Goal: Task Accomplishment & Management: Manage account settings

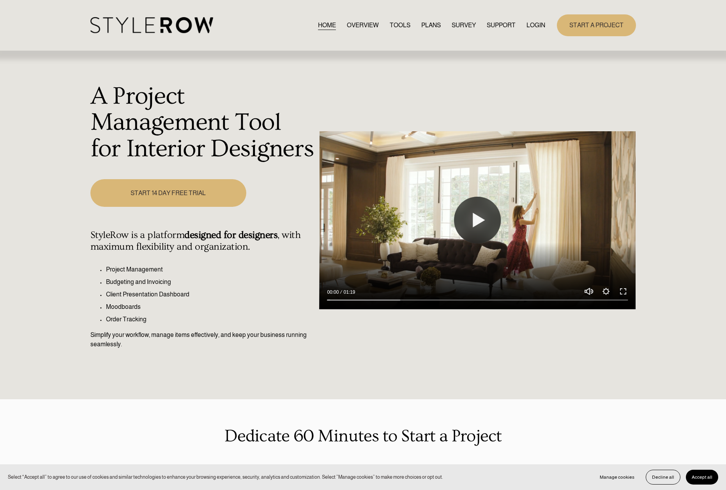
click at [530, 25] on link "LOGIN" at bounding box center [535, 25] width 19 height 11
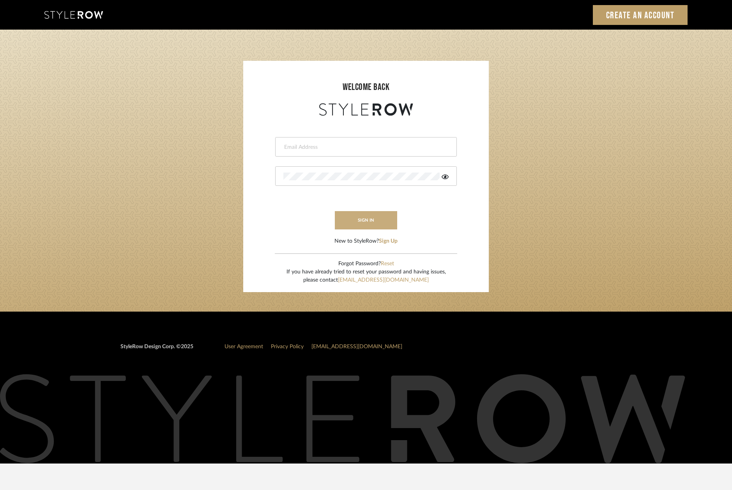
type input "info@mauldindesigns.com"
click at [364, 217] on button "sign in" at bounding box center [366, 220] width 62 height 18
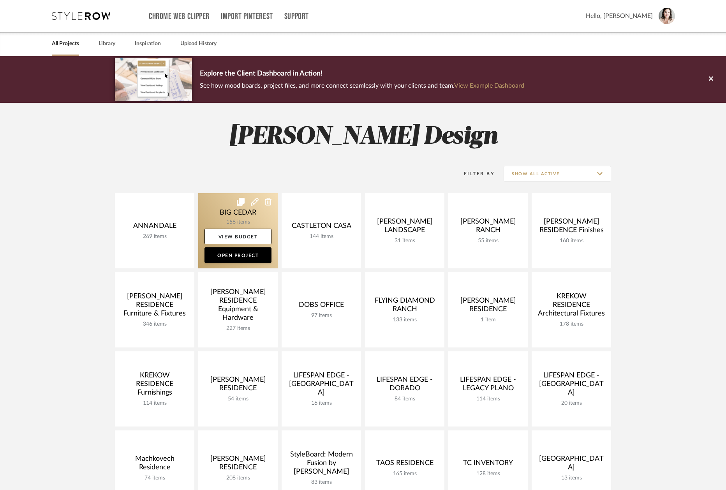
scroll to position [281, 0]
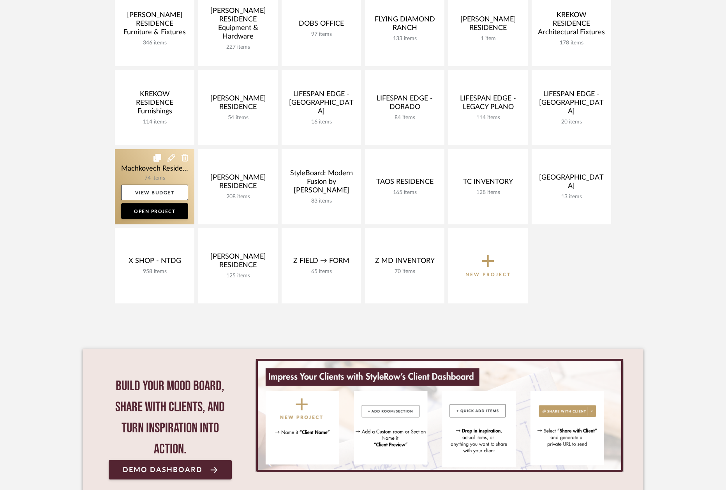
click at [129, 154] on link at bounding box center [155, 186] width 80 height 75
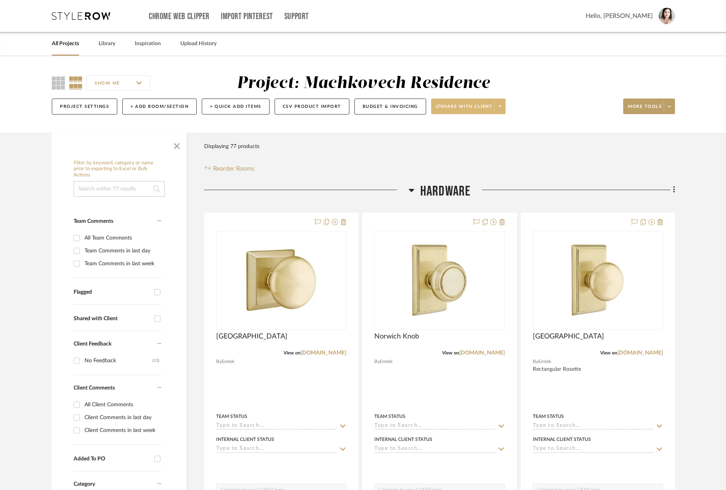
click at [480, 108] on span "Share with client" at bounding box center [464, 110] width 57 height 12
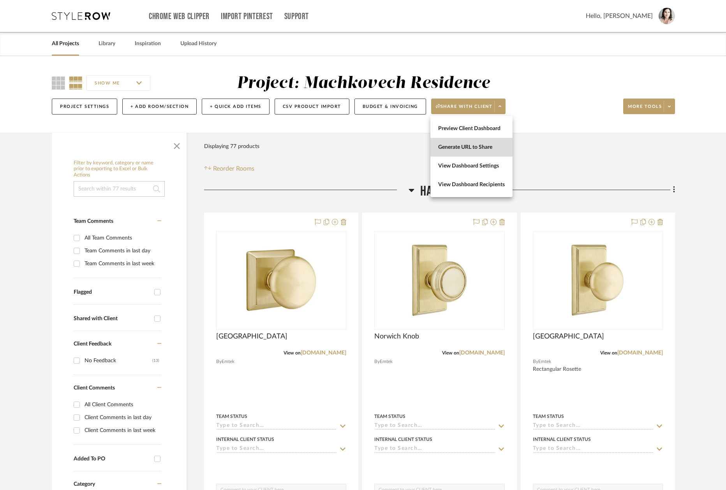
click at [457, 146] on span "Generate URL to Share" at bounding box center [471, 147] width 67 height 7
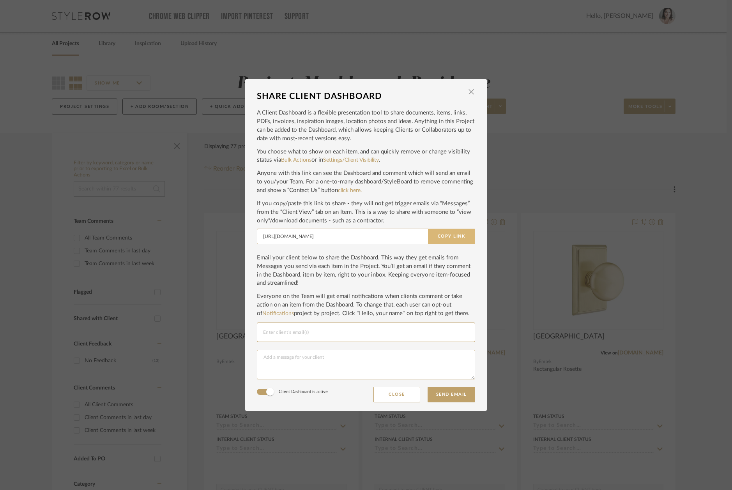
click at [449, 235] on button "Copy Link" at bounding box center [451, 237] width 47 height 16
click at [470, 94] on span "button" at bounding box center [471, 92] width 16 height 16
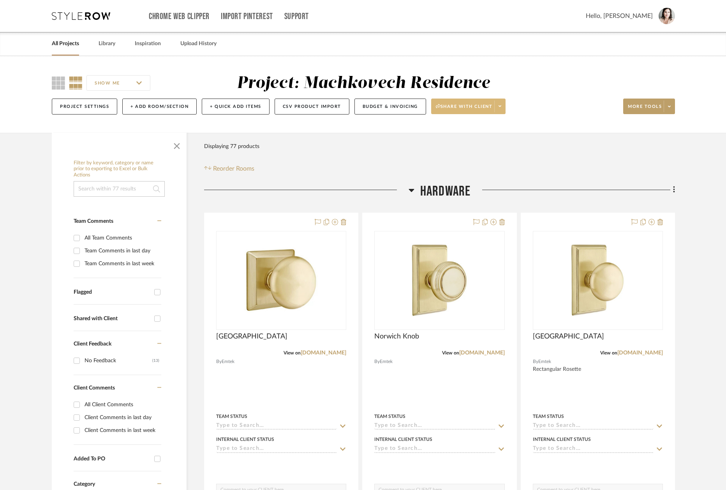
click at [502, 108] on icon at bounding box center [500, 106] width 3 height 4
click at [560, 102] on div at bounding box center [363, 245] width 726 height 490
click at [104, 108] on button "Project Settings" at bounding box center [84, 107] width 65 height 16
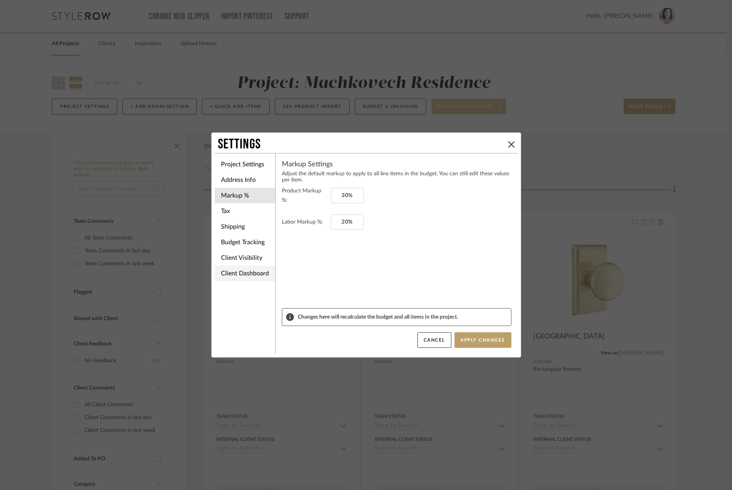
click at [224, 272] on li "Client Dashboard" at bounding box center [245, 274] width 60 height 16
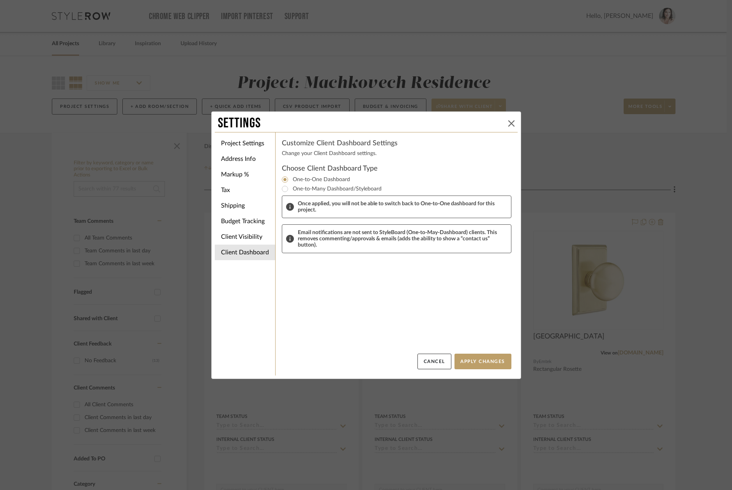
click at [508, 122] on icon at bounding box center [511, 123] width 6 height 6
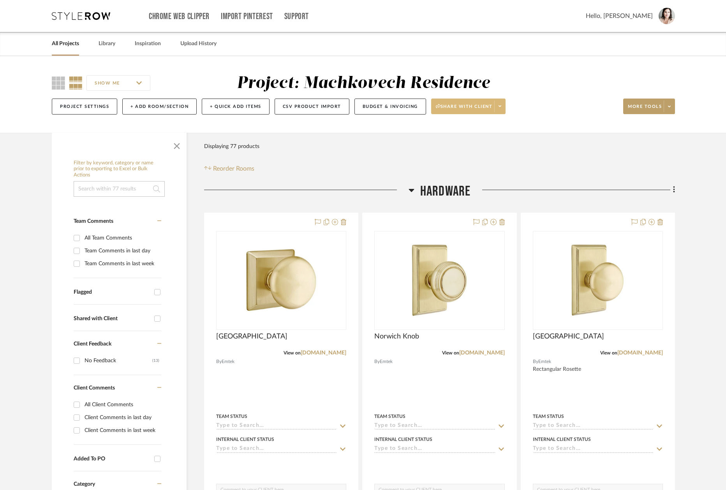
click at [69, 45] on link "All Projects" at bounding box center [65, 44] width 27 height 11
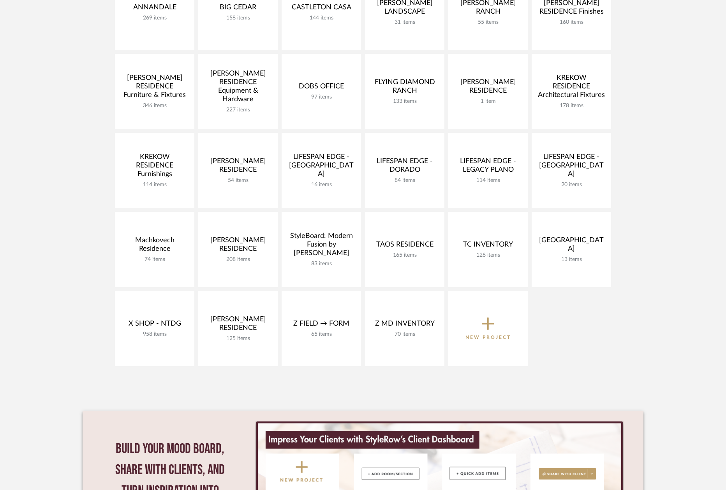
scroll to position [129, 0]
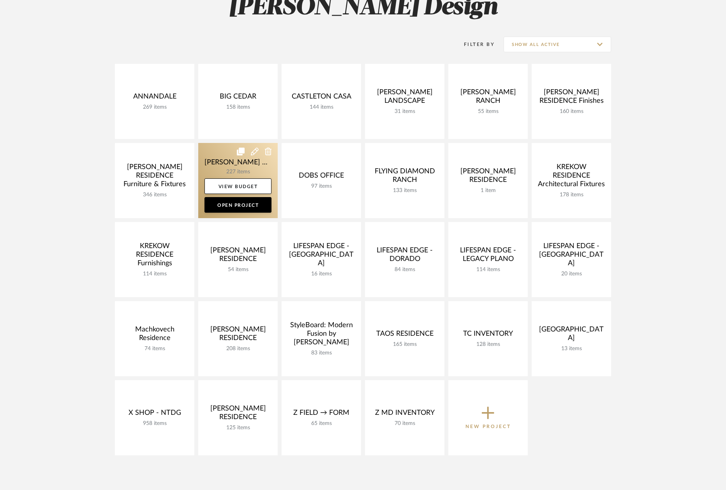
click at [221, 160] on link at bounding box center [238, 180] width 80 height 75
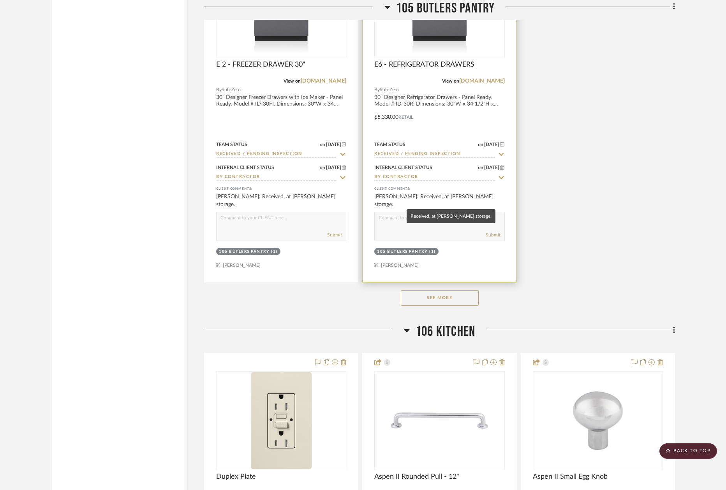
scroll to position [3039, 0]
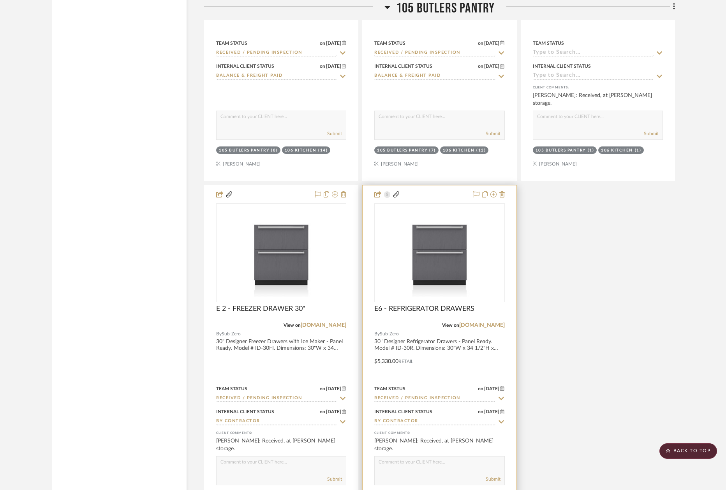
click at [435, 243] on img "0" at bounding box center [439, 252] width 129 height 88
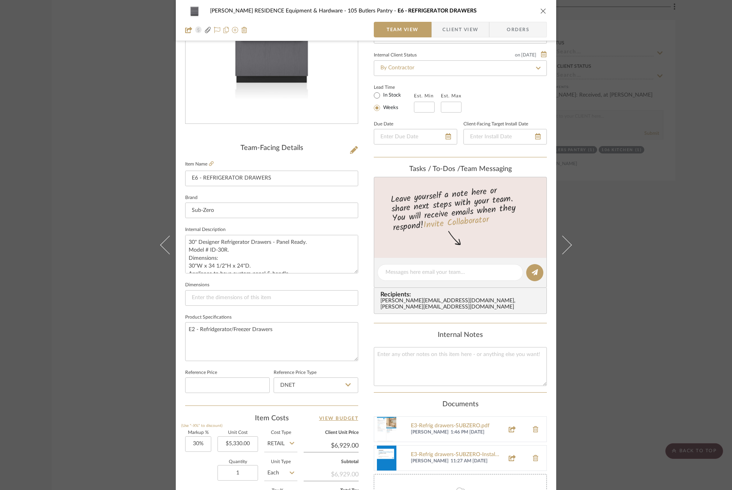
scroll to position [0, 0]
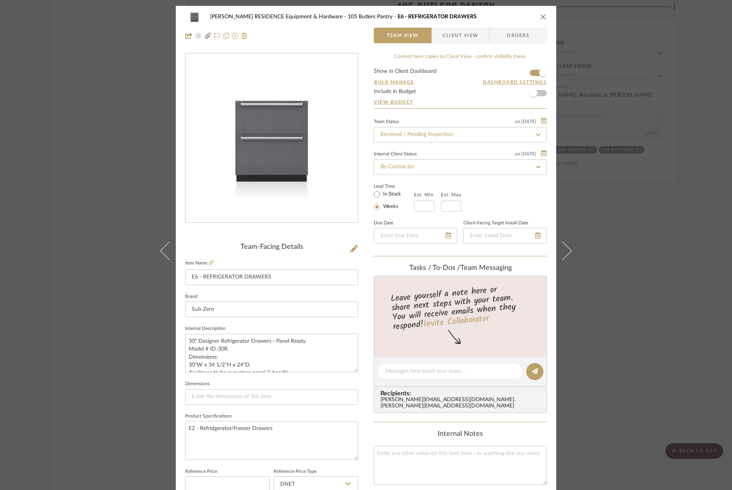
click at [540, 14] on icon "close" at bounding box center [543, 17] width 6 height 6
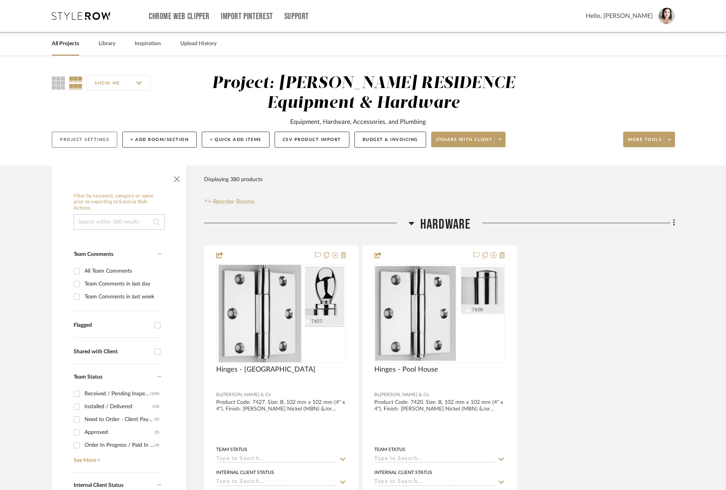
click at [67, 137] on button "Project Settings" at bounding box center [84, 140] width 65 height 16
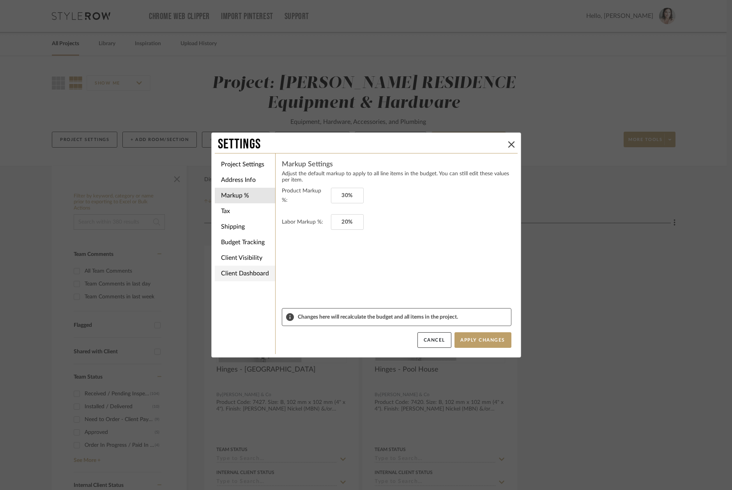
click at [228, 270] on li "Client Dashboard" at bounding box center [245, 274] width 60 height 16
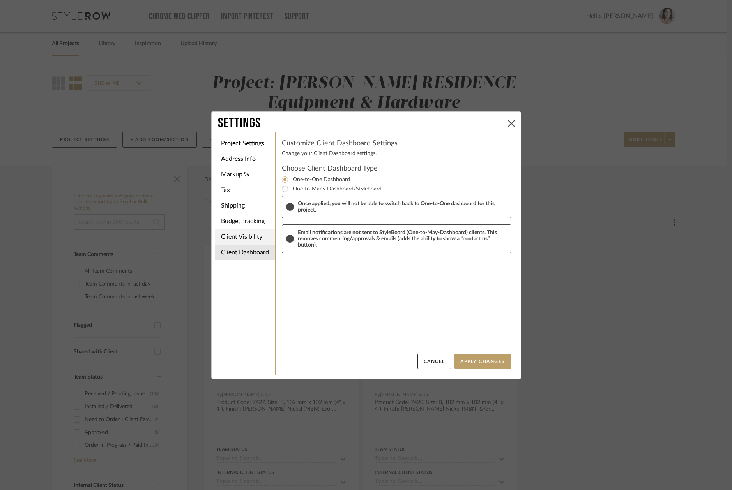
click at [226, 240] on li "Client Visibility" at bounding box center [245, 237] width 60 height 16
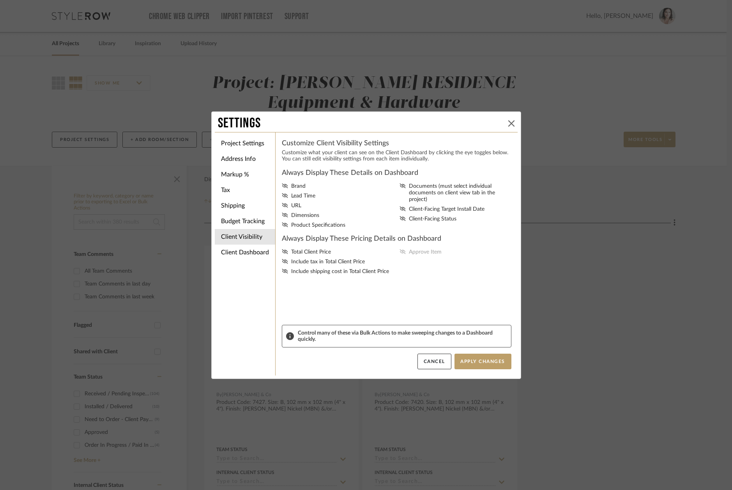
click at [509, 123] on icon at bounding box center [511, 123] width 6 height 6
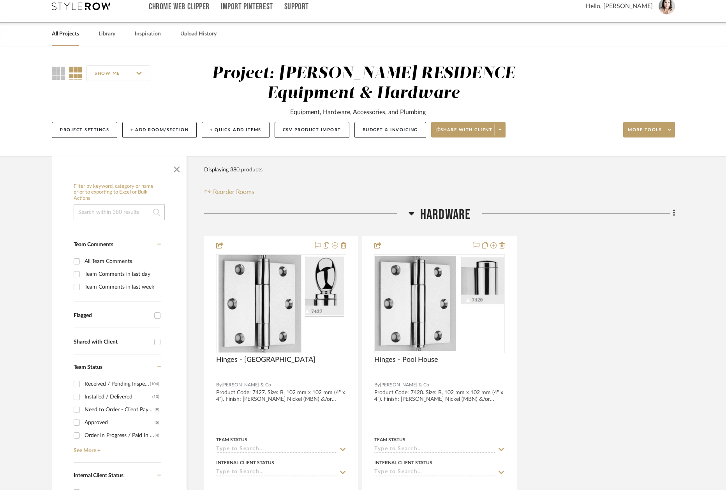
scroll to position [9, 0]
click at [60, 37] on link "All Projects" at bounding box center [65, 35] width 27 height 11
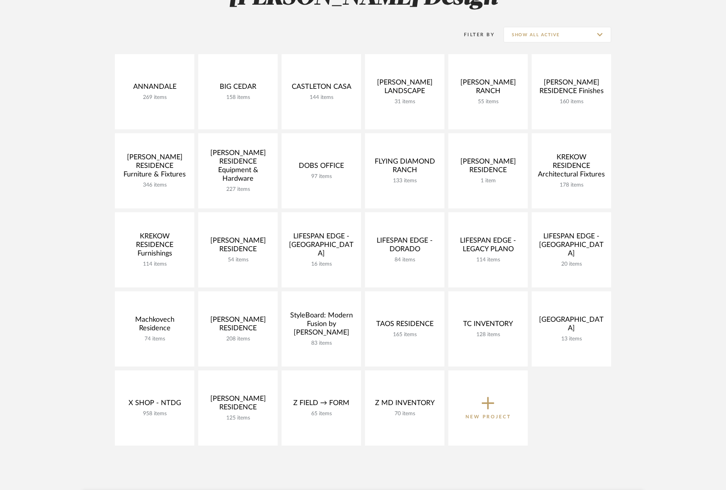
scroll to position [187, 0]
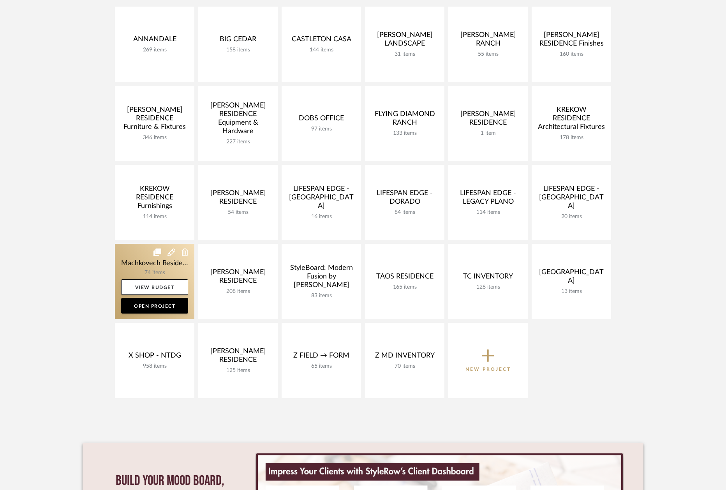
click at [127, 268] on link at bounding box center [155, 281] width 80 height 75
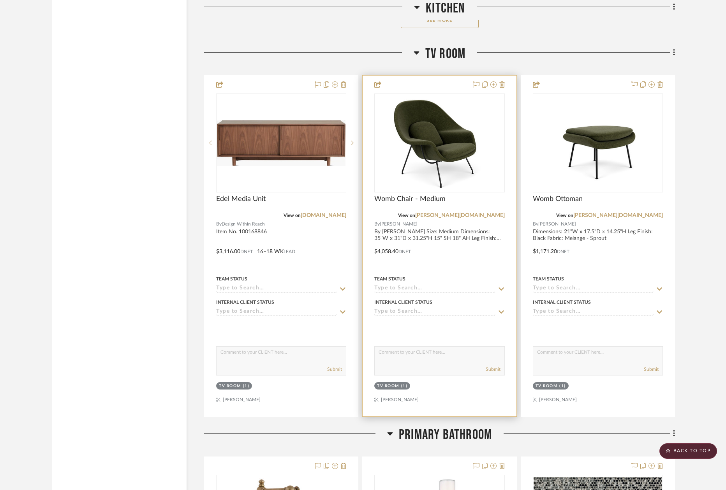
scroll to position [2773, 0]
click at [436, 154] on img "0" at bounding box center [439, 142] width 97 height 97
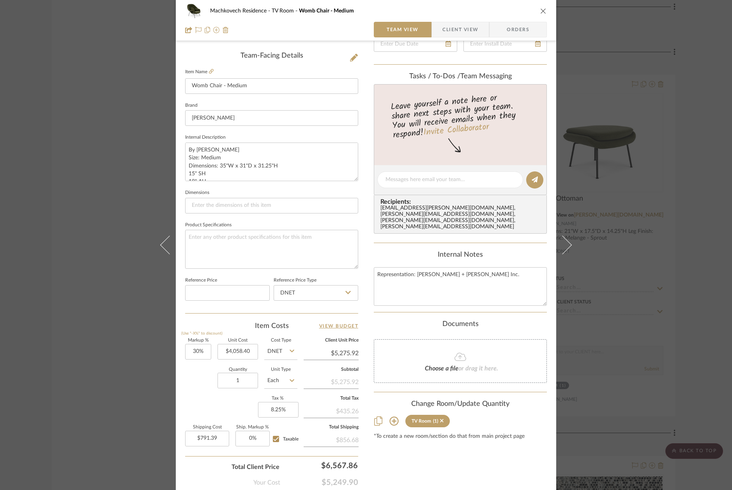
scroll to position [234, 0]
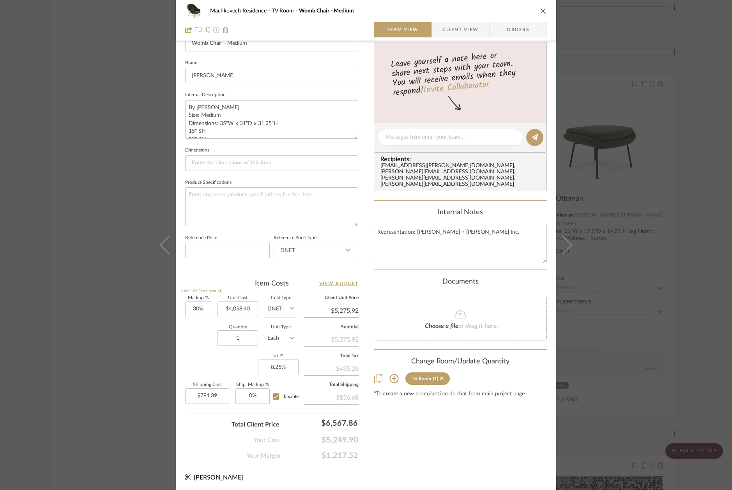
click at [540, 11] on icon "close" at bounding box center [543, 11] width 6 height 6
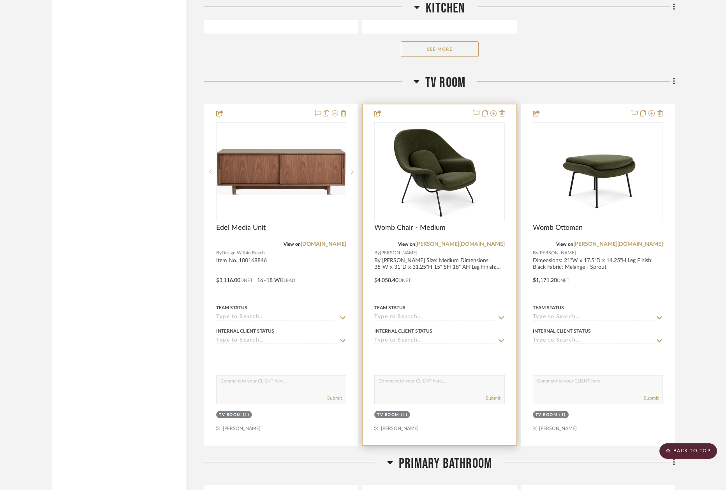
scroll to position [2741, 0]
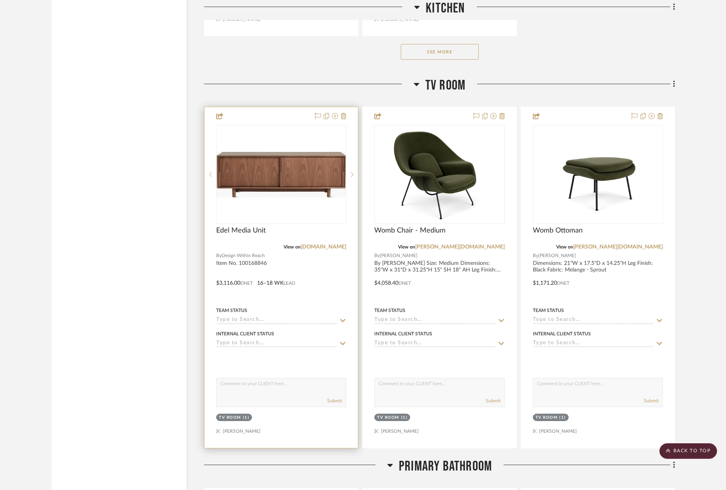
click at [271, 176] on img "0" at bounding box center [281, 175] width 129 height 46
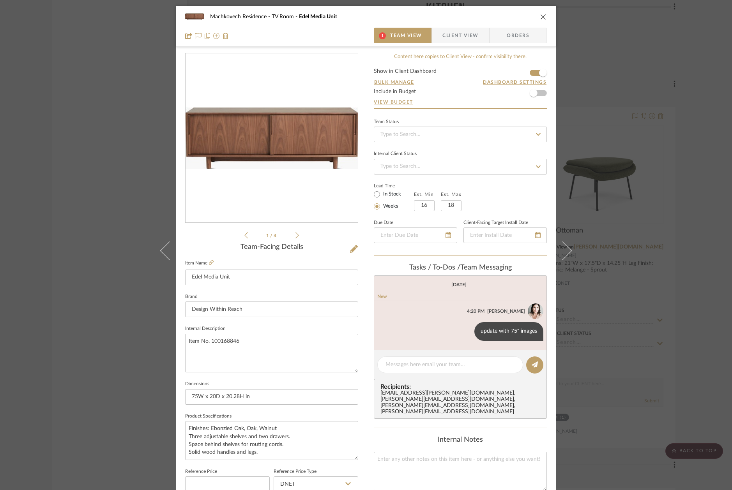
scroll to position [234, 0]
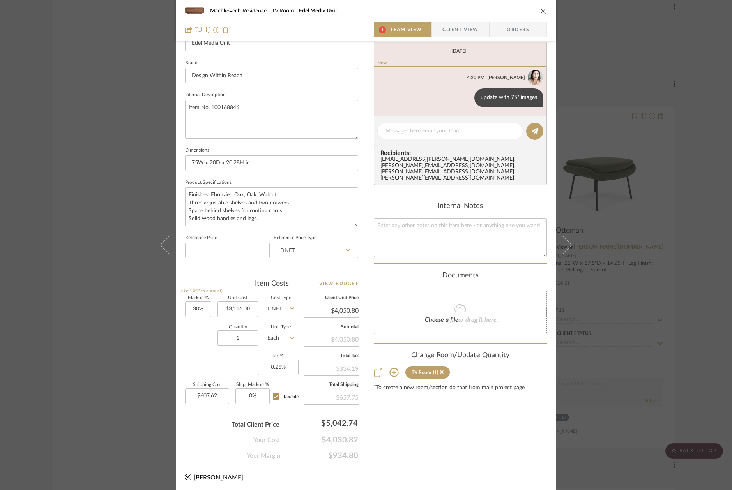
click at [540, 11] on icon "close" at bounding box center [543, 11] width 6 height 6
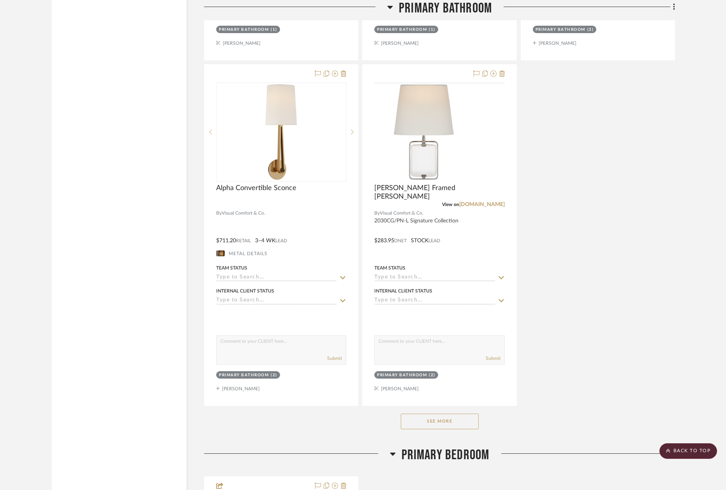
scroll to position [3899, 0]
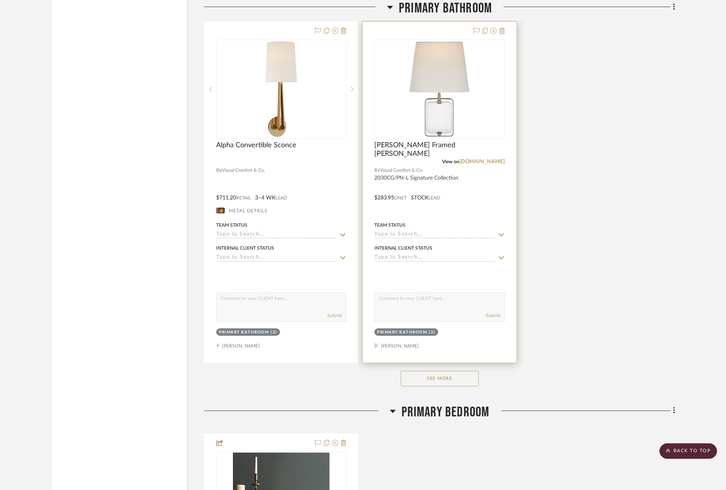
click at [447, 103] on img "0" at bounding box center [439, 89] width 97 height 97
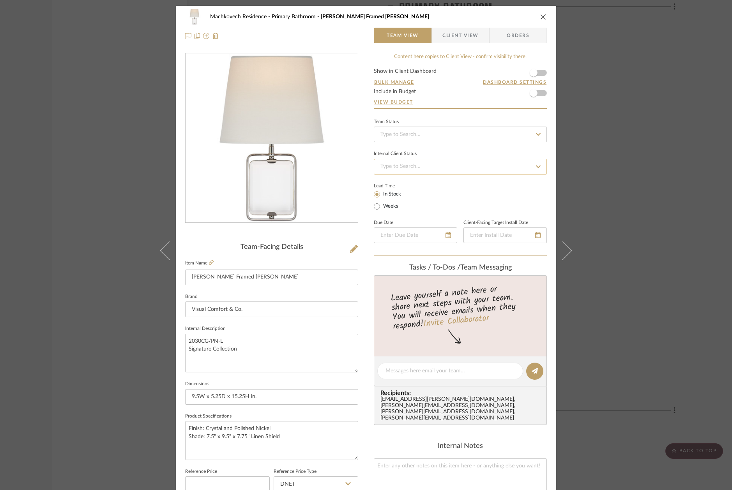
scroll to position [244, 0]
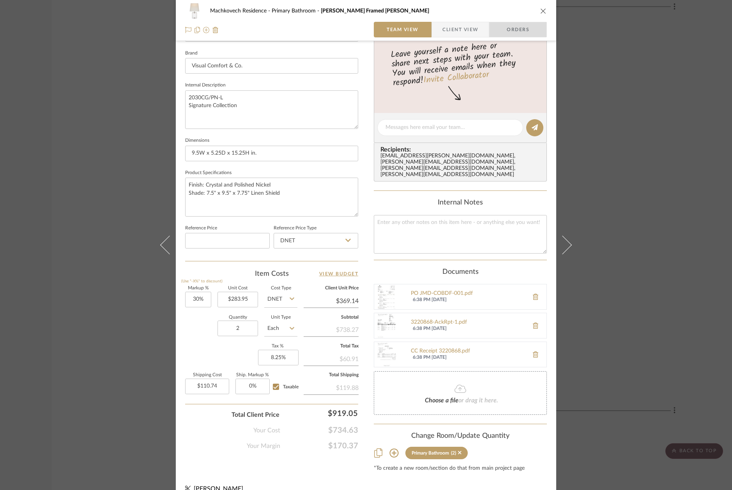
click at [498, 27] on span "Orders" at bounding box center [518, 30] width 40 height 16
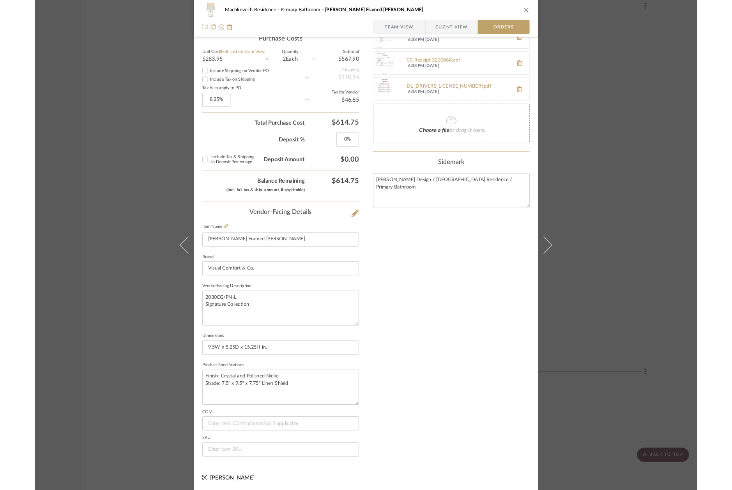
scroll to position [338, 0]
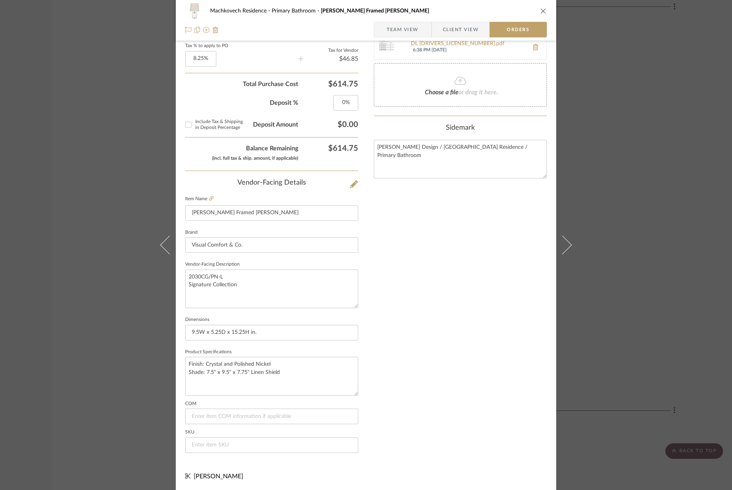
click at [451, 32] on span "Client View" at bounding box center [461, 30] width 36 height 16
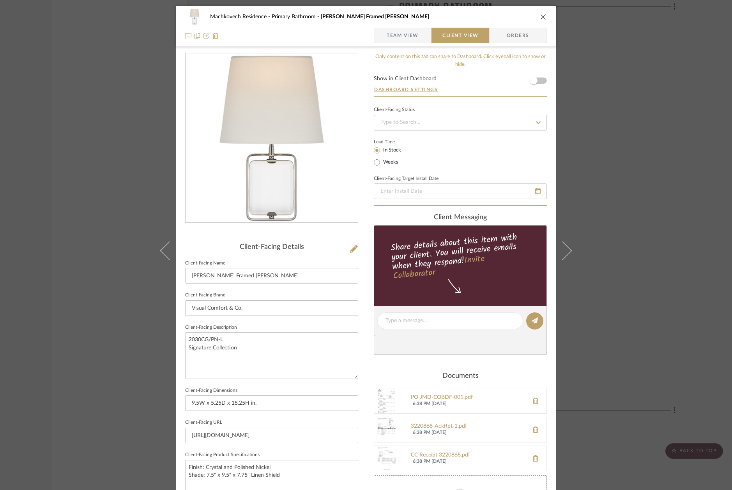
scroll to position [0, 0]
click at [405, 33] on span "Team View" at bounding box center [403, 36] width 32 height 16
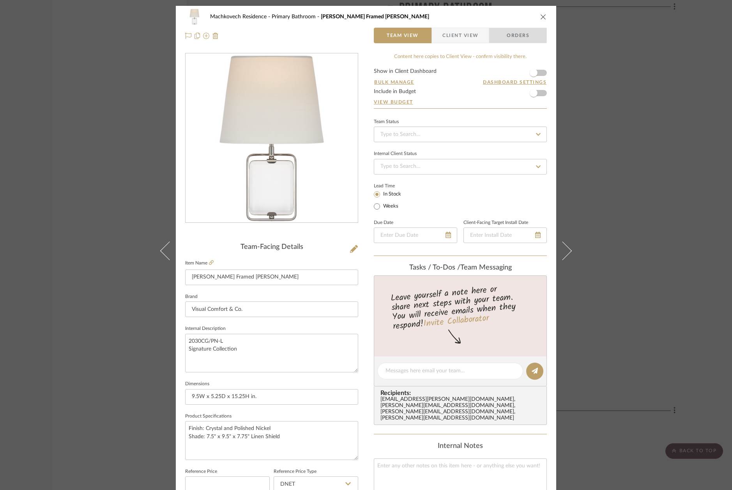
click at [514, 34] on span "Orders" at bounding box center [518, 36] width 40 height 16
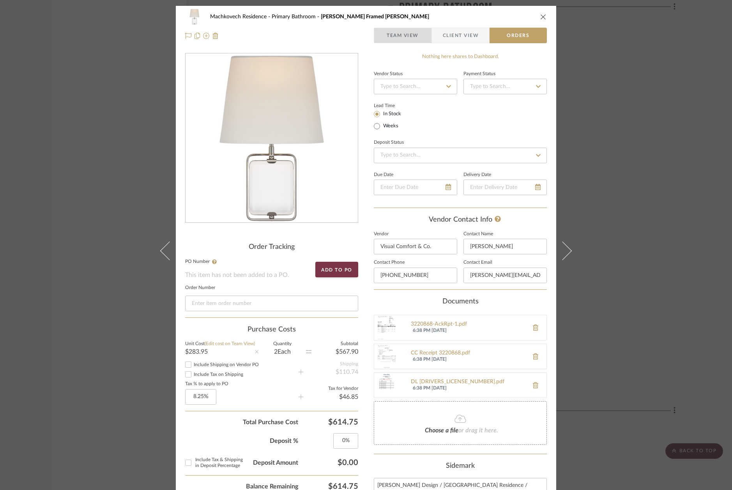
click at [408, 39] on span "Team View" at bounding box center [403, 36] width 32 height 16
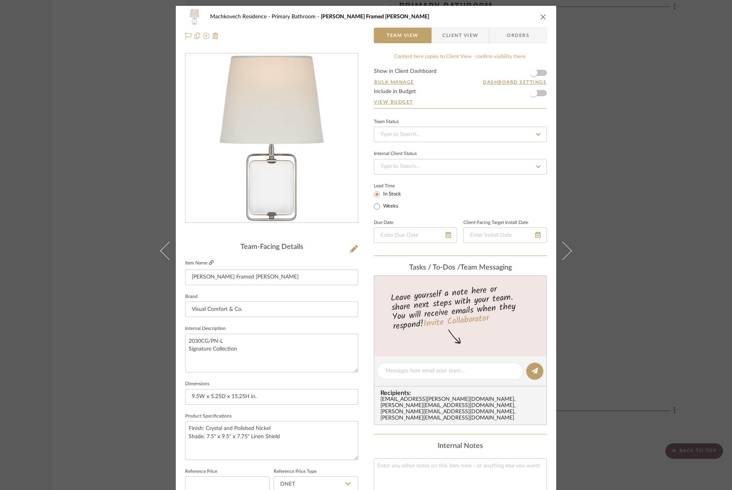
click at [209, 262] on icon at bounding box center [211, 262] width 5 height 5
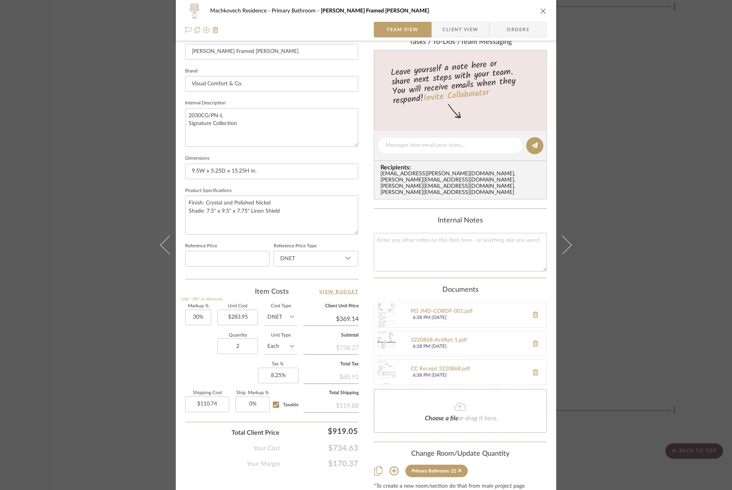
scroll to position [244, 0]
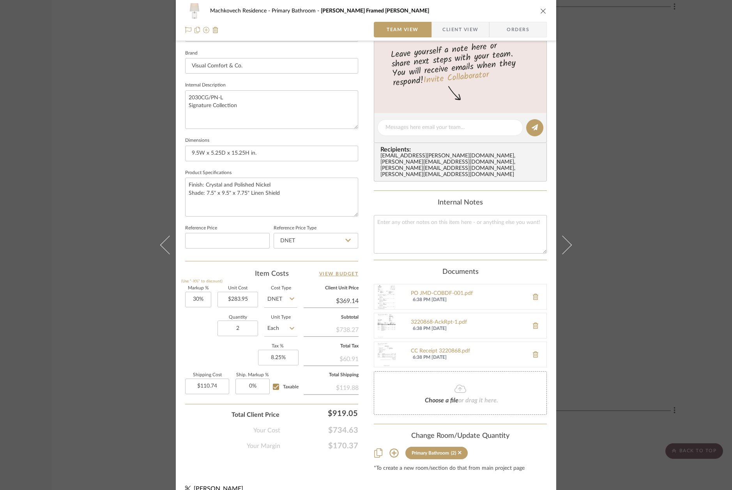
click at [452, 29] on span "Client View" at bounding box center [460, 30] width 36 height 16
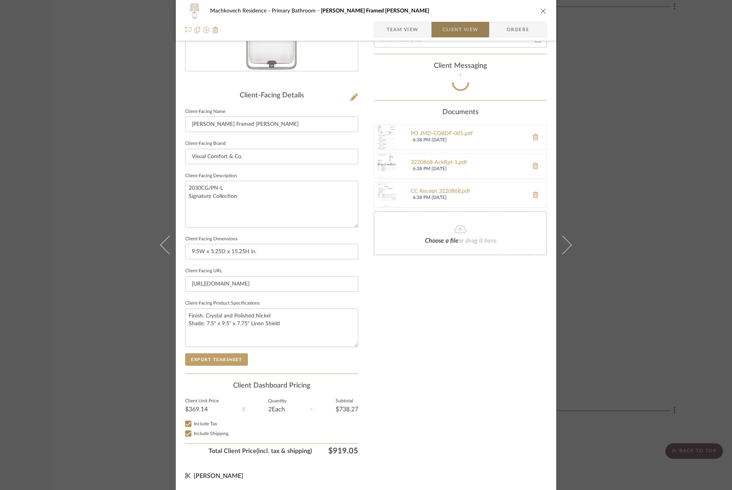
click at [452, 29] on span "Client View" at bounding box center [460, 30] width 36 height 16
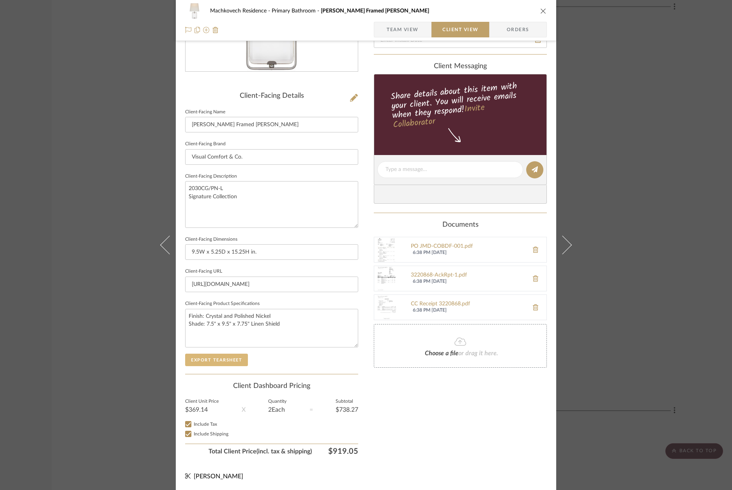
click at [209, 362] on button "Export Tearsheet" at bounding box center [216, 360] width 63 height 12
click at [389, 32] on span "Team View" at bounding box center [403, 30] width 32 height 16
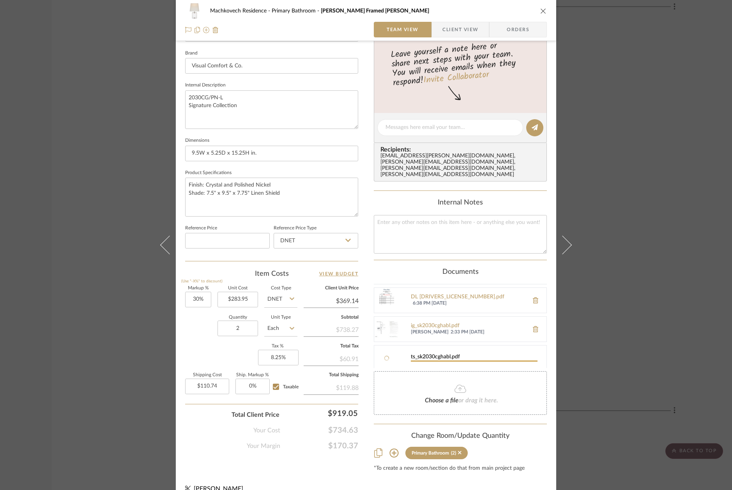
scroll to position [86, 0]
click at [518, 28] on span "Orders" at bounding box center [518, 30] width 40 height 16
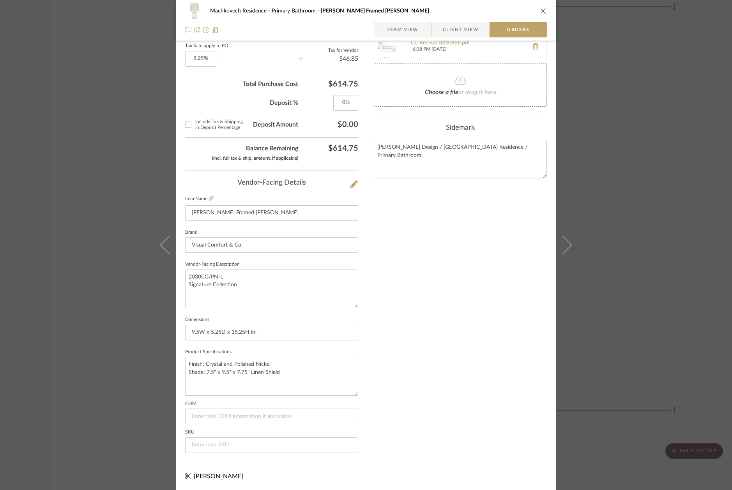
scroll to position [0, 0]
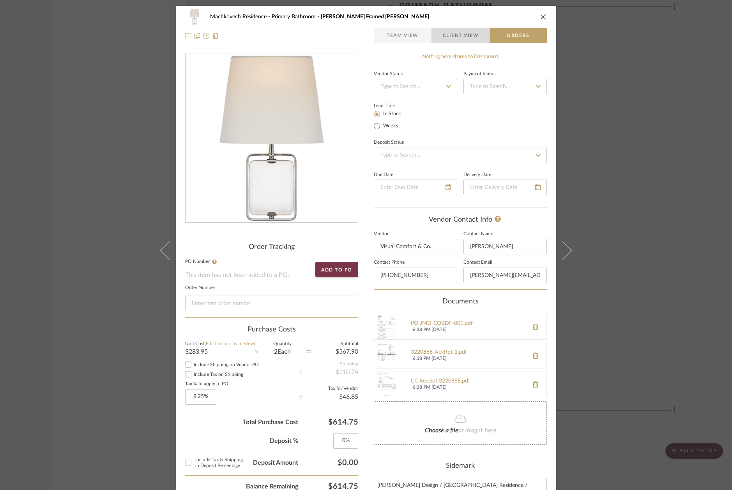
click at [457, 30] on span "Client View" at bounding box center [461, 36] width 36 height 16
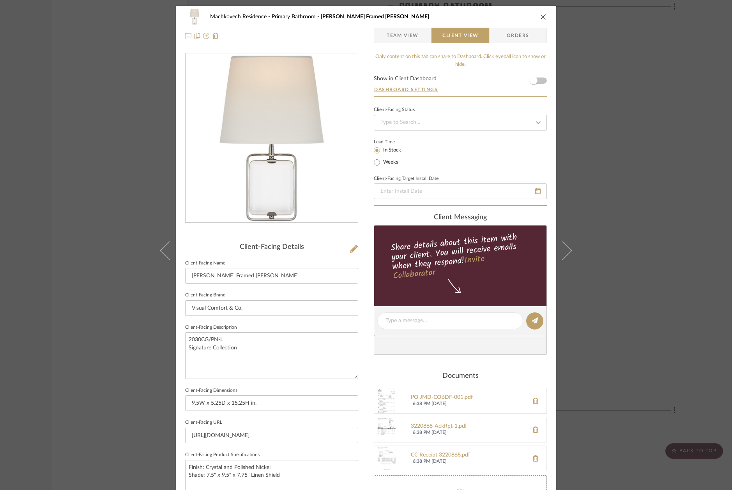
click at [405, 37] on span "Team View" at bounding box center [403, 36] width 32 height 16
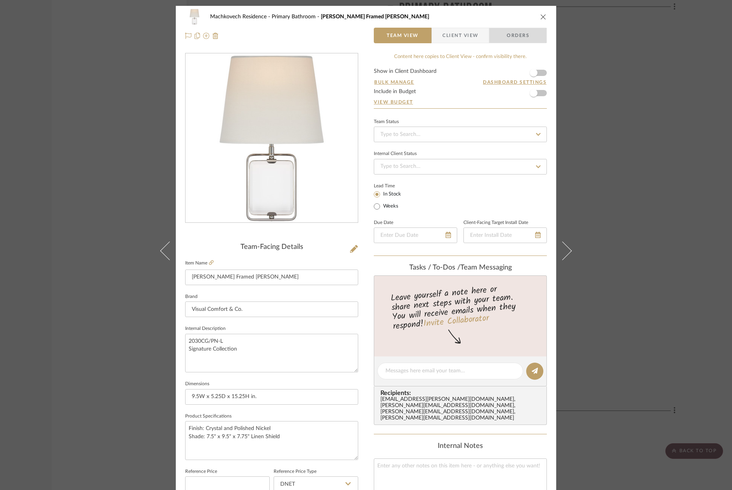
click at [512, 34] on span "Orders" at bounding box center [518, 36] width 40 height 16
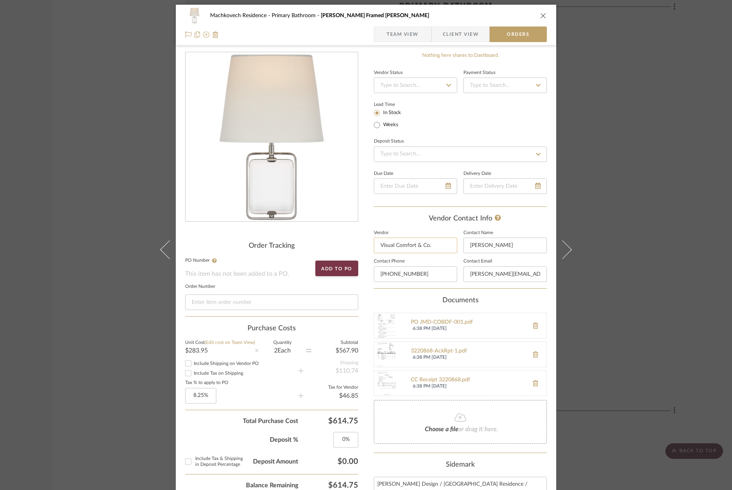
scroll to position [2, 0]
click at [443, 38] on span "Client View" at bounding box center [461, 34] width 36 height 16
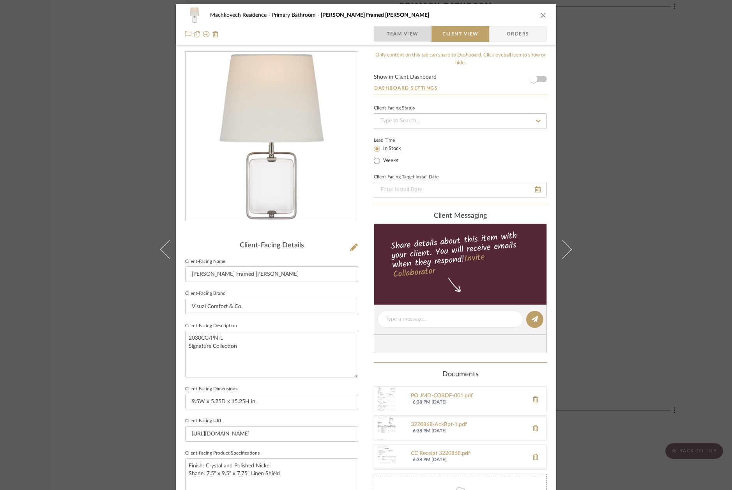
click at [405, 36] on span "Team View" at bounding box center [403, 34] width 32 height 16
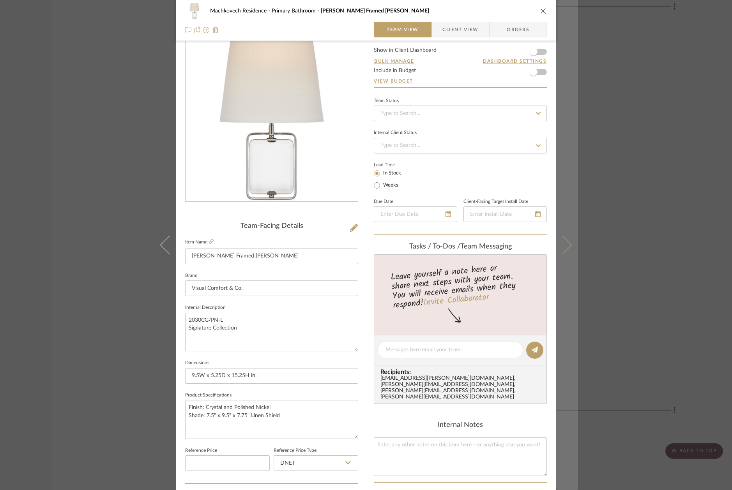
scroll to position [0, 0]
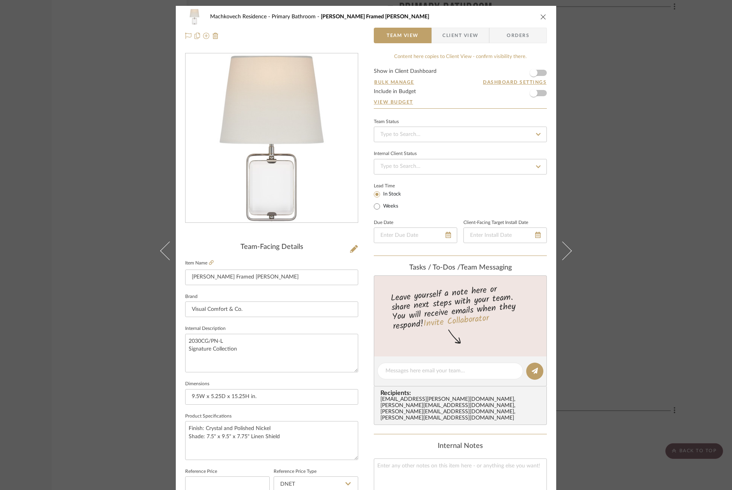
click at [593, 91] on div "Machkovech Residence Primary Bathroom [PERSON_NAME] Framed Jewel Sconce Team Vi…" at bounding box center [366, 245] width 732 height 490
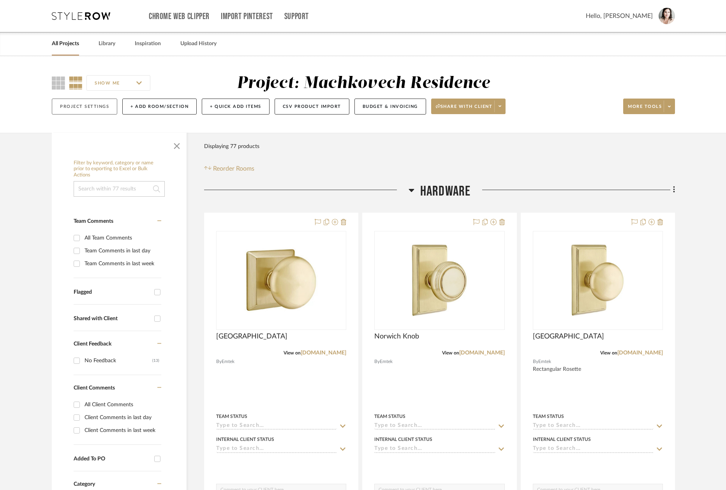
click at [80, 105] on button "Project Settings" at bounding box center [84, 107] width 65 height 16
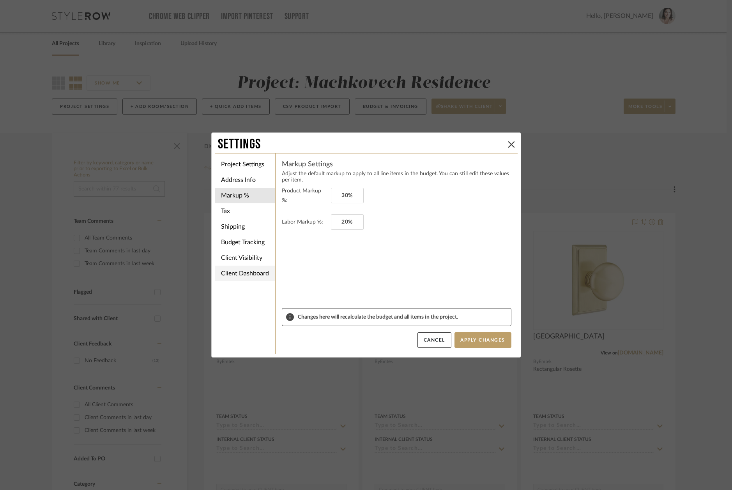
click at [237, 277] on li "Client Dashboard" at bounding box center [245, 274] width 60 height 16
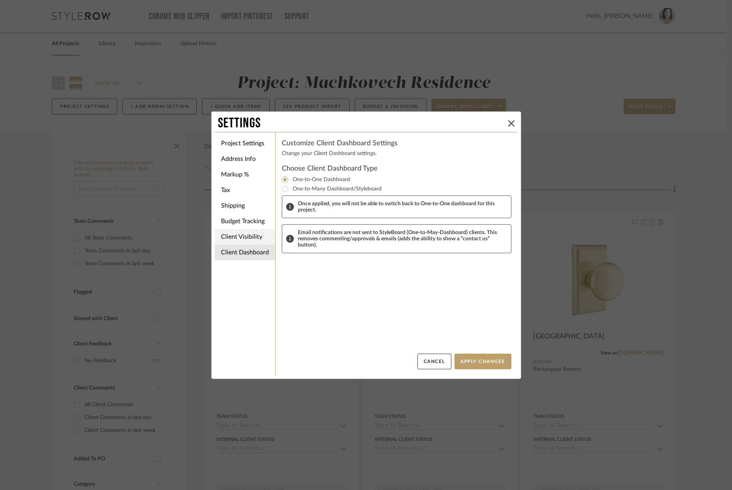
click at [238, 238] on li "Client Visibility" at bounding box center [245, 237] width 60 height 16
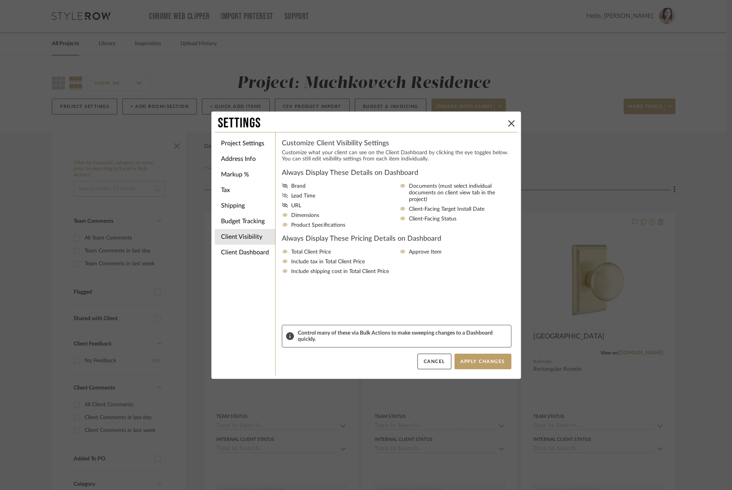
click at [282, 195] on icon at bounding box center [285, 195] width 6 height 5
click at [0, 0] on input "Lead Time" at bounding box center [0, 0] width 0 height 0
click at [399, 185] on icon at bounding box center [402, 186] width 6 height 5
click at [0, 0] on input "Documents (must select individual documents on client view tab in the project)" at bounding box center [0, 0] width 0 height 0
click at [282, 274] on icon at bounding box center [285, 271] width 6 height 5
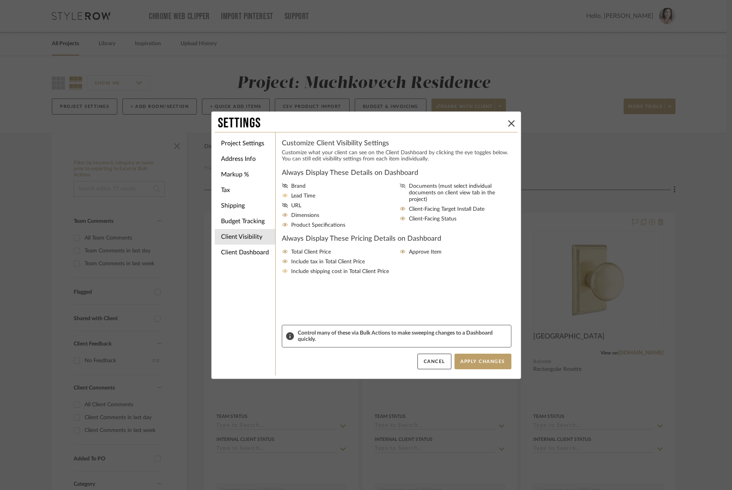
click at [0, 0] on input "Include shipping cost in Total Client Price" at bounding box center [0, 0] width 0 height 0
click at [282, 263] on icon at bounding box center [284, 262] width 5 height 4
click at [0, 0] on input "Include tax in Total Client Price" at bounding box center [0, 0] width 0 height 0
click at [470, 361] on button "Apply Changes" at bounding box center [482, 362] width 57 height 16
click at [508, 121] on icon at bounding box center [511, 123] width 6 height 6
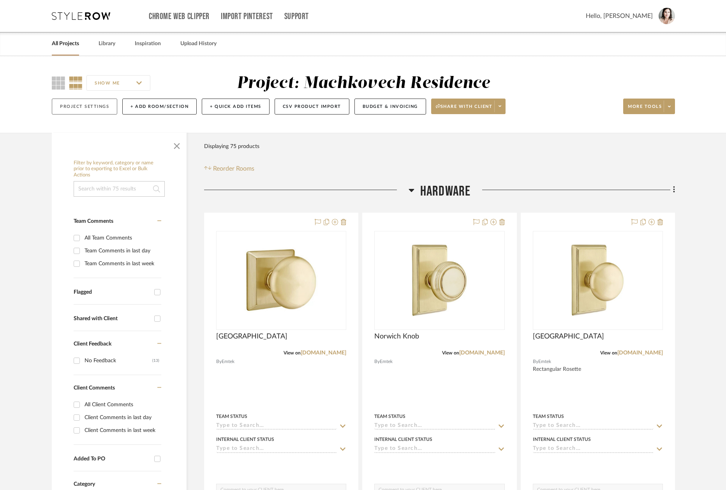
click at [64, 106] on button "Project Settings" at bounding box center [84, 107] width 65 height 16
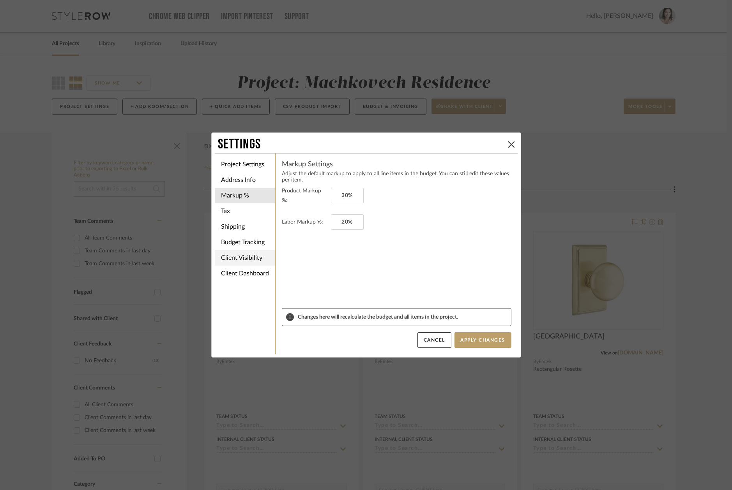
click at [244, 253] on li "Client Visibility" at bounding box center [245, 258] width 60 height 16
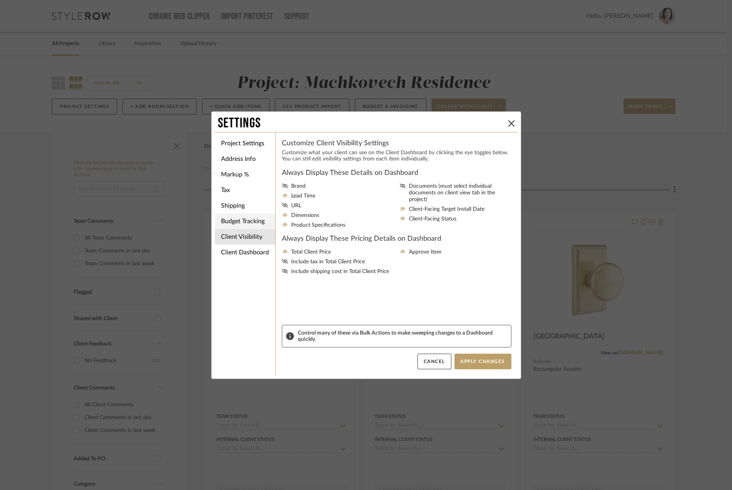
click at [223, 223] on li "Budget Tracking" at bounding box center [245, 222] width 60 height 16
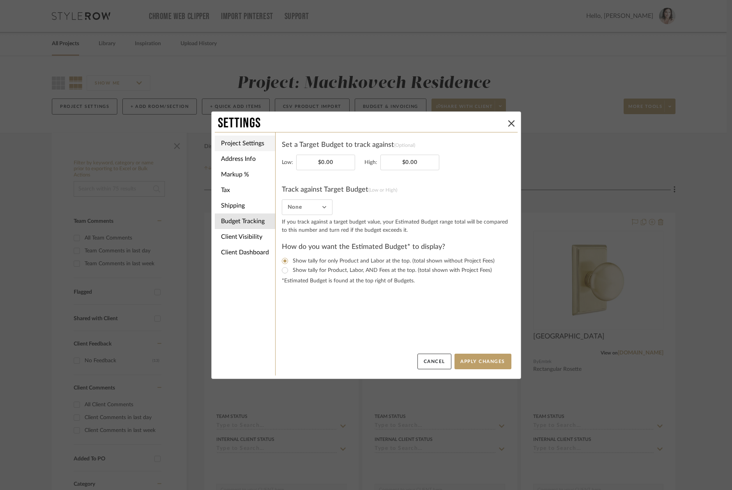
click at [230, 148] on li "Project Settings" at bounding box center [245, 144] width 60 height 16
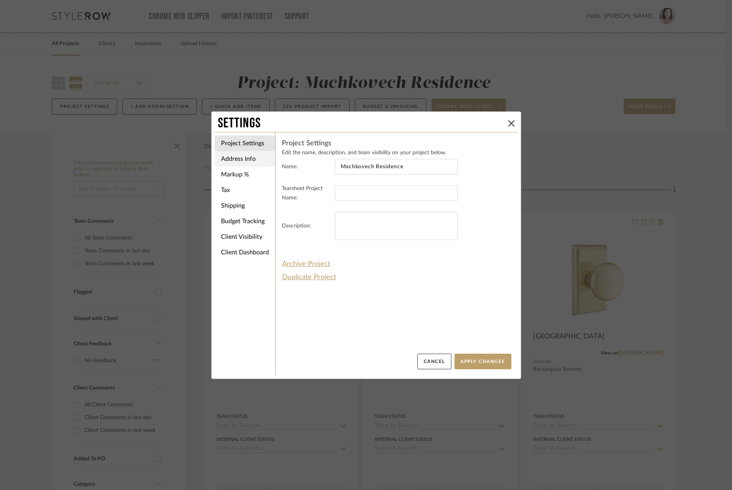
click at [225, 155] on li "Address Info" at bounding box center [245, 159] width 60 height 16
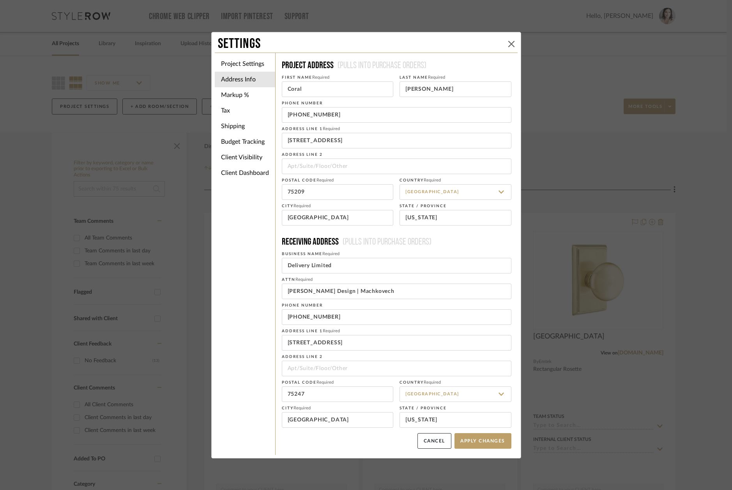
click at [507, 40] on button at bounding box center [511, 43] width 9 height 9
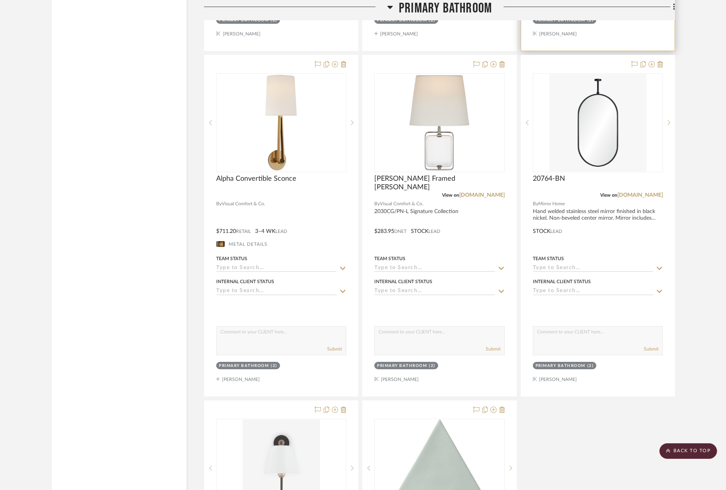
scroll to position [3518, 0]
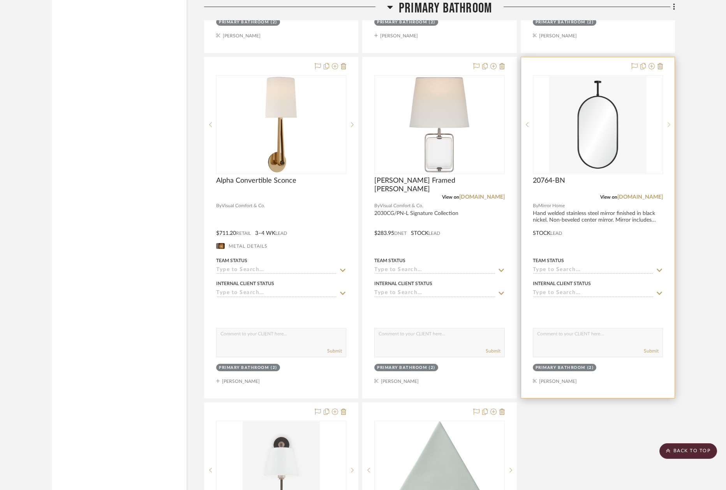
click at [667, 122] on sr-next-btn at bounding box center [669, 124] width 12 height 5
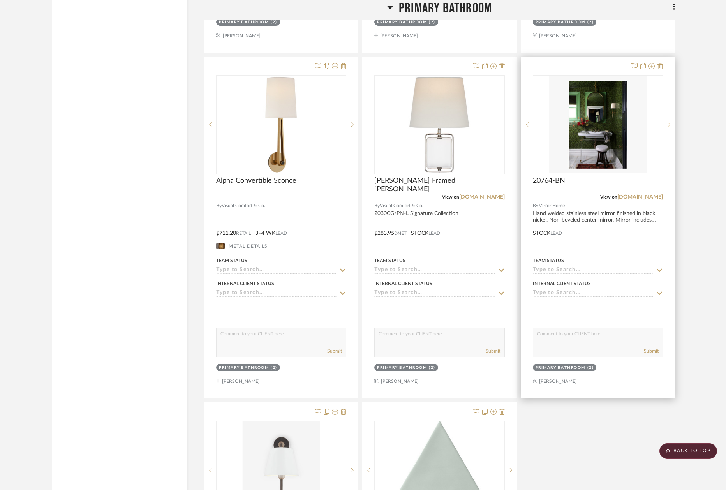
click at [667, 122] on sr-next-btn at bounding box center [669, 124] width 12 height 5
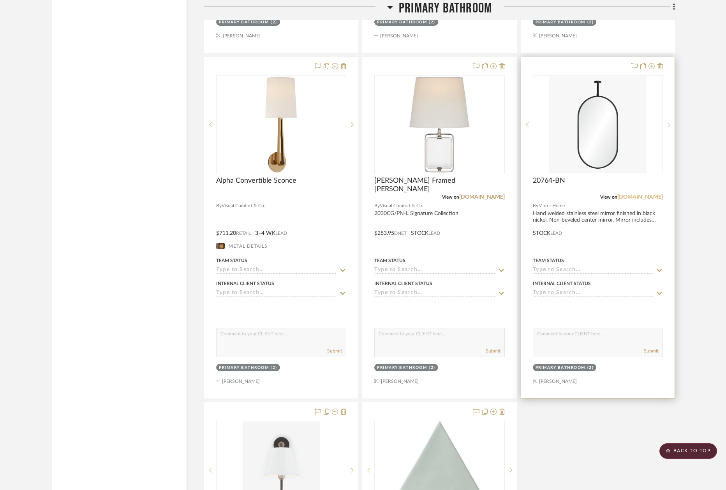
click at [643, 194] on link "[DOMAIN_NAME]" at bounding box center [641, 196] width 46 height 5
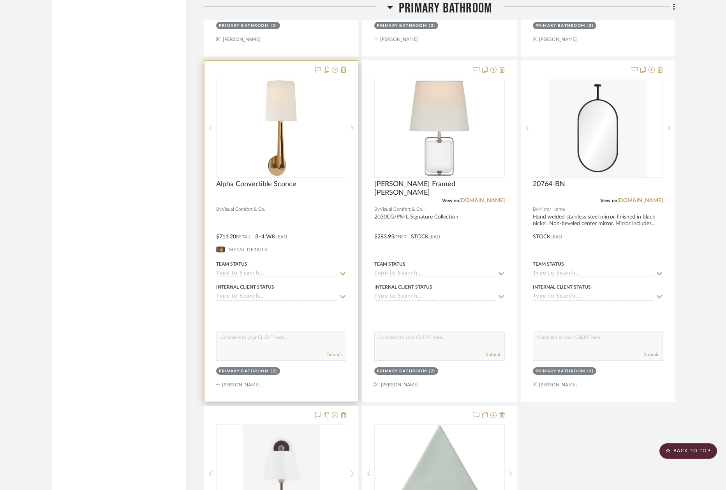
scroll to position [3516, 0]
click at [352, 124] on icon at bounding box center [352, 126] width 3 height 5
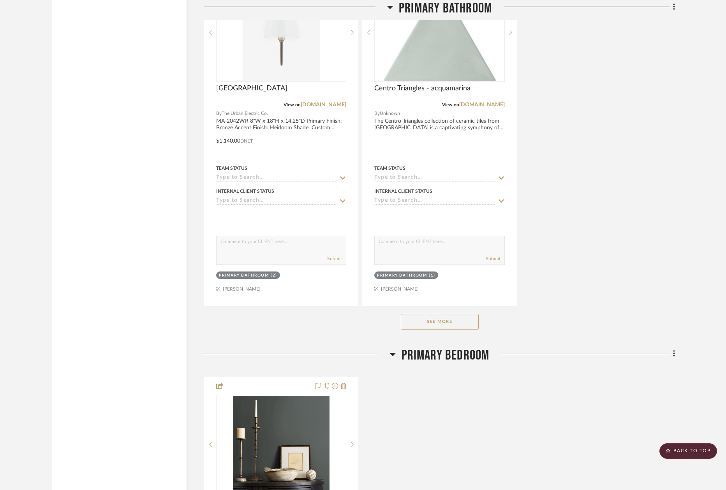
scroll to position [3918, 0]
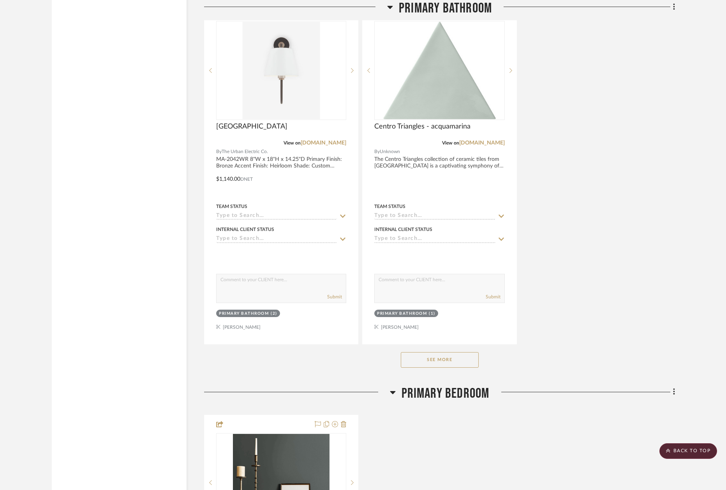
click at [432, 359] on button "See More" at bounding box center [440, 360] width 78 height 16
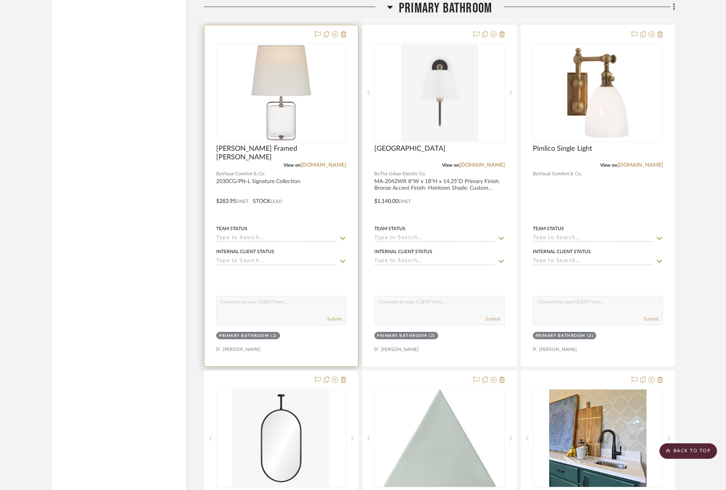
scroll to position [3459, 0]
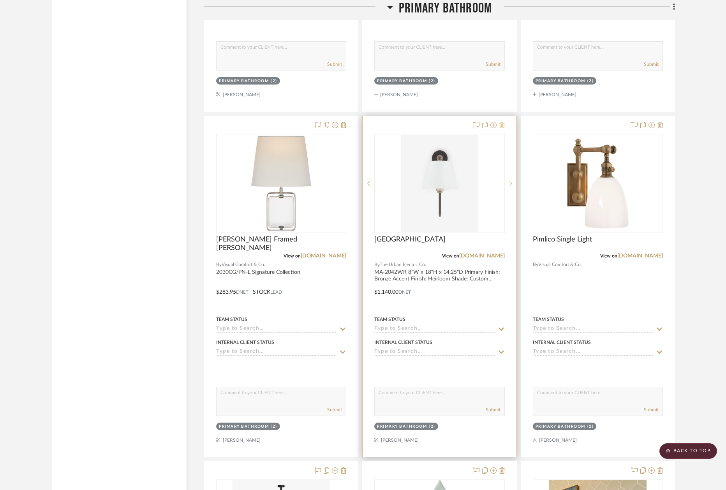
click at [502, 122] on icon at bounding box center [502, 125] width 5 height 6
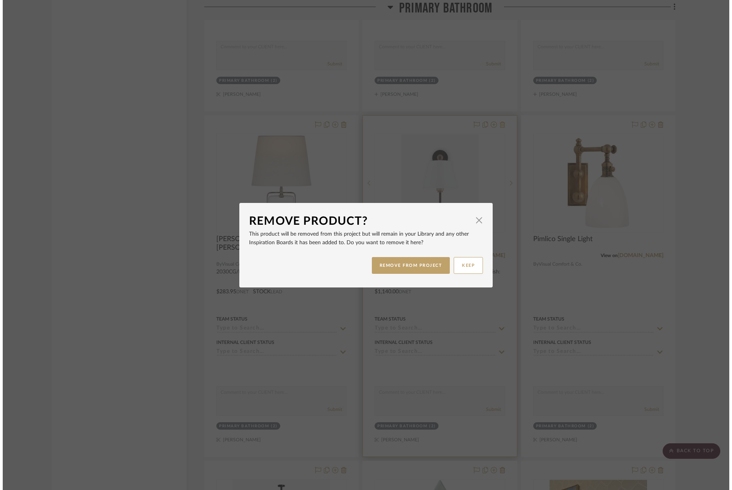
scroll to position [0, 0]
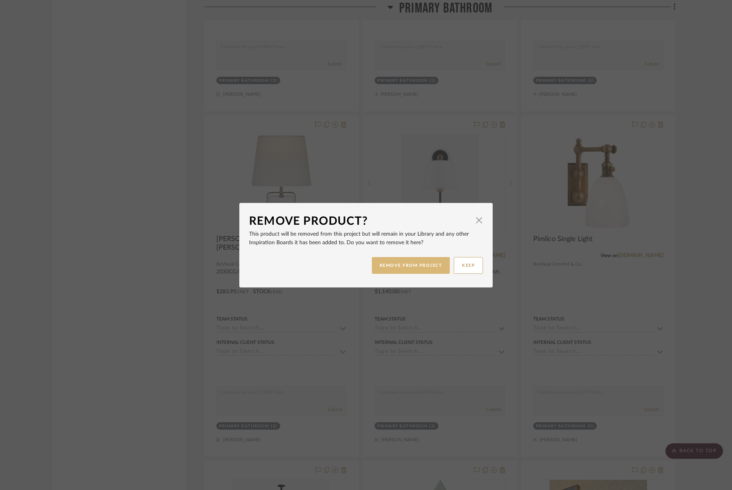
click at [415, 269] on button "REMOVE FROM PROJECT" at bounding box center [411, 265] width 78 height 17
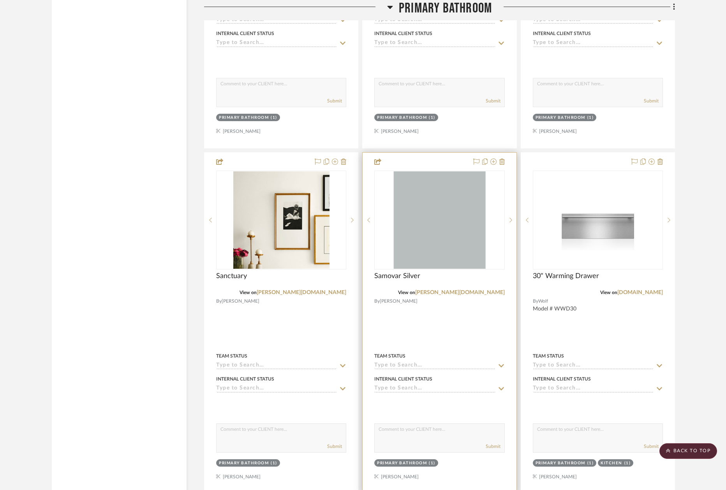
scroll to position [5189, 0]
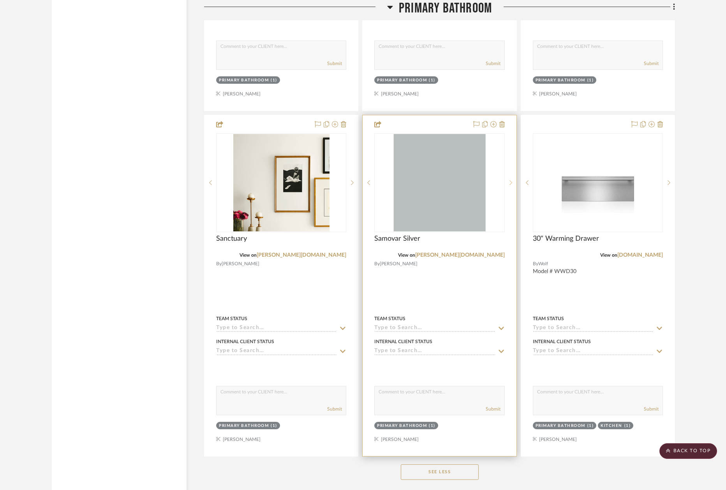
click at [513, 180] on sr-next-btn at bounding box center [511, 182] width 12 height 5
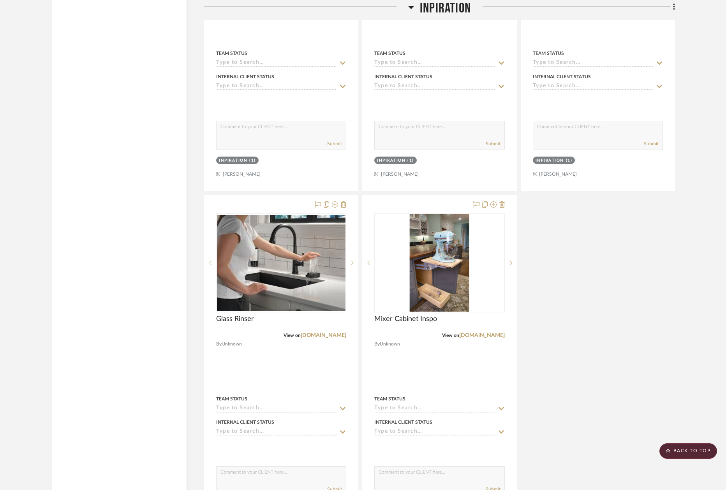
scroll to position [6793, 0]
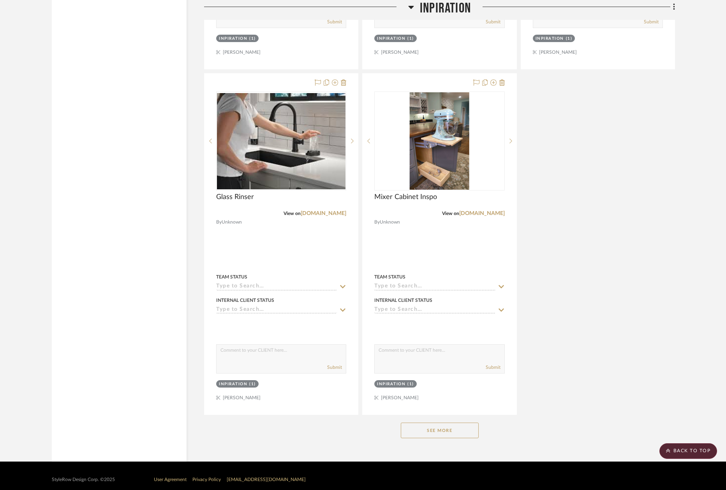
click at [432, 423] on button "See More" at bounding box center [440, 431] width 78 height 16
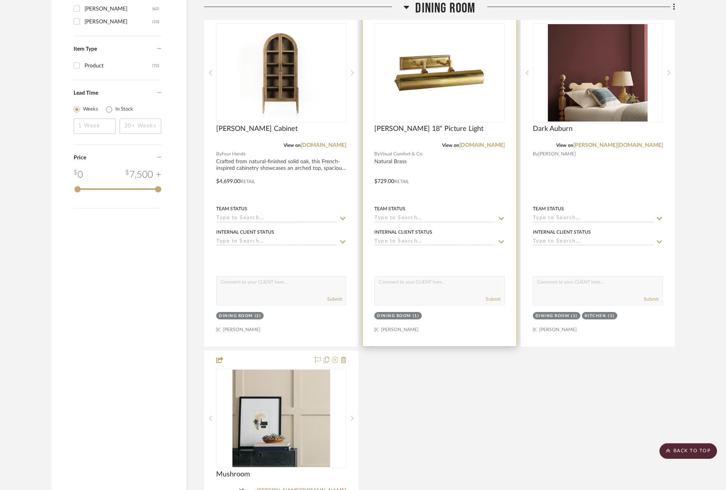
scroll to position [958, 0]
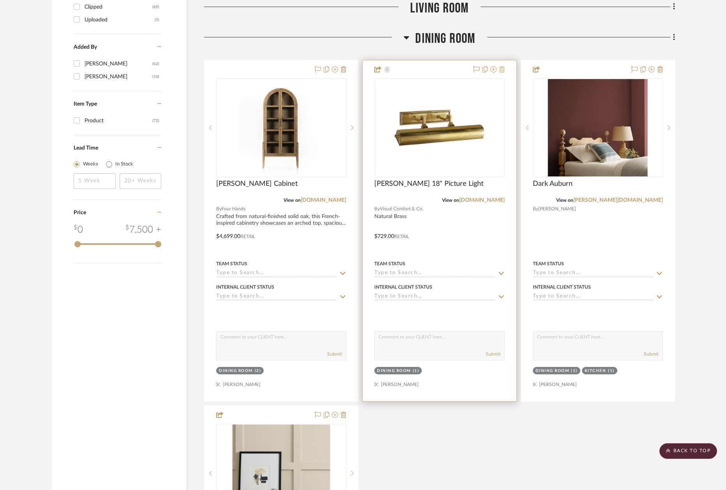
click at [503, 67] on icon at bounding box center [502, 69] width 5 height 6
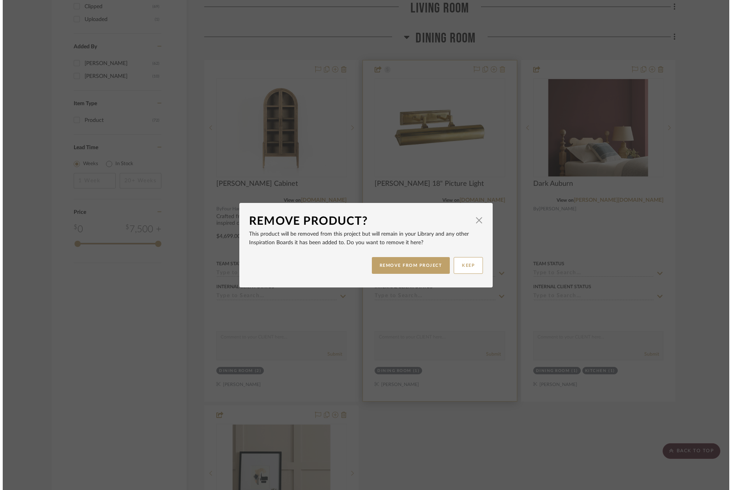
scroll to position [0, 0]
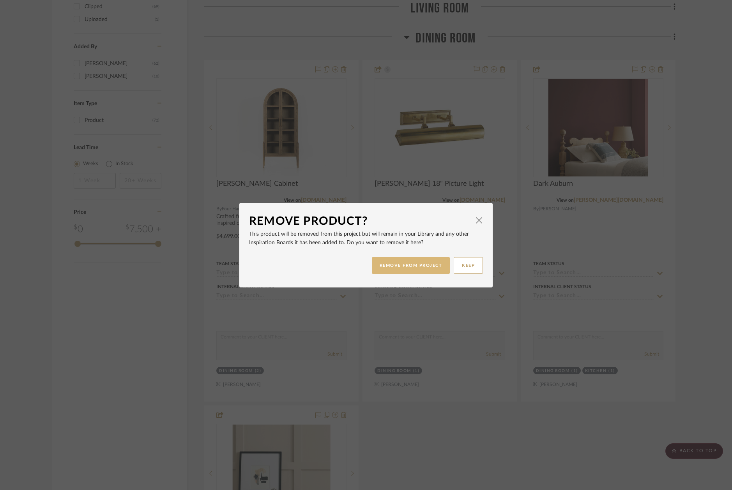
click at [420, 268] on button "REMOVE FROM PROJECT" at bounding box center [411, 265] width 78 height 17
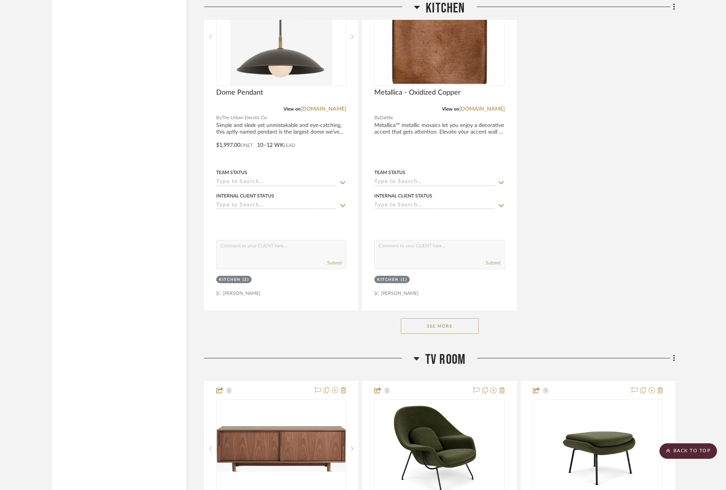
scroll to position [2126, 0]
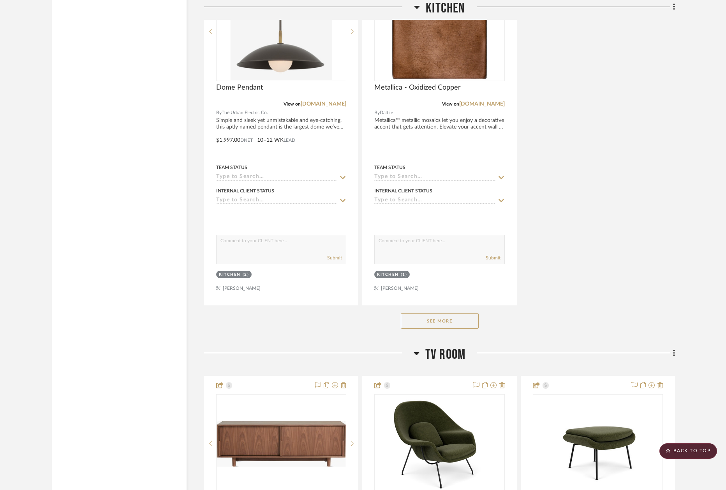
click at [438, 316] on button "See More" at bounding box center [440, 321] width 78 height 16
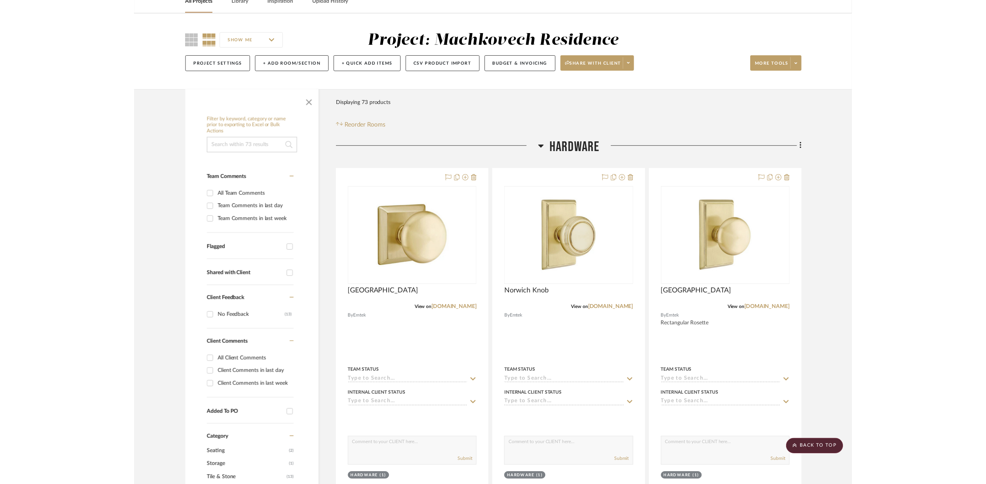
scroll to position [0, 0]
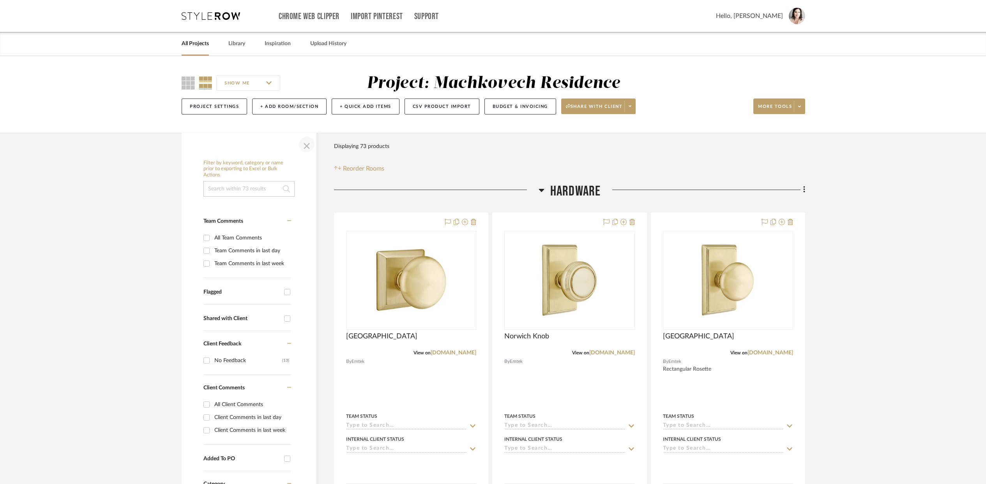
click at [304, 142] on span "button" at bounding box center [306, 144] width 19 height 19
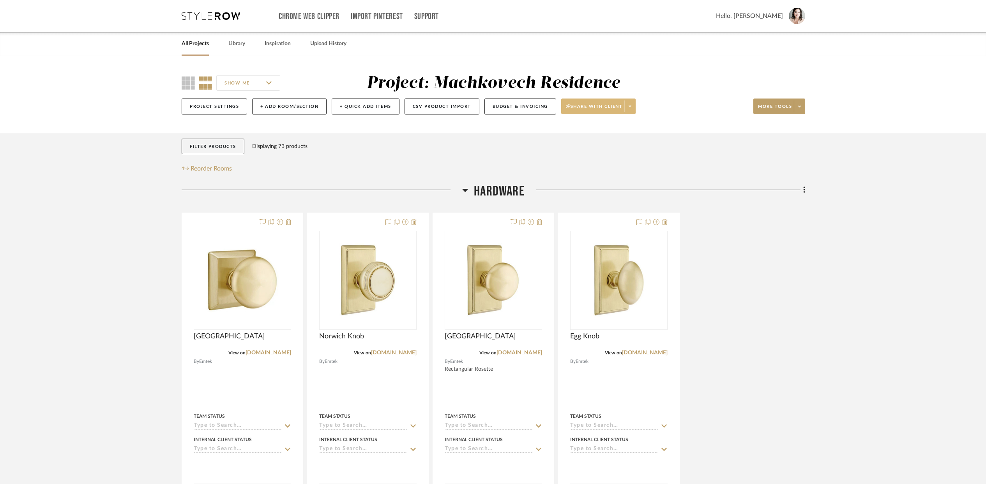
click at [581, 104] on span "Share with client" at bounding box center [594, 110] width 57 height 12
click at [687, 106] on div at bounding box center [493, 242] width 986 height 484
click at [731, 108] on span "More tools" at bounding box center [775, 110] width 34 height 12
click at [731, 179] on button "Bulk Actions" at bounding box center [787, 184] width 66 height 19
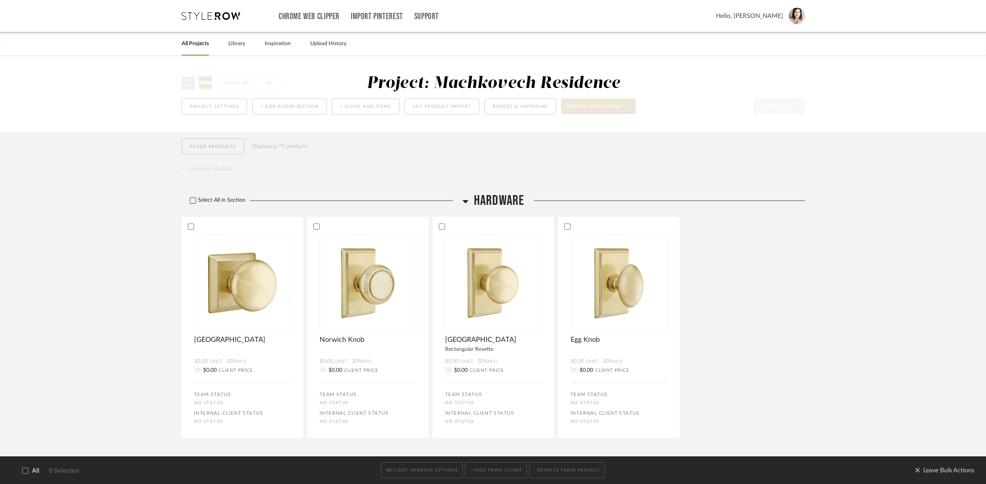
click at [191, 202] on icon at bounding box center [193, 201] width 5 height 4
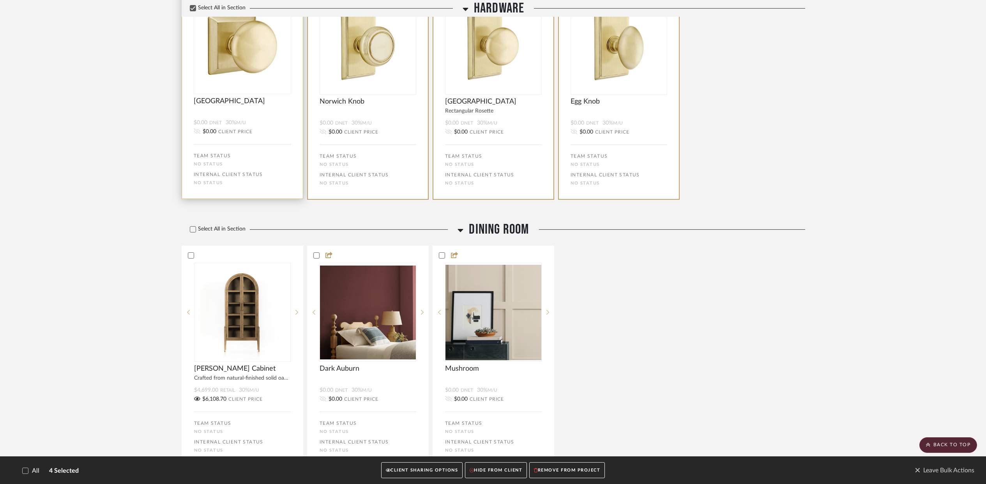
scroll to position [239, 0]
click at [190, 228] on icon at bounding box center [192, 228] width 5 height 5
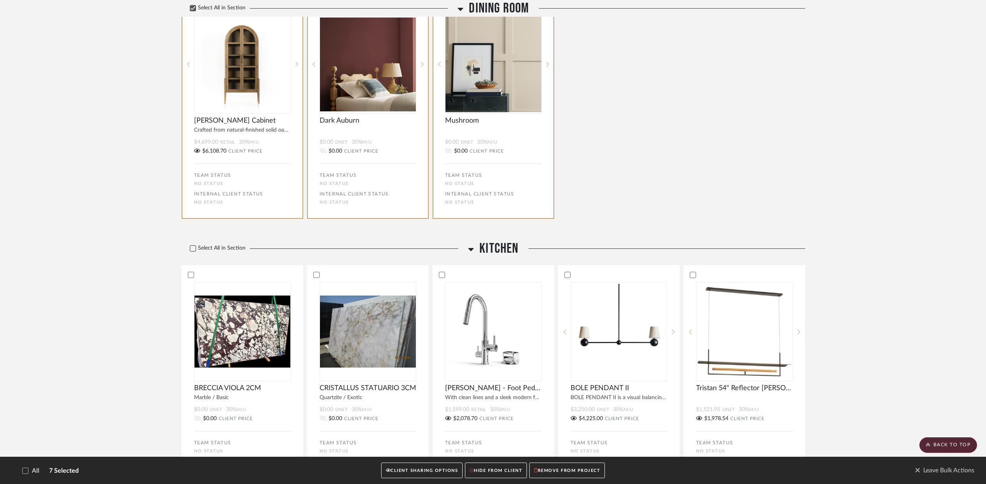
scroll to position [487, 0]
click at [191, 247] on icon at bounding box center [192, 248] width 5 height 5
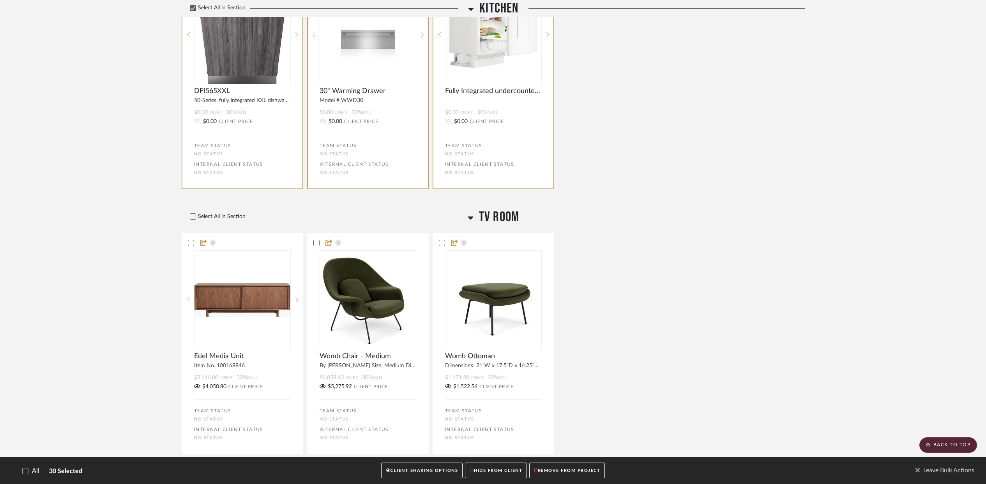
scroll to position [1685, 0]
click at [191, 219] on icon at bounding box center [193, 217] width 5 height 4
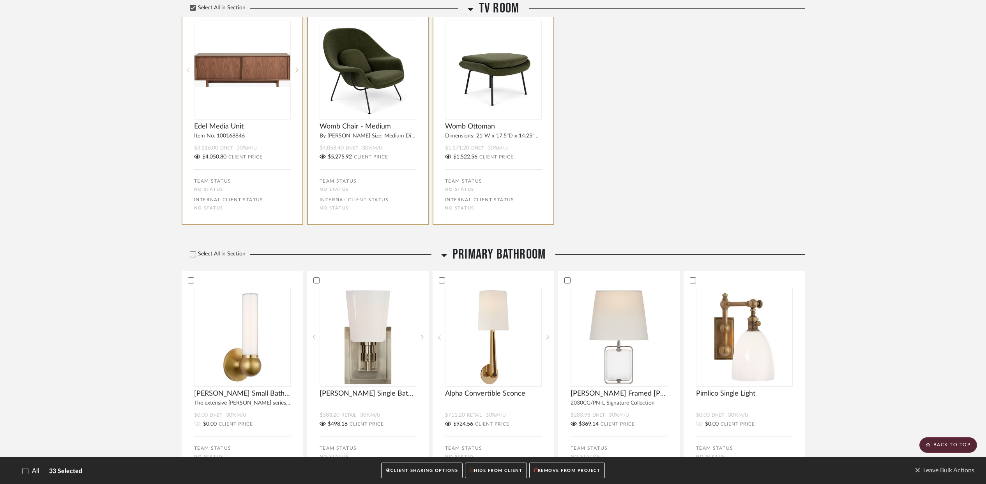
scroll to position [1917, 0]
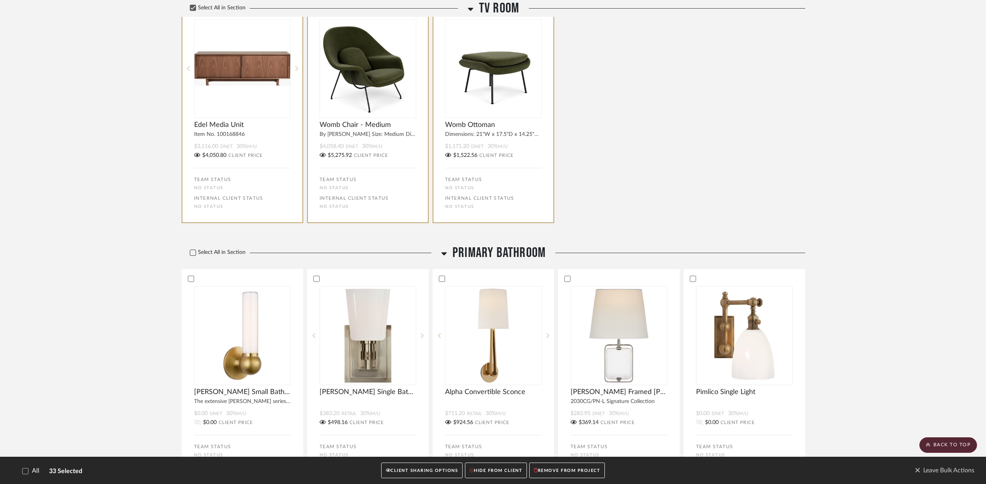
click at [192, 256] on icon at bounding box center [192, 252] width 5 height 5
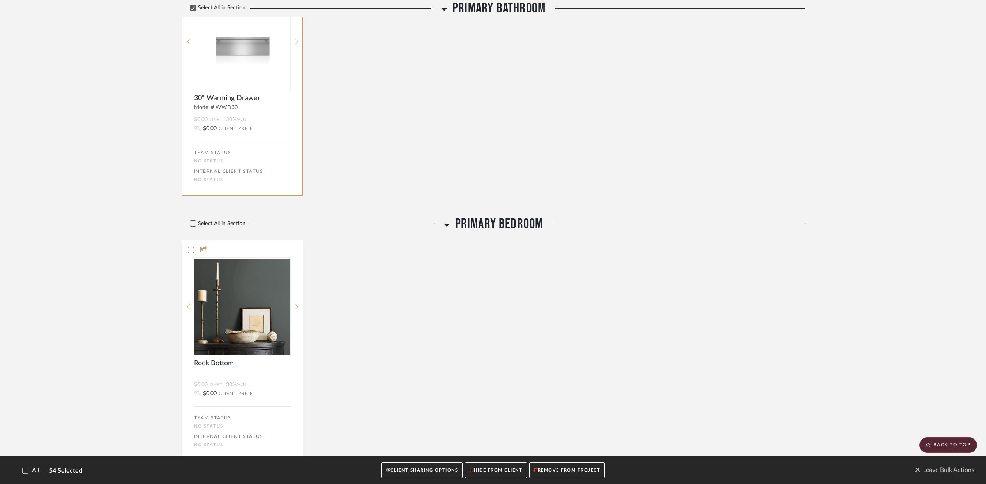
scroll to position [3116, 0]
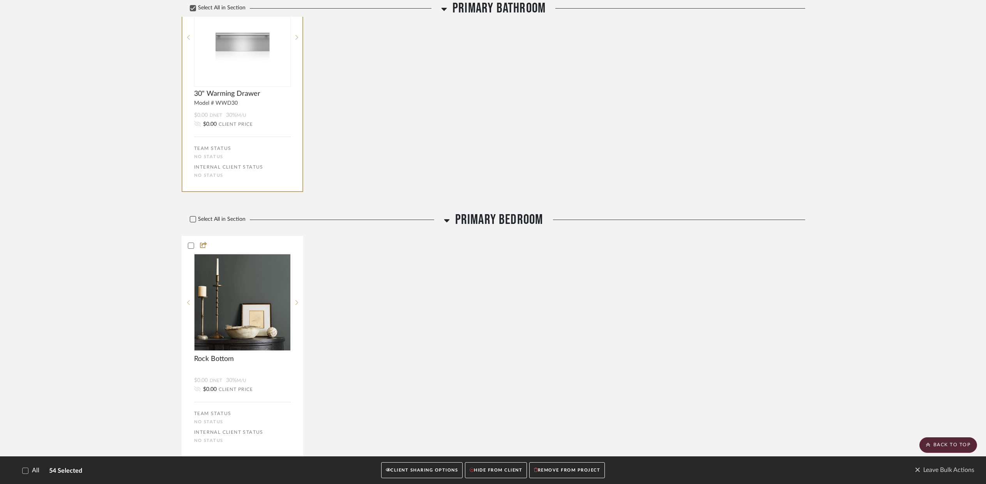
click at [193, 222] on icon at bounding box center [192, 219] width 5 height 5
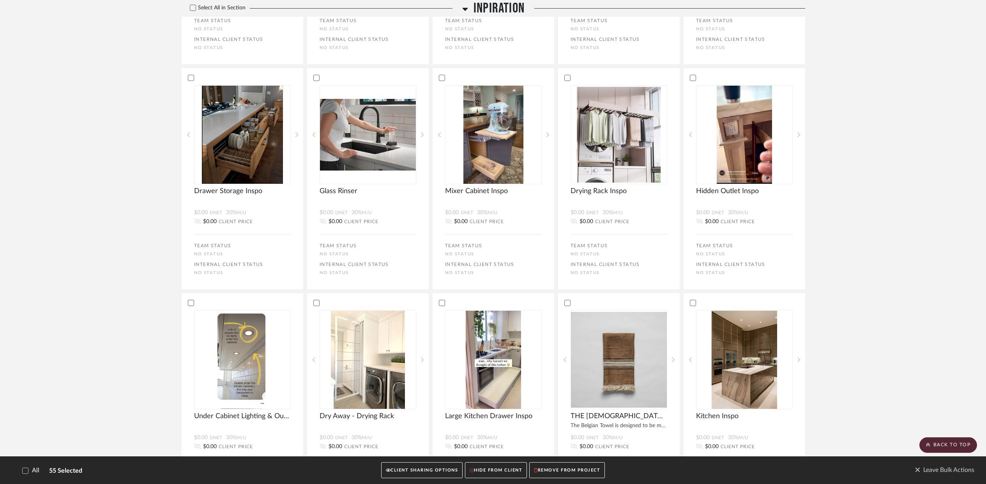
scroll to position [3769, 0]
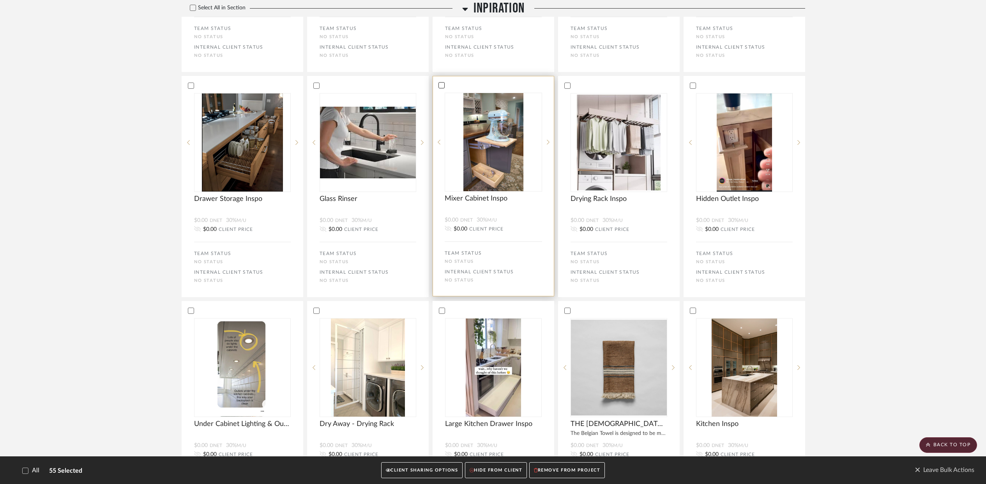
click at [441, 87] on icon at bounding box center [441, 85] width 5 height 4
click at [569, 88] on icon at bounding box center [566, 85] width 5 height 5
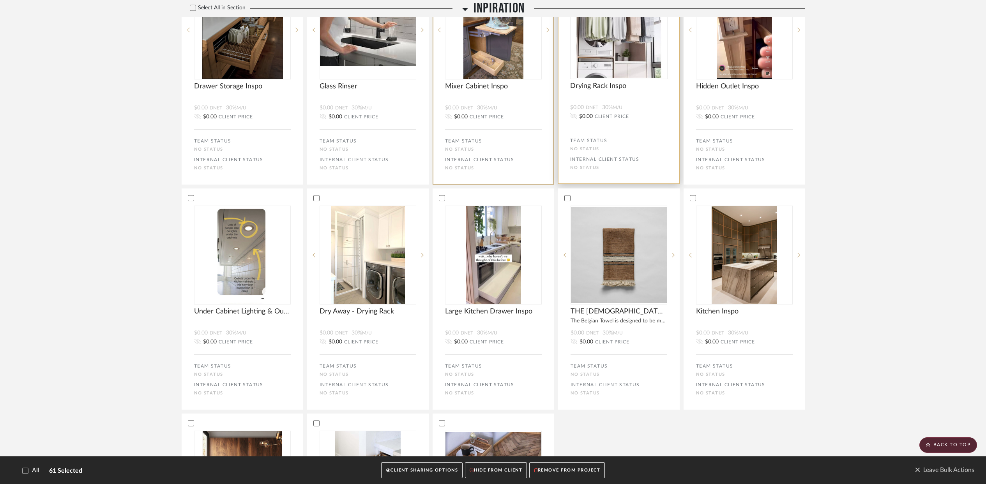
scroll to position [3827, 0]
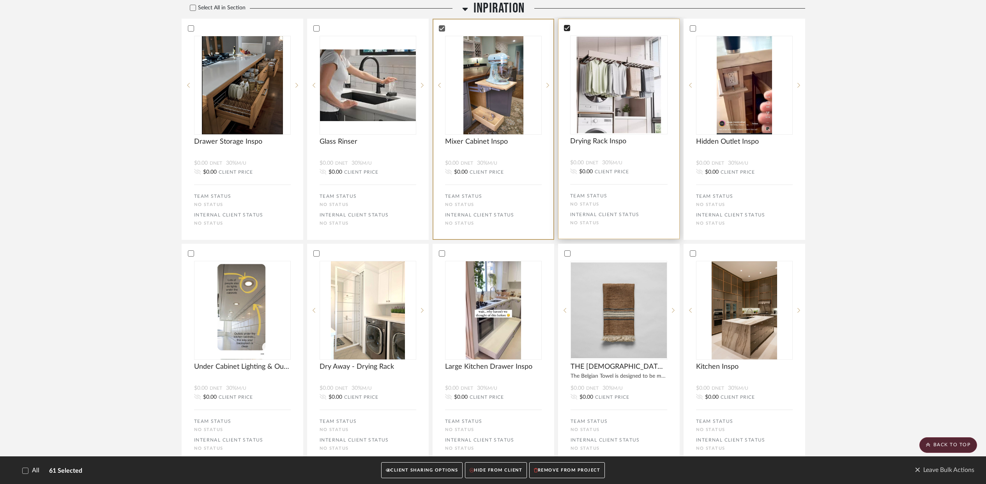
click at [564, 31] on div at bounding box center [567, 28] width 6 height 6
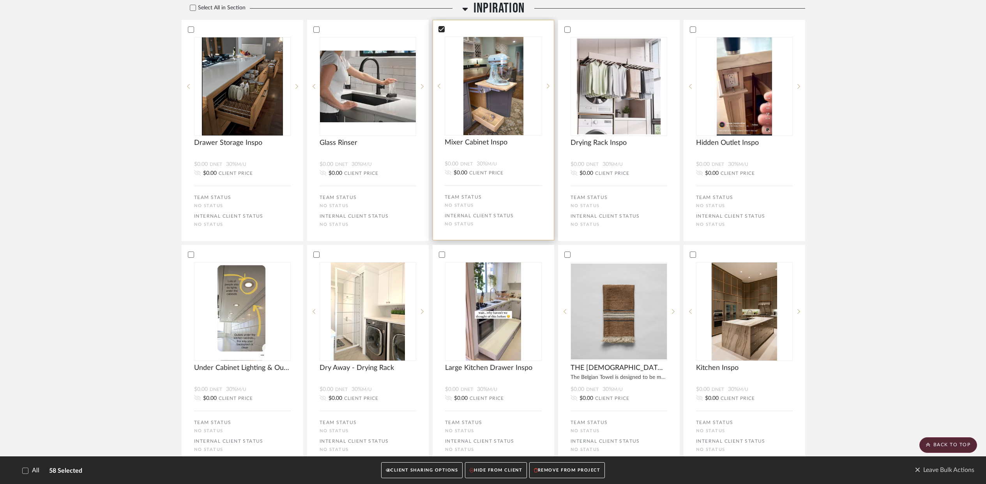
scroll to position [3825, 0]
click at [443, 33] on div at bounding box center [441, 30] width 6 height 6
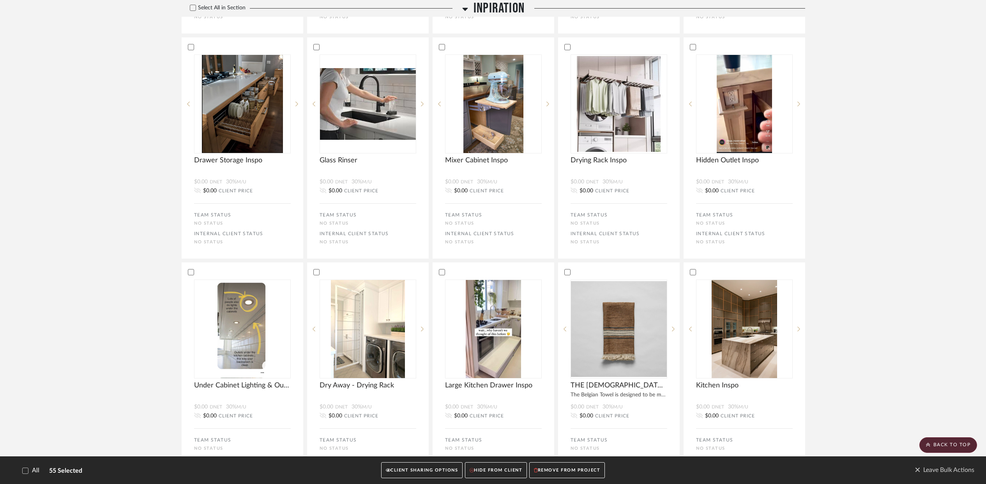
click at [426, 473] on button "CLIENT SHARING OPTIONS" at bounding box center [421, 471] width 81 height 16
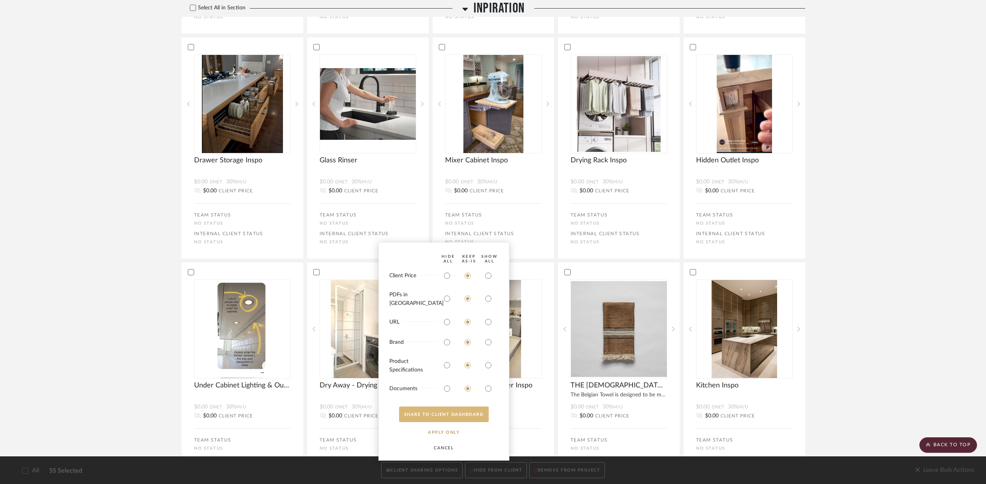
click at [429, 416] on button "SHARE TO CLIENT Dashboard" at bounding box center [444, 415] width 90 height 16
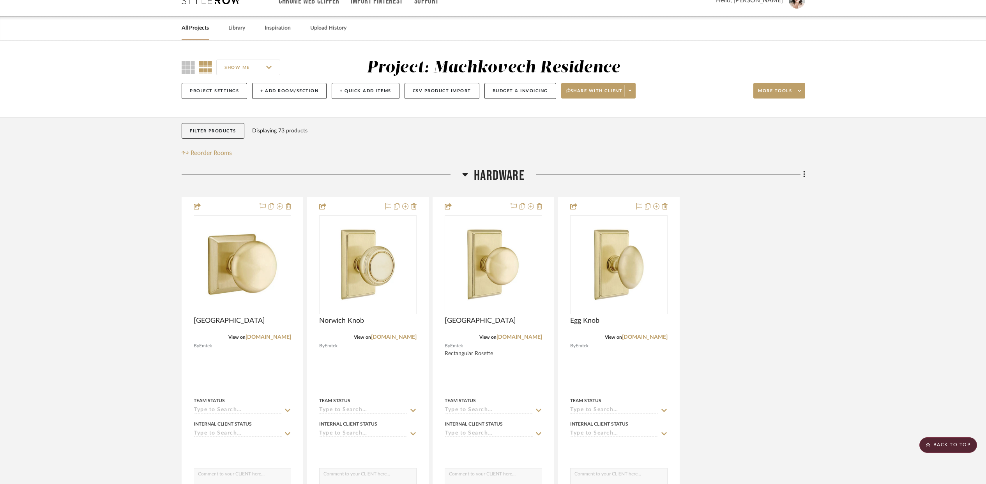
scroll to position [0, 0]
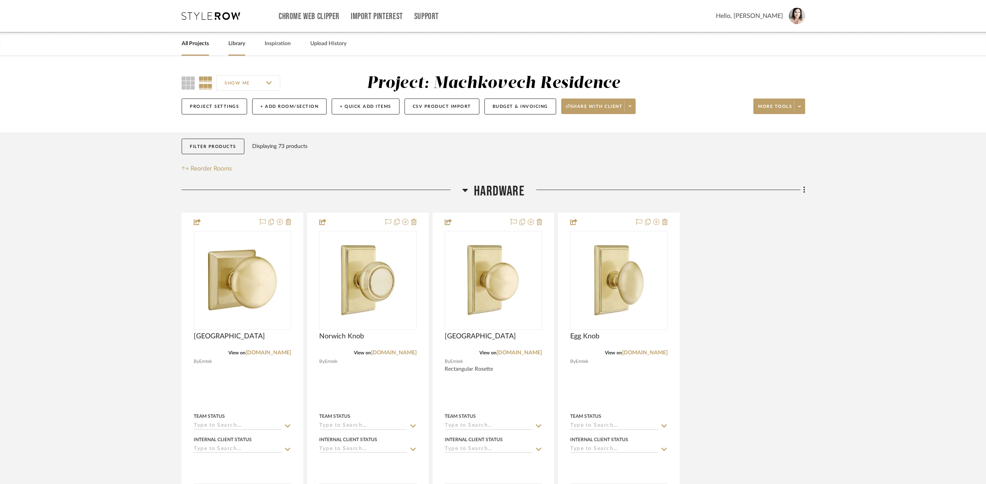
click at [232, 45] on link "Library" at bounding box center [236, 44] width 17 height 11
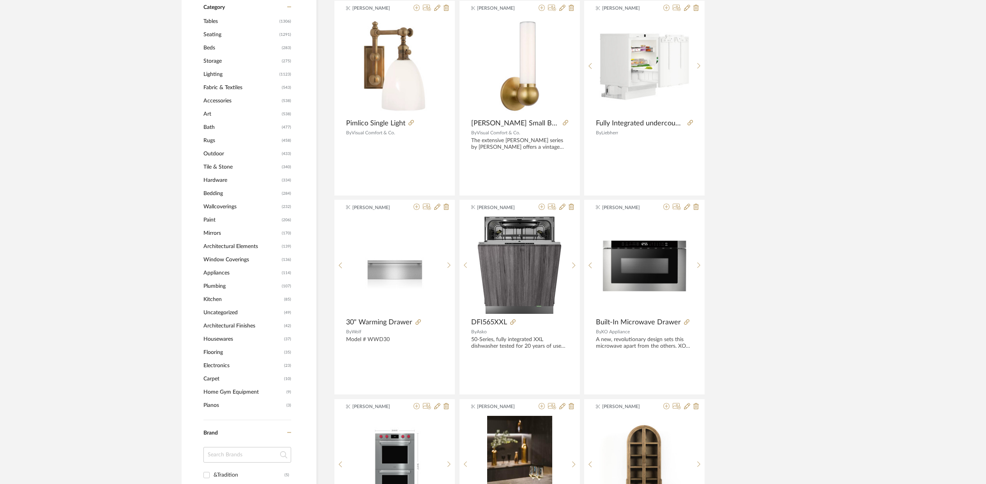
scroll to position [347, 0]
click at [213, 288] on span "Plumbing" at bounding box center [241, 286] width 76 height 13
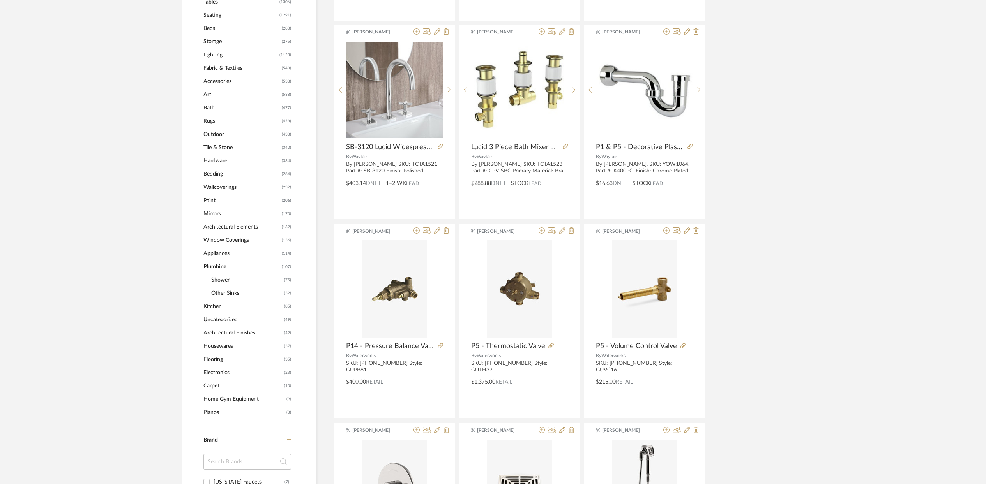
scroll to position [339, 0]
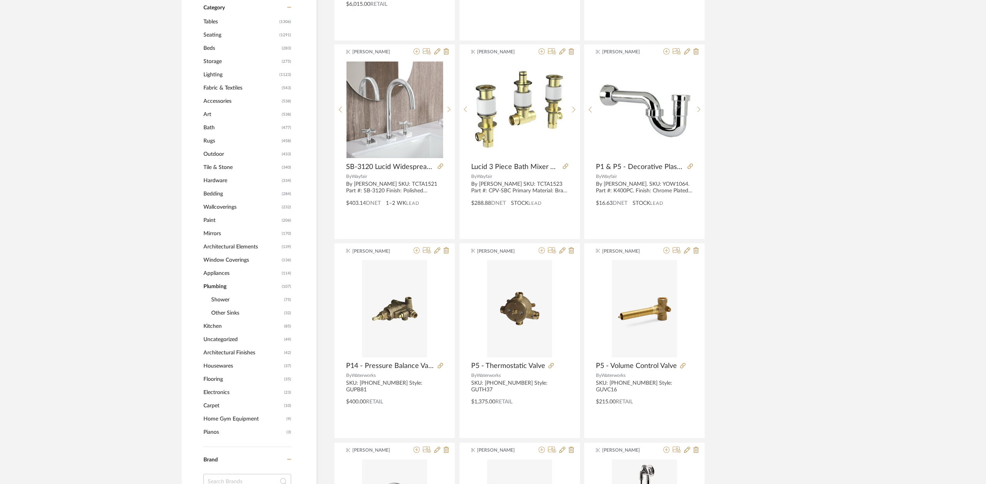
click at [233, 314] on span "Other Sinks" at bounding box center [246, 313] width 71 height 13
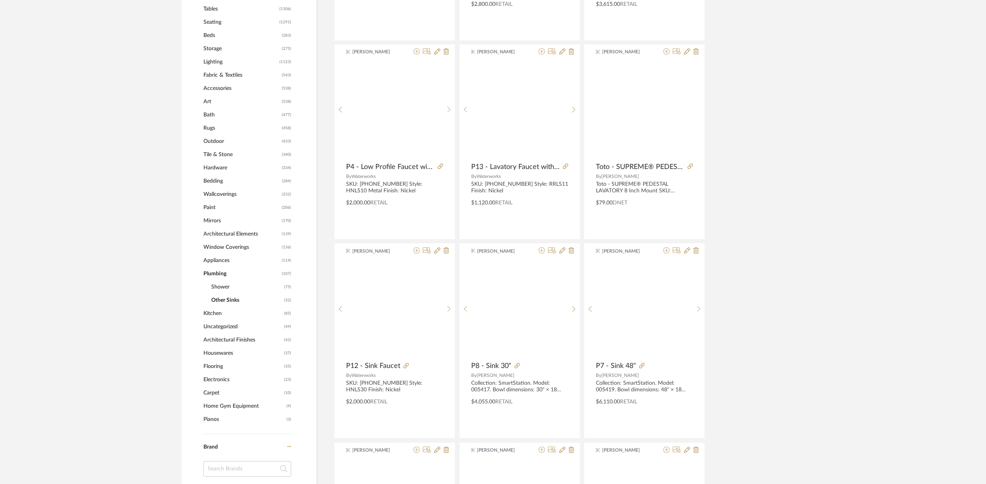
scroll to position [326, 0]
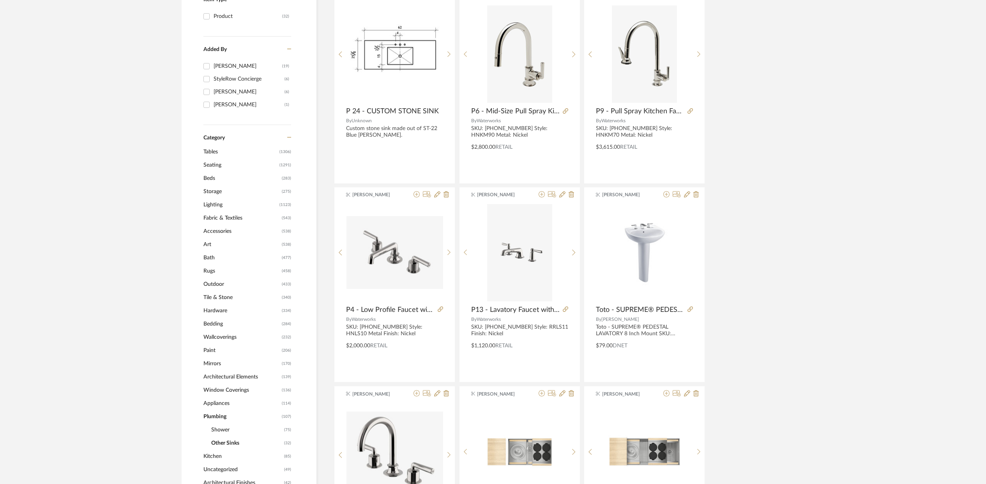
scroll to position [182, 0]
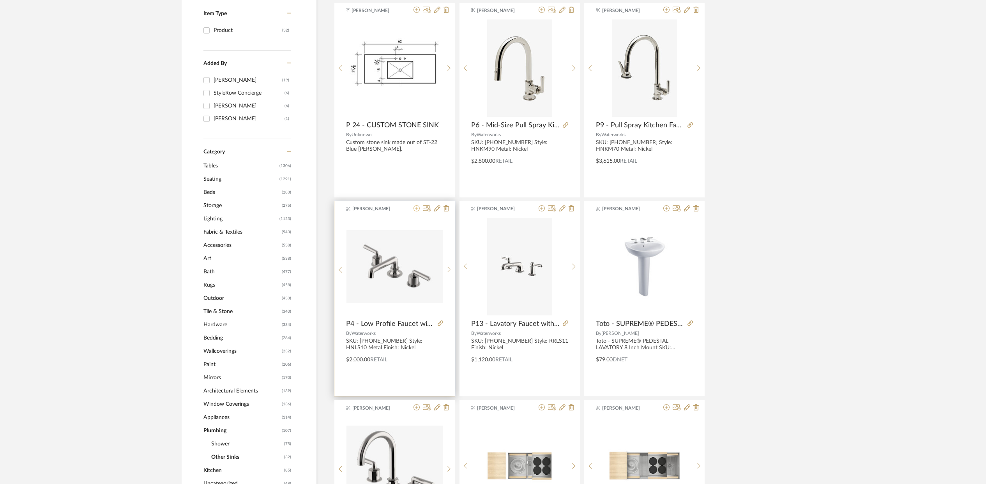
click at [417, 210] on icon at bounding box center [416, 208] width 6 height 6
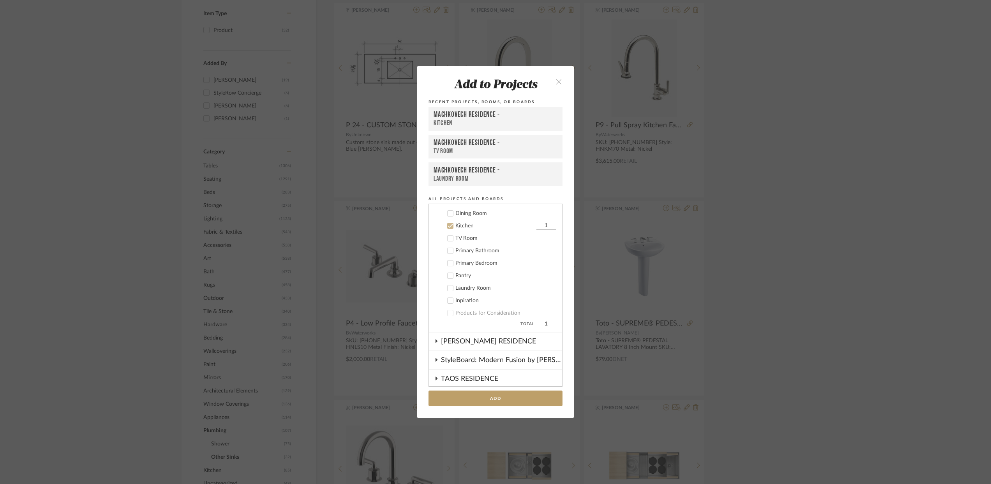
scroll to position [355, 0]
click at [447, 258] on label "Kitchen 1" at bounding box center [498, 262] width 115 height 8
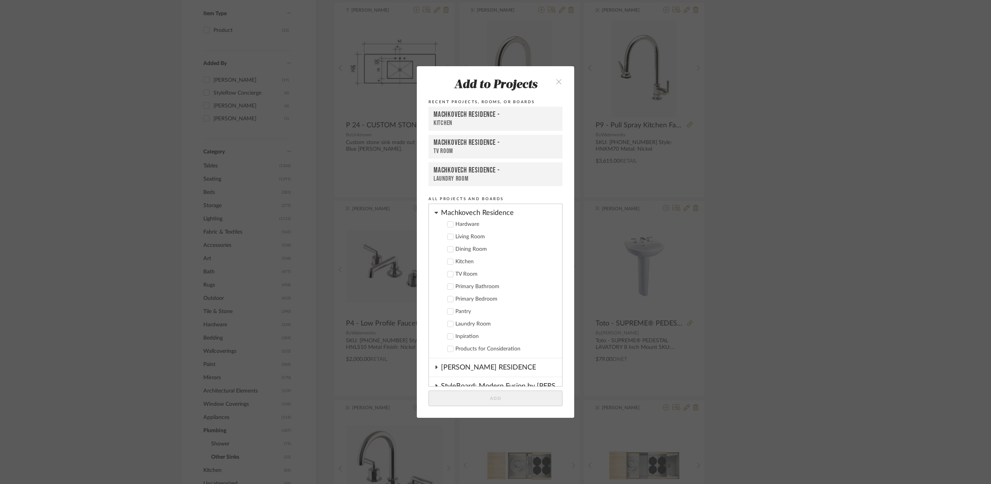
click at [450, 290] on label "Primary Bathroom" at bounding box center [498, 287] width 115 height 8
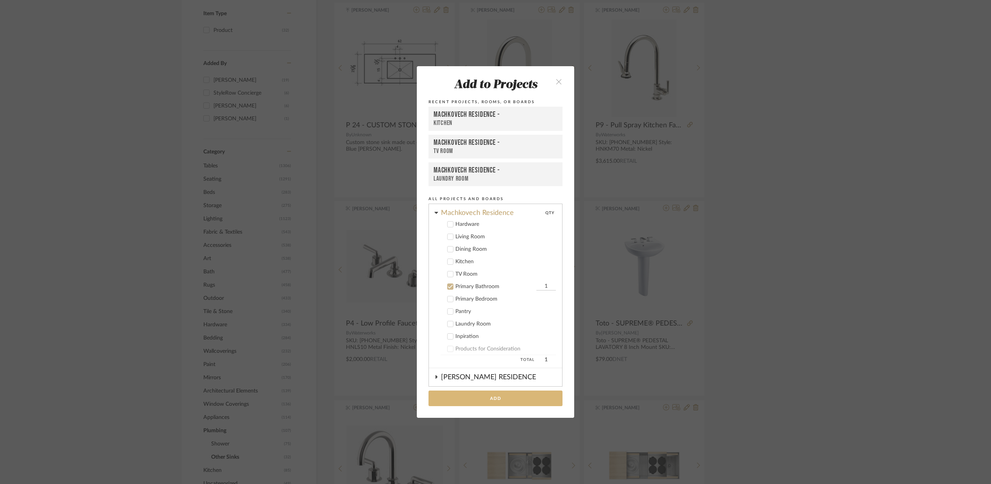
click at [485, 402] on button "Add" at bounding box center [496, 399] width 134 height 16
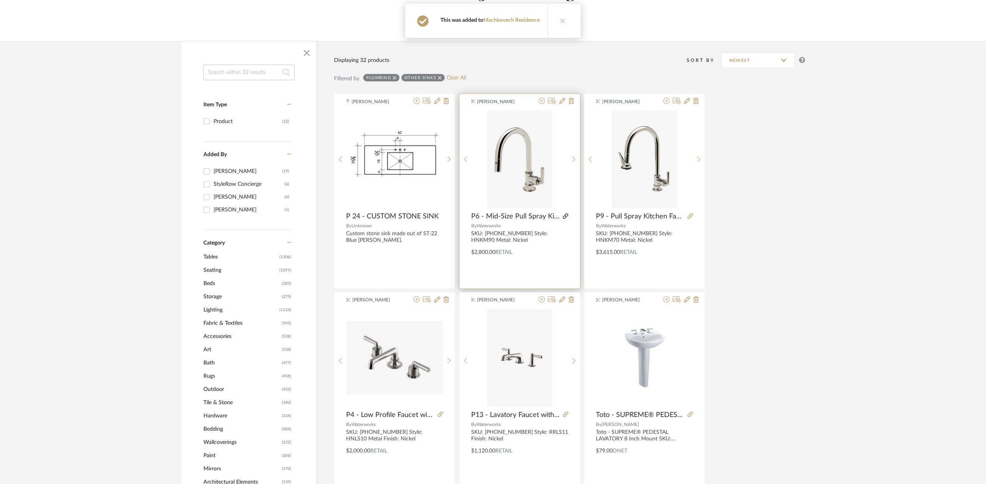
scroll to position [41, 0]
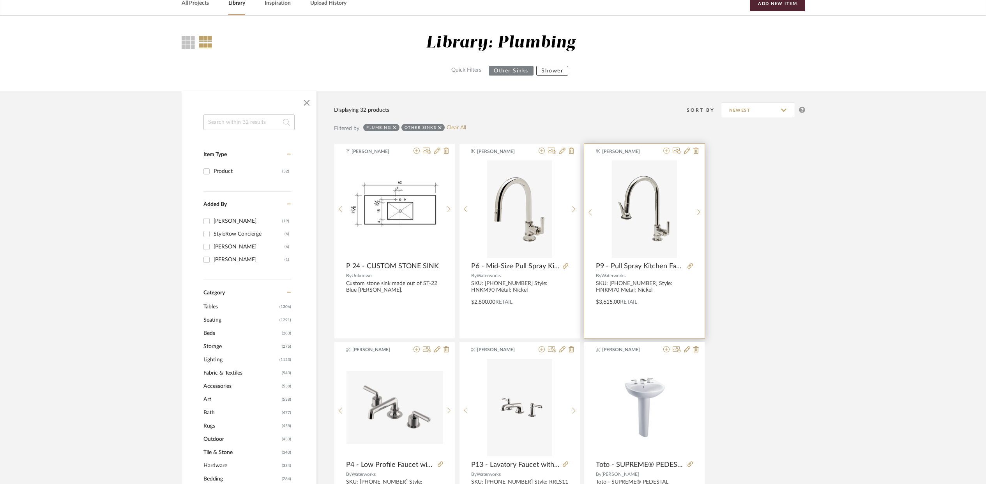
click at [665, 154] on icon at bounding box center [666, 151] width 6 height 6
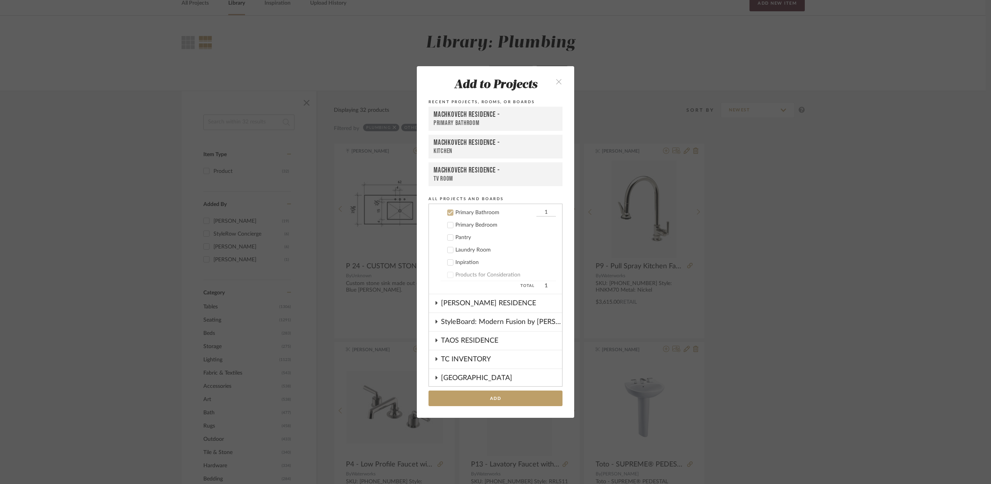
scroll to position [431, 0]
click at [449, 210] on icon at bounding box center [450, 211] width 5 height 4
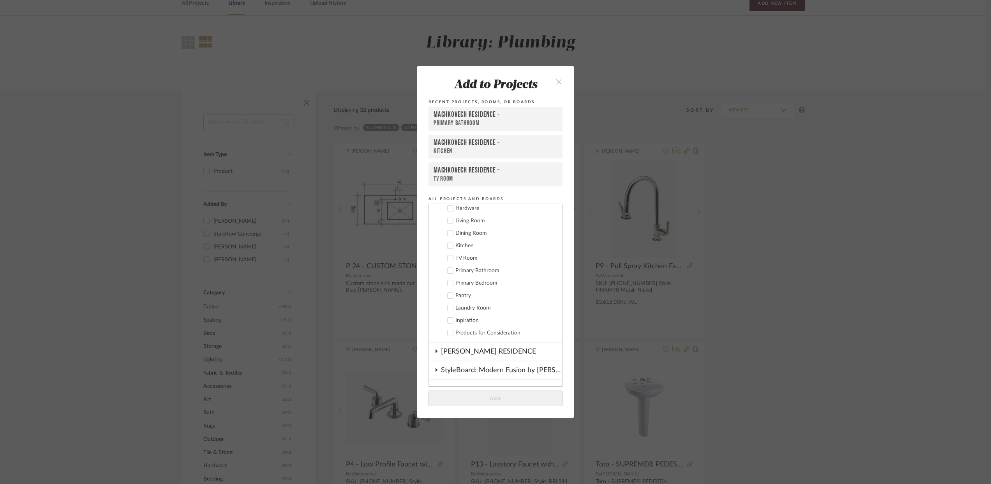
scroll to position [370, 0]
click at [448, 245] on icon at bounding box center [450, 246] width 5 height 5
click at [489, 395] on button "Add" at bounding box center [496, 399] width 134 height 16
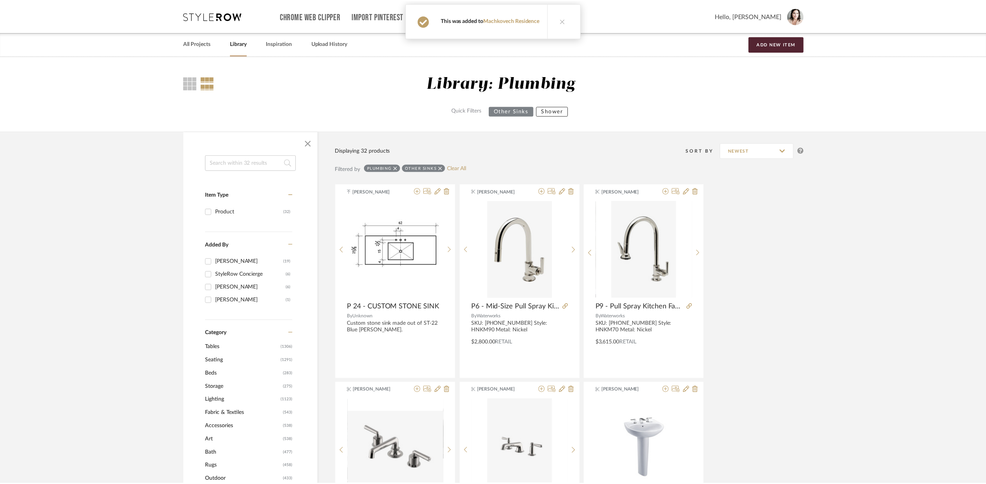
scroll to position [41, 0]
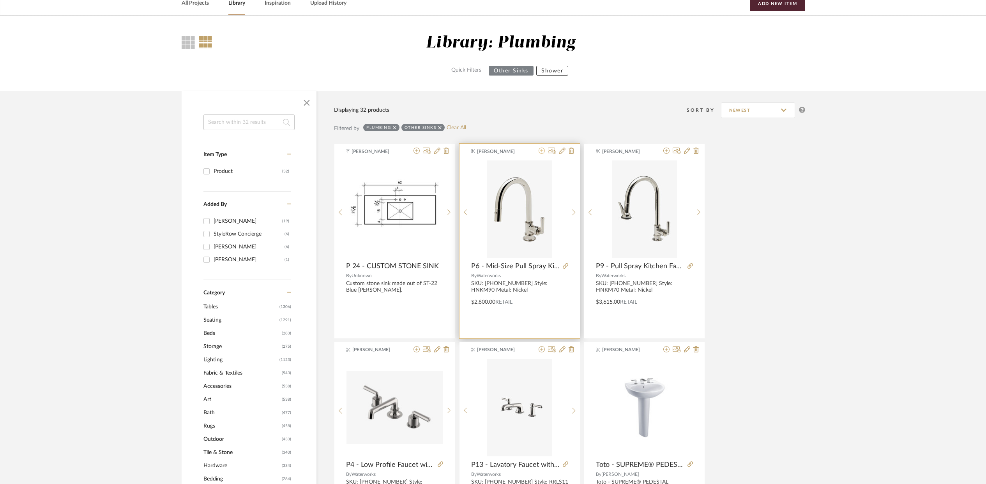
click at [540, 152] on icon at bounding box center [542, 151] width 6 height 6
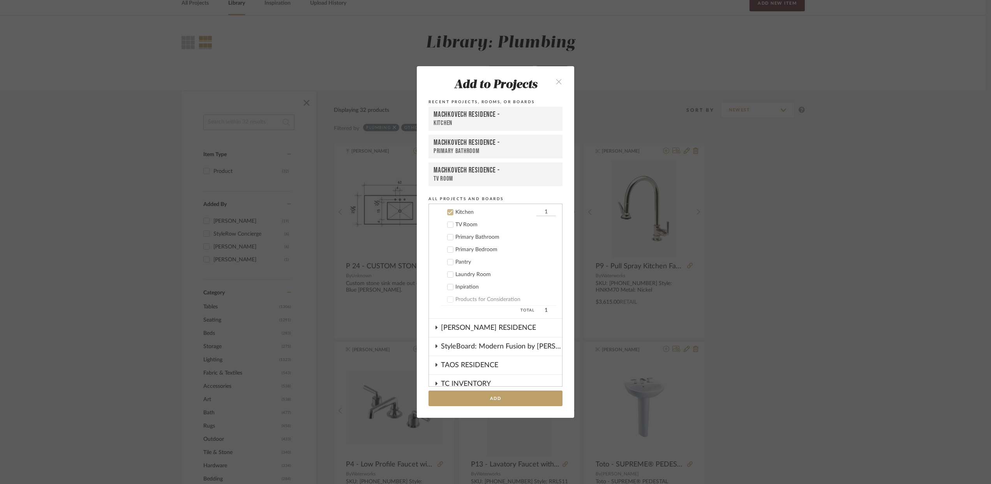
scroll to position [406, 0]
click at [496, 394] on button "Add" at bounding box center [496, 399] width 134 height 16
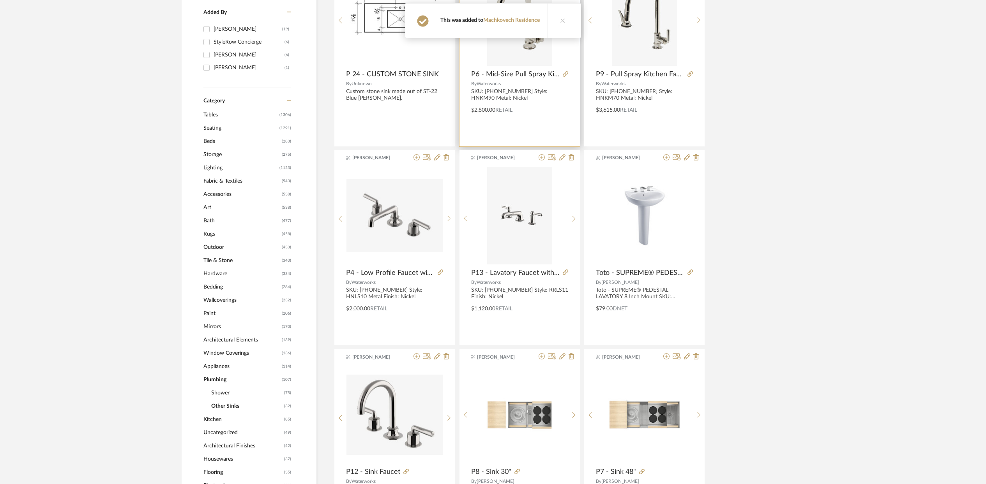
scroll to position [233, 0]
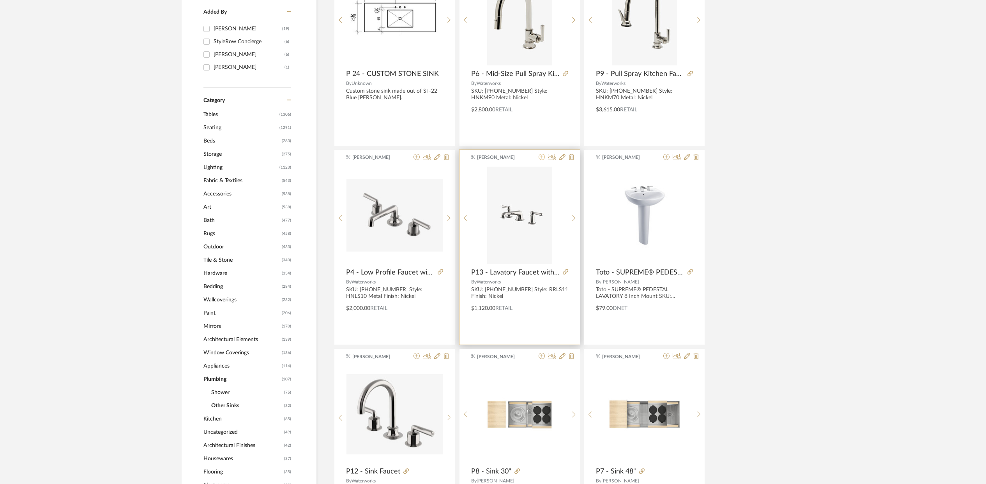
click at [541, 156] on icon at bounding box center [542, 157] width 6 height 6
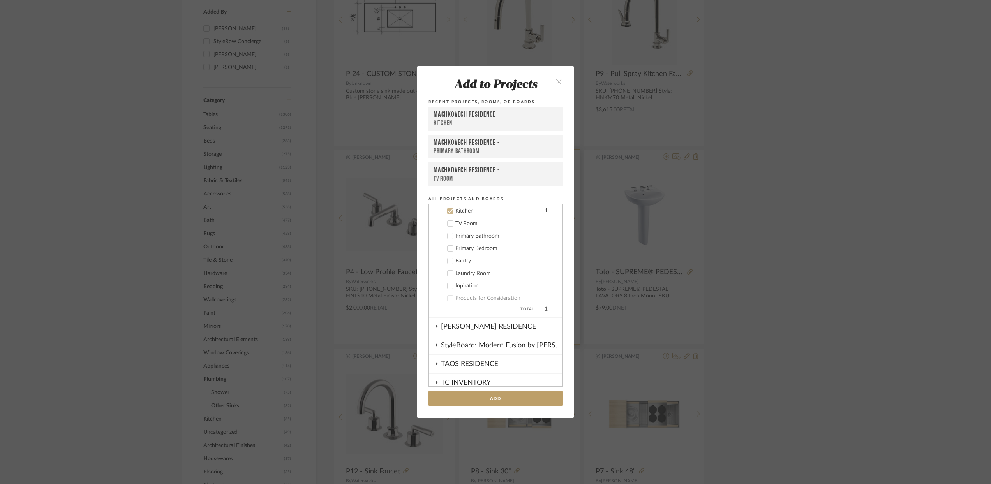
scroll to position [406, 0]
click at [448, 211] on icon at bounding box center [450, 210] width 5 height 5
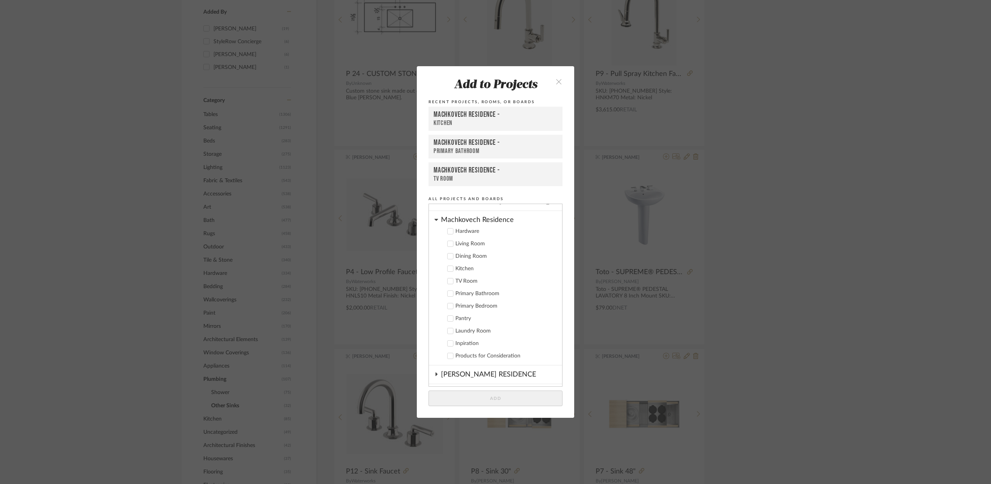
scroll to position [349, 0]
click at [447, 288] on label "Primary Bathroom" at bounding box center [498, 292] width 115 height 8
click at [497, 398] on button "Add" at bounding box center [496, 399] width 134 height 16
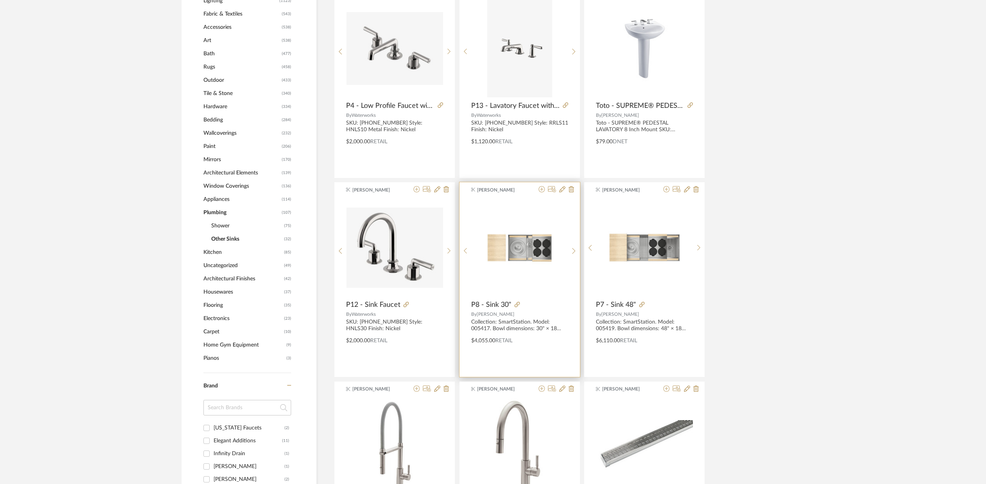
scroll to position [415, 0]
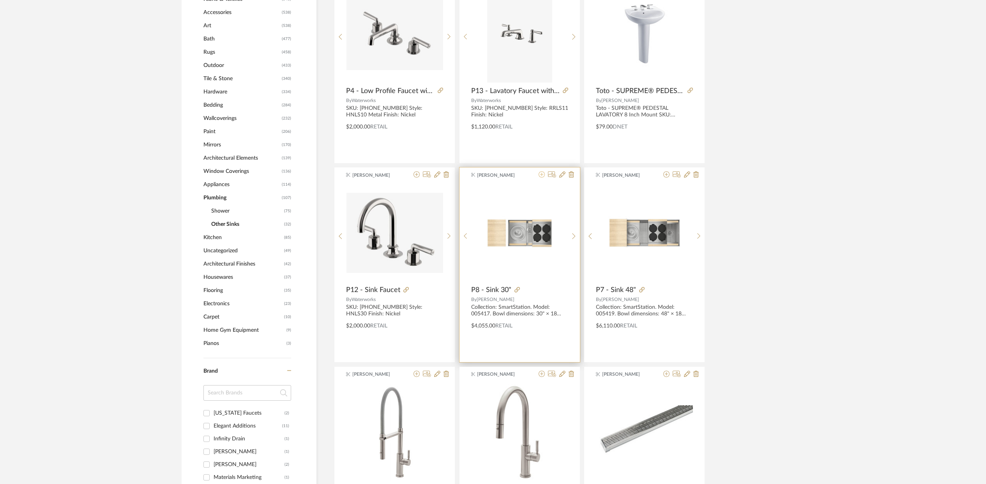
click at [542, 173] on icon at bounding box center [542, 174] width 6 height 6
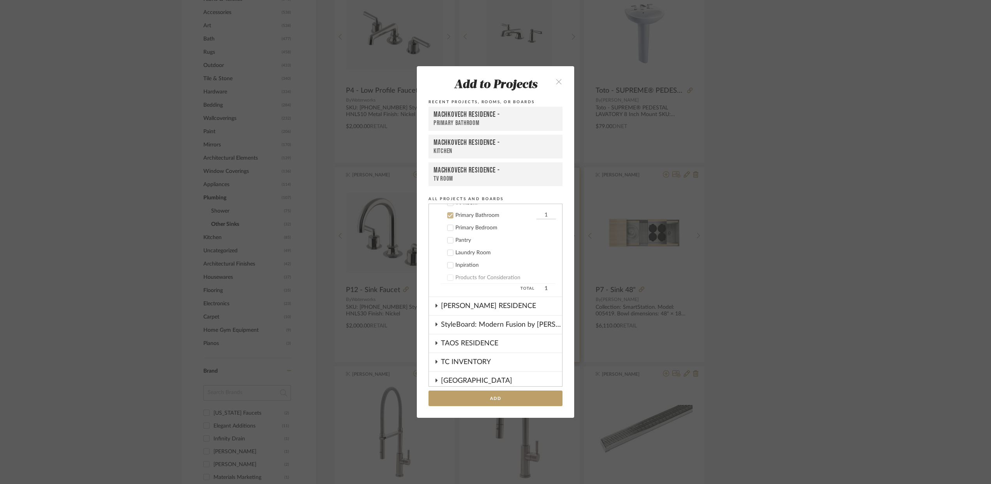
scroll to position [431, 0]
click at [447, 206] on cdk-nested-tree-node "Primary Bathroom 1" at bounding box center [492, 210] width 127 height 12
click at [448, 254] on icon at bounding box center [450, 255] width 5 height 4
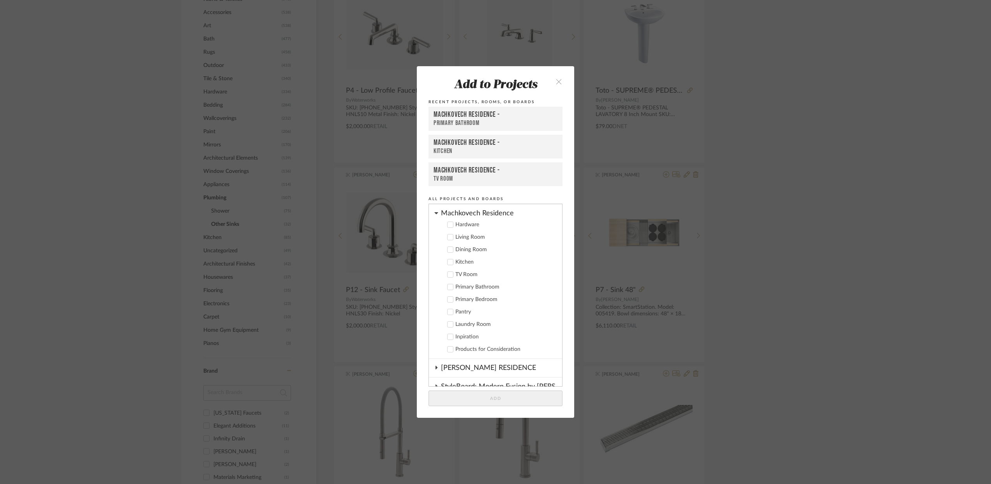
scroll to position [351, 0]
click at [448, 268] on icon at bounding box center [450, 265] width 5 height 5
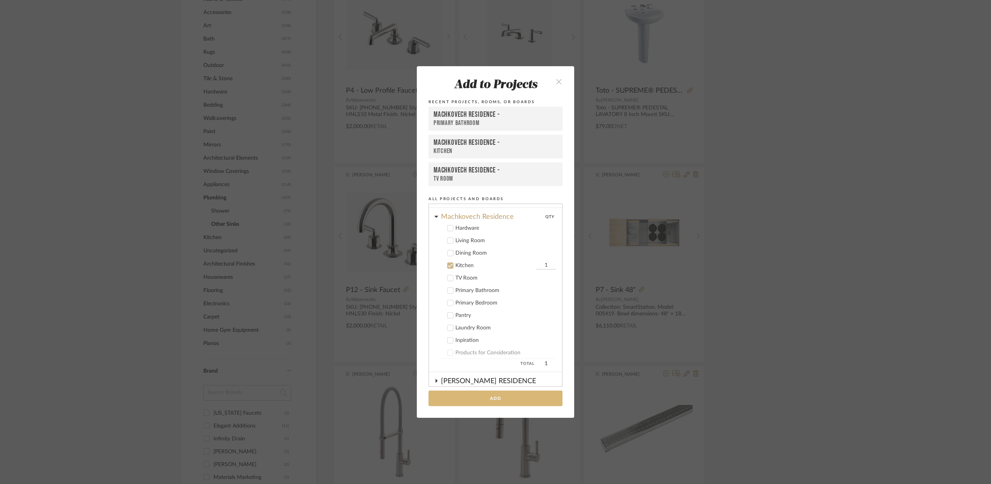
click at [499, 398] on button "Add" at bounding box center [496, 399] width 134 height 16
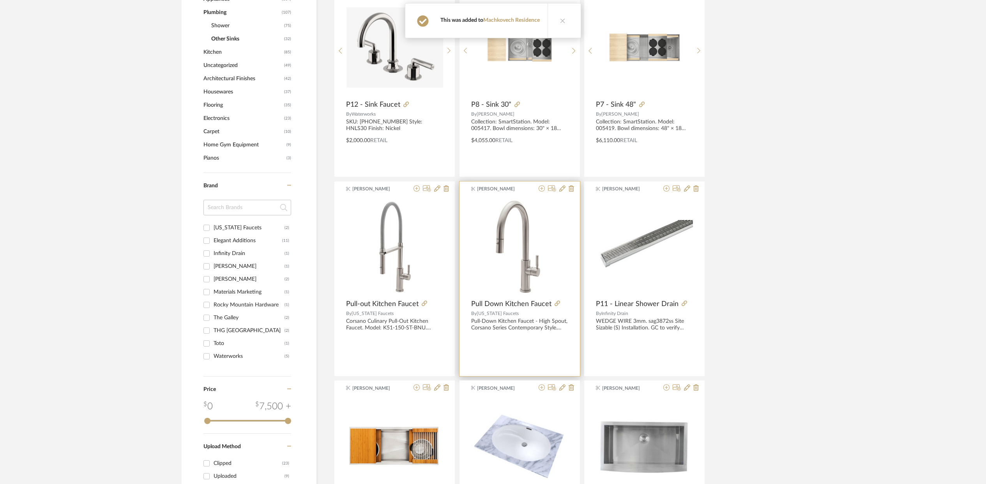
scroll to position [631, 0]
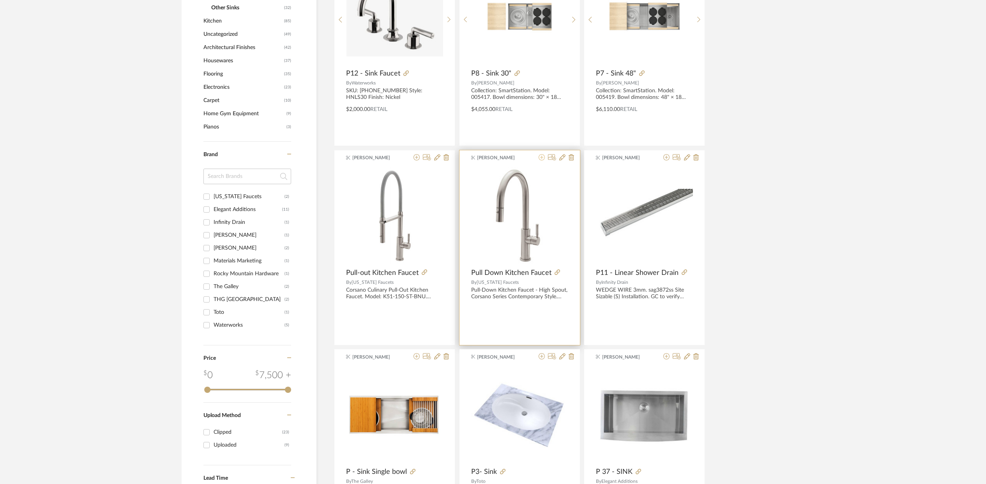
click at [541, 155] on icon at bounding box center [542, 157] width 6 height 6
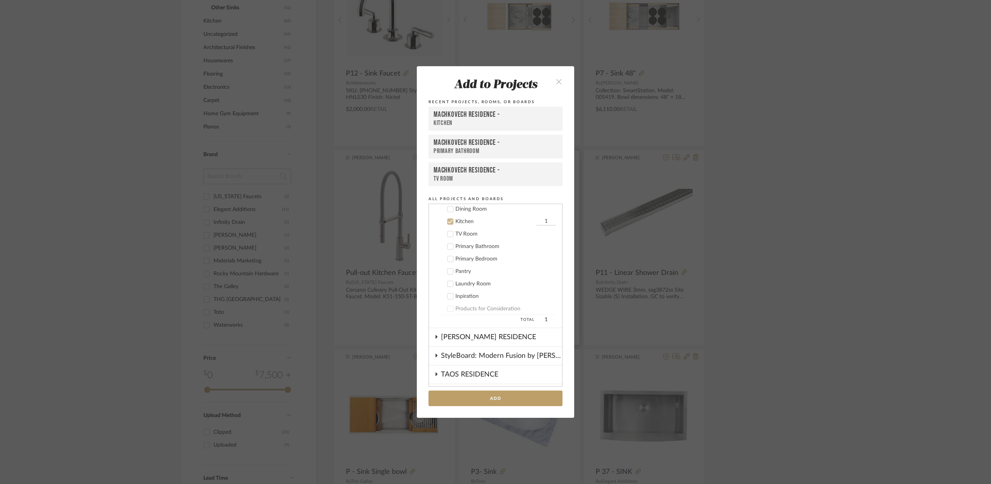
scroll to position [406, 0]
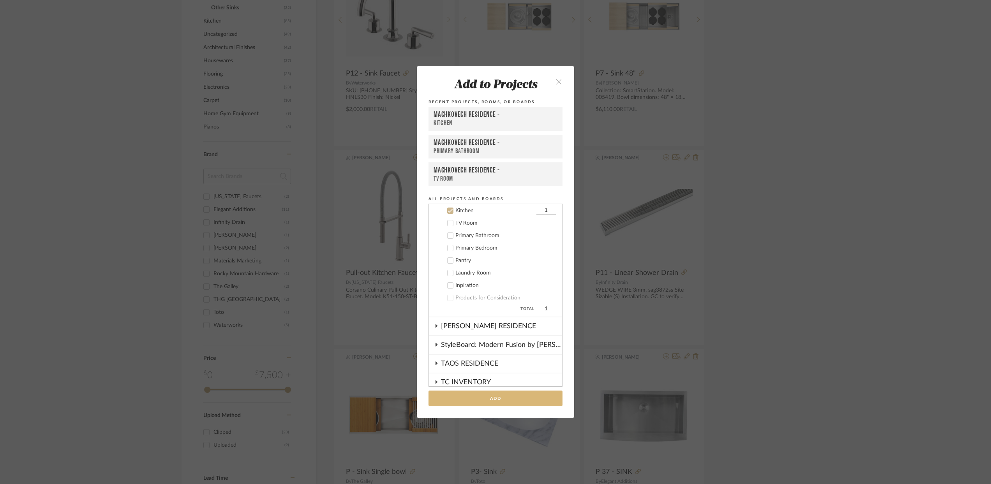
click at [503, 398] on button "Add" at bounding box center [496, 399] width 134 height 16
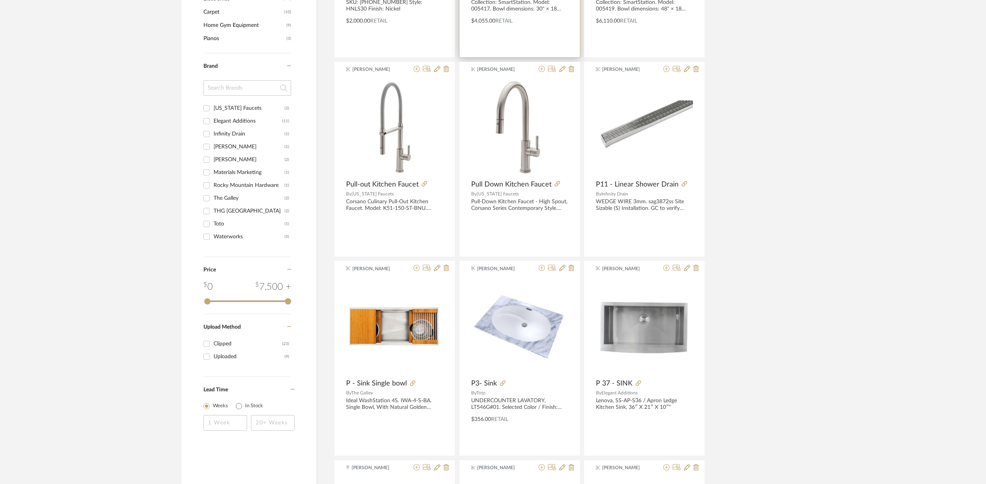
scroll to position [726, 0]
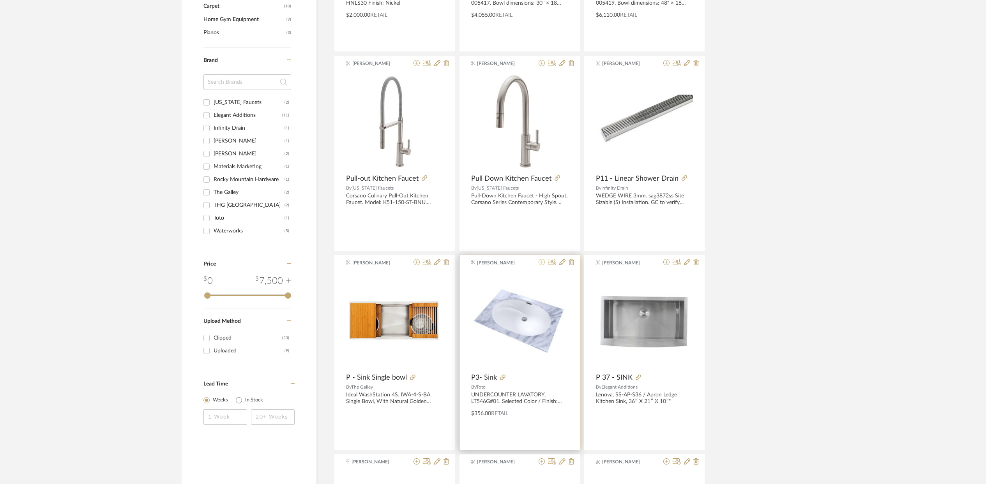
click at [541, 265] on icon at bounding box center [542, 262] width 6 height 6
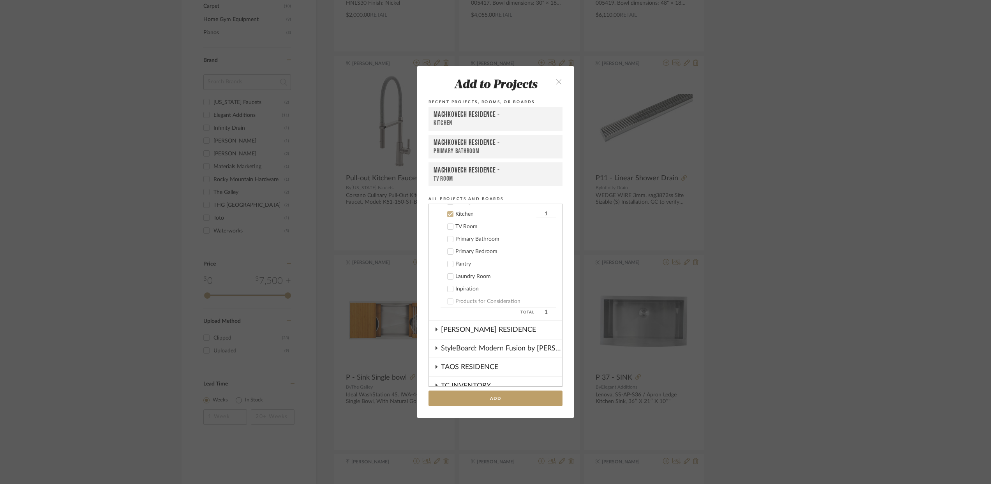
scroll to position [396, 0]
click at [448, 219] on icon at bounding box center [450, 219] width 5 height 5
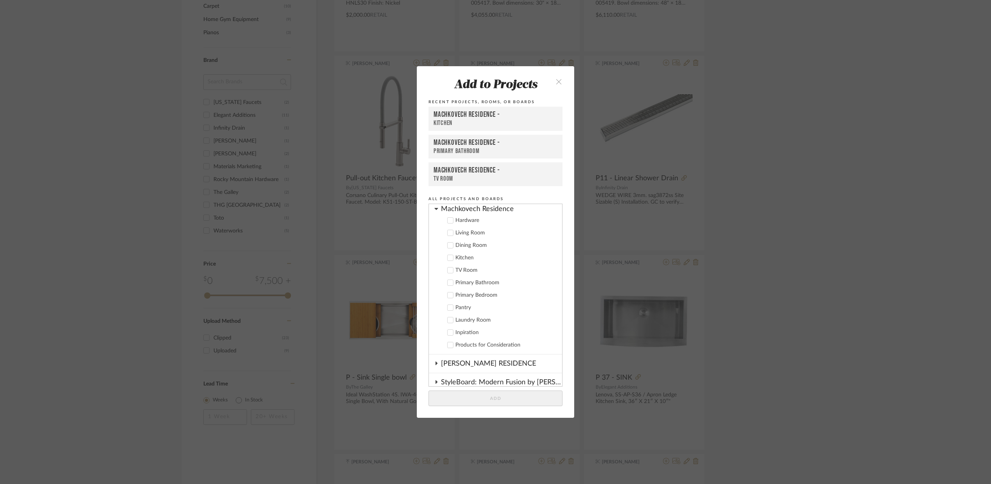
scroll to position [357, 0]
click at [449, 284] on icon at bounding box center [450, 284] width 5 height 5
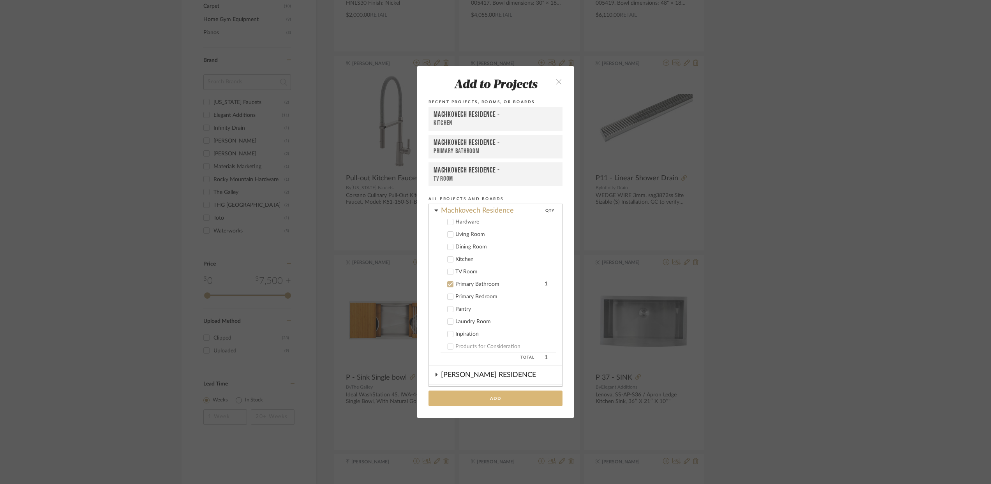
click at [499, 398] on button "Add" at bounding box center [496, 399] width 134 height 16
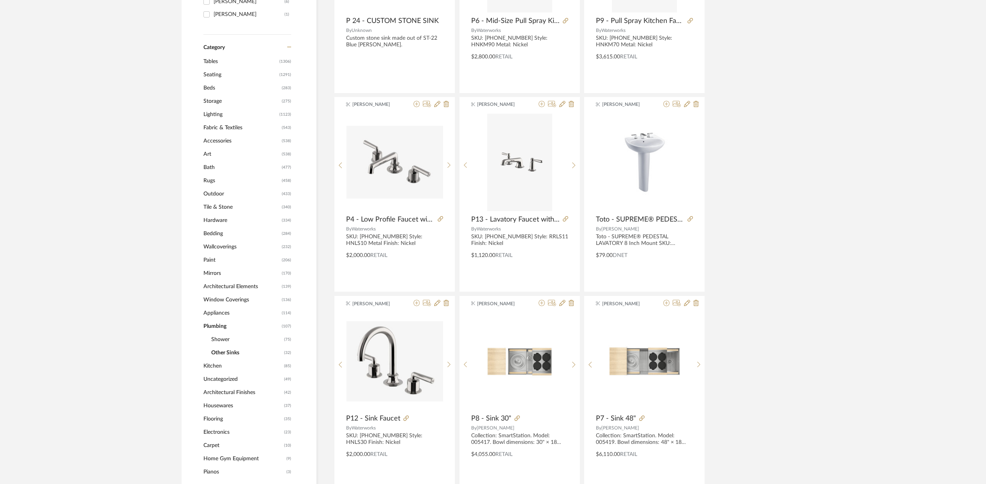
scroll to position [335, 0]
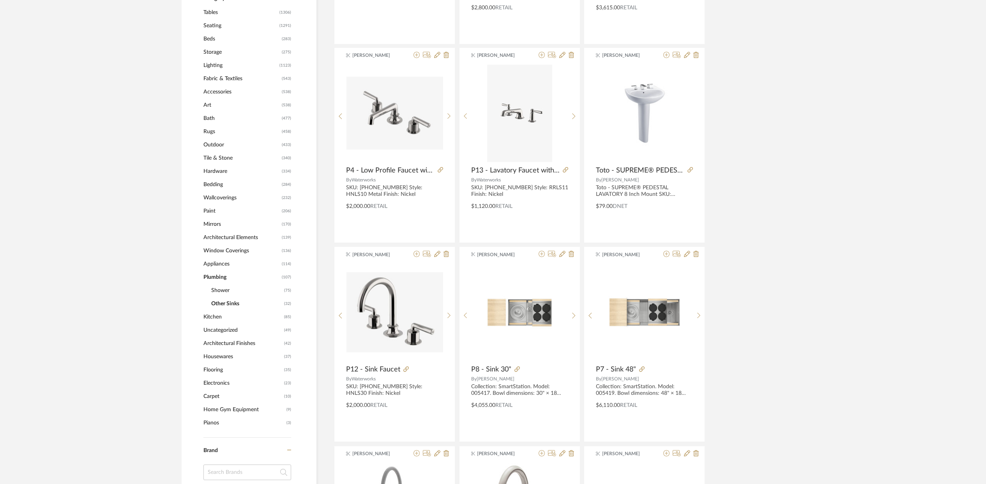
click at [228, 289] on span "Shower" at bounding box center [246, 290] width 71 height 13
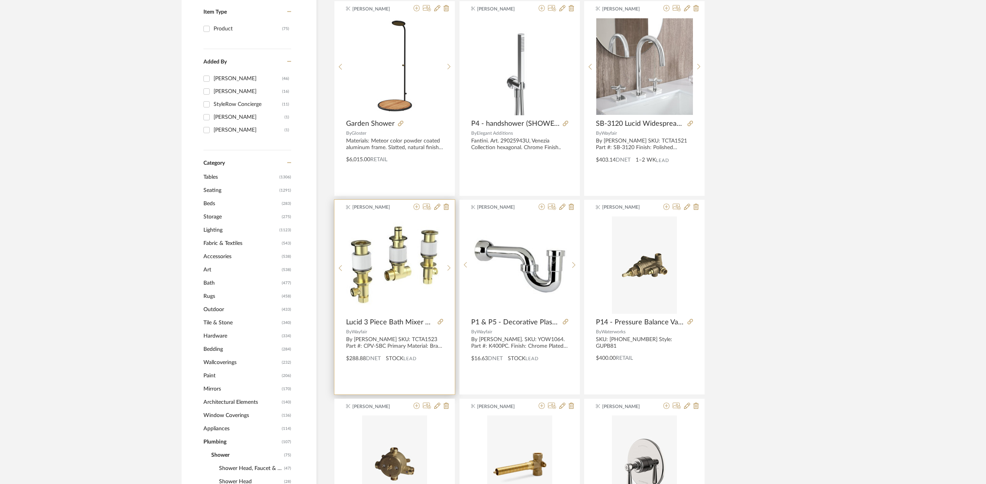
scroll to position [193, 0]
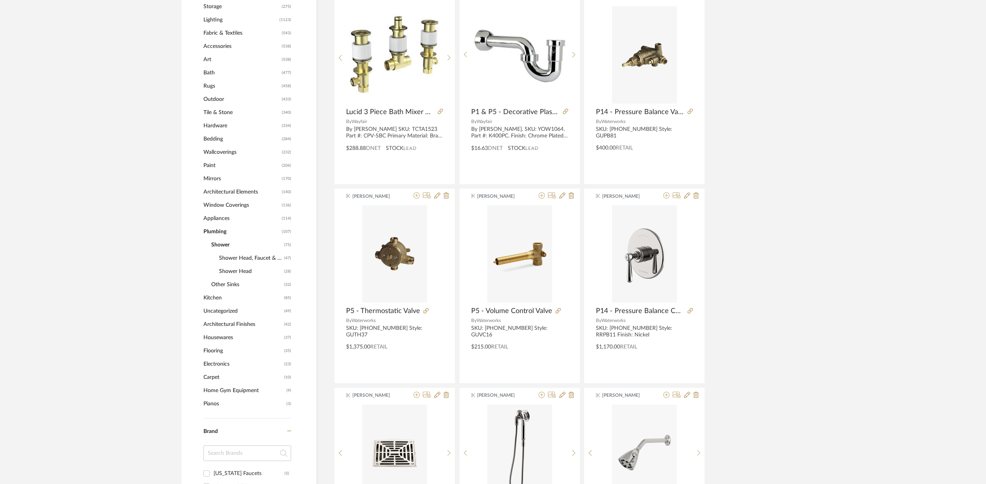
click at [257, 256] on span "Shower Head, Faucet & Set" at bounding box center [250, 258] width 63 height 13
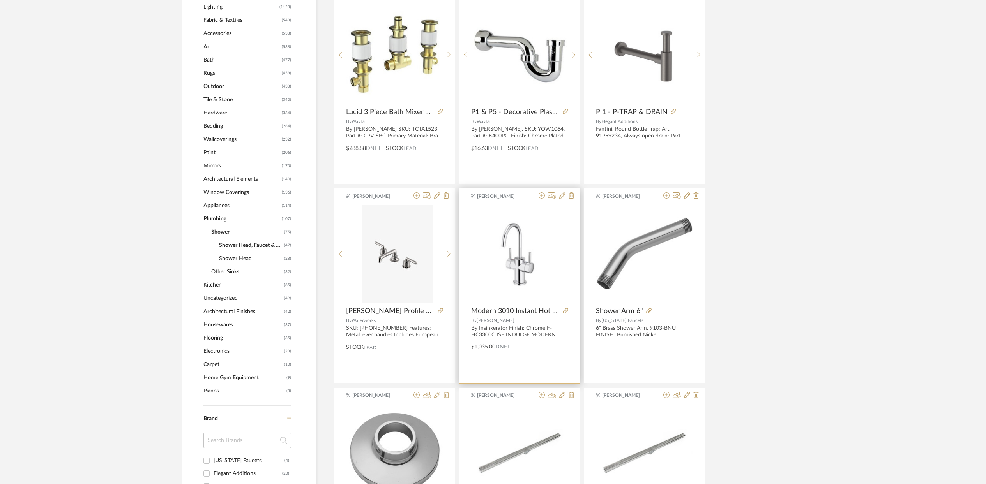
scroll to position [381, 0]
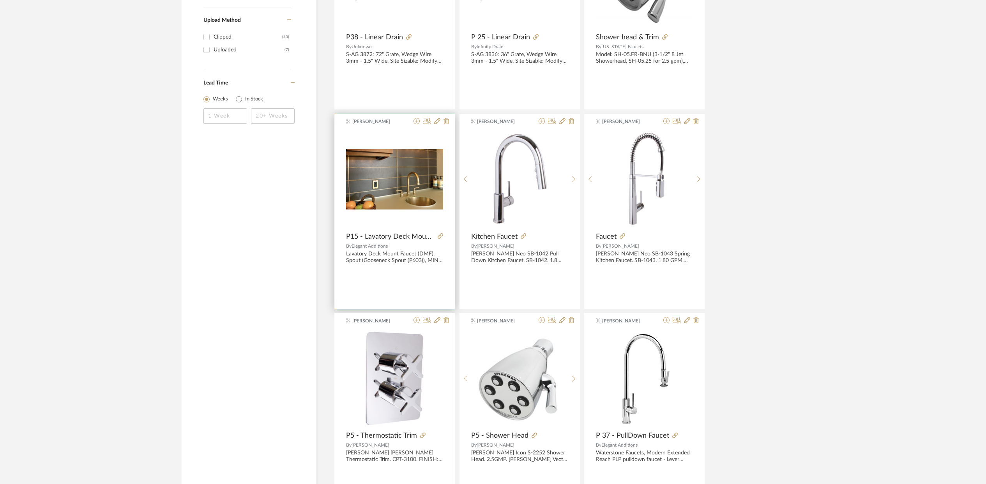
scroll to position [1084, 0]
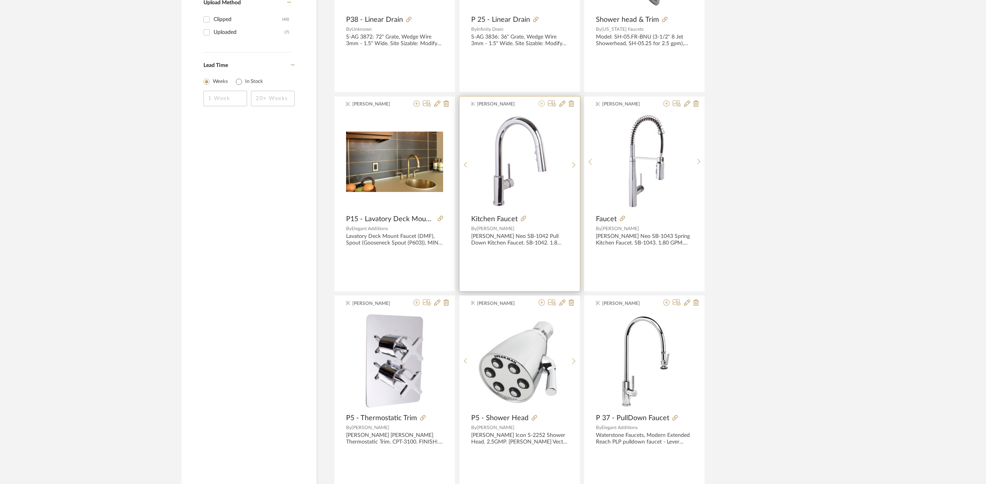
click at [541, 106] on icon at bounding box center [542, 104] width 6 height 6
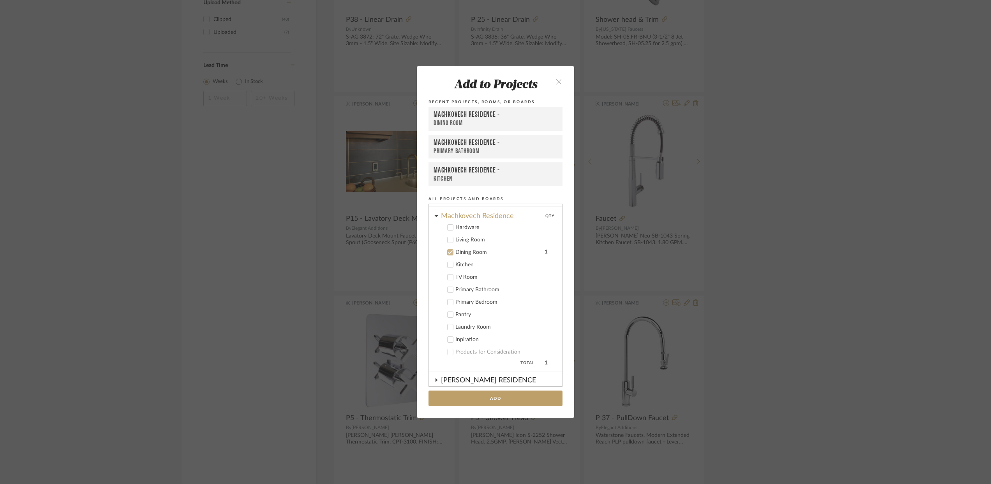
scroll to position [349, 0]
click at [448, 253] on icon at bounding box center [450, 255] width 5 height 5
click at [448, 267] on icon at bounding box center [450, 267] width 5 height 5
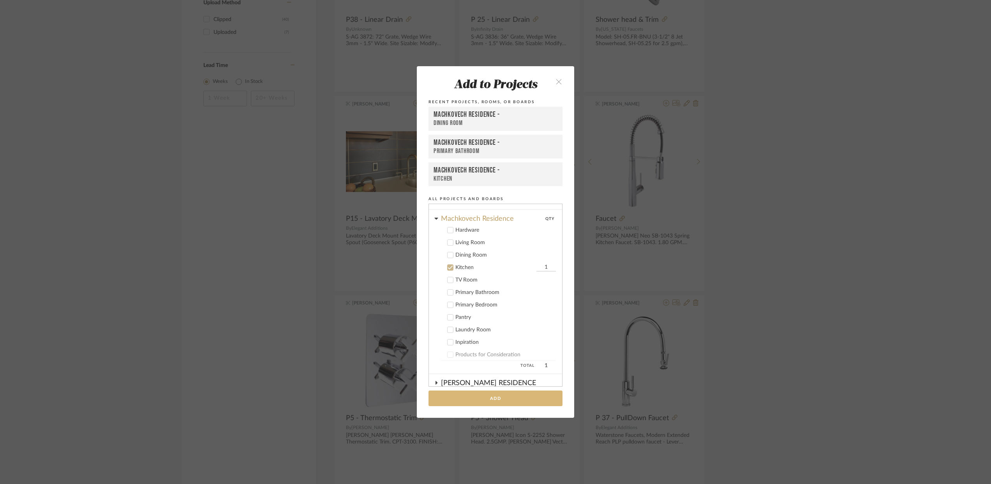
click at [491, 396] on button "Add" at bounding box center [496, 399] width 134 height 16
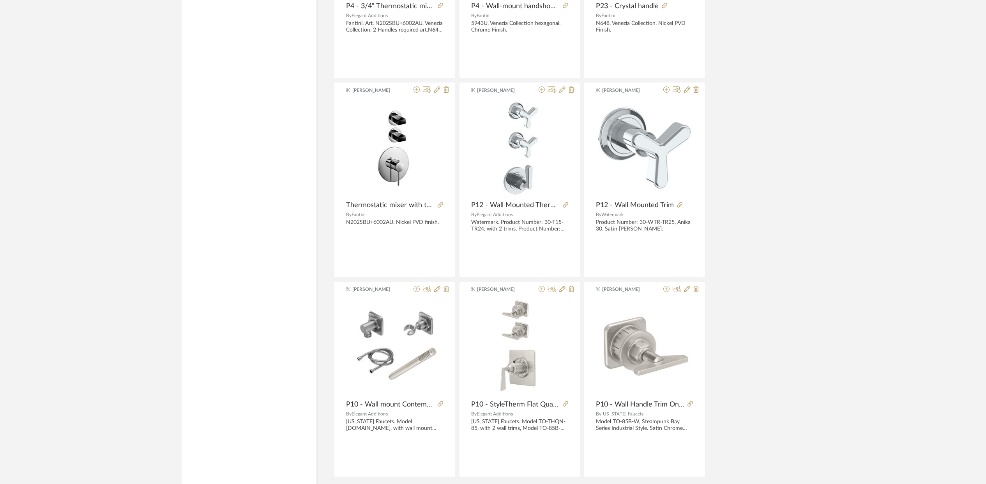
scroll to position [2169, 0]
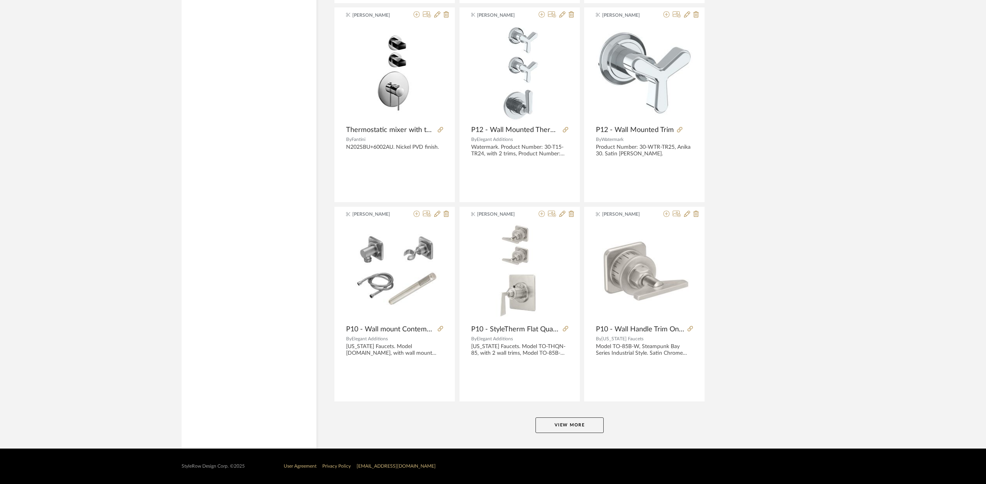
click at [569, 425] on button "View More" at bounding box center [569, 426] width 68 height 16
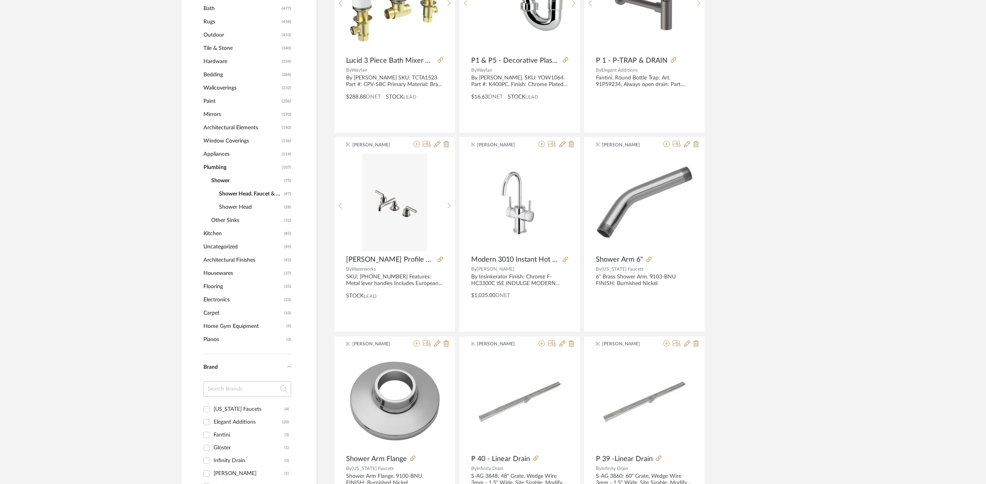
scroll to position [405, 0]
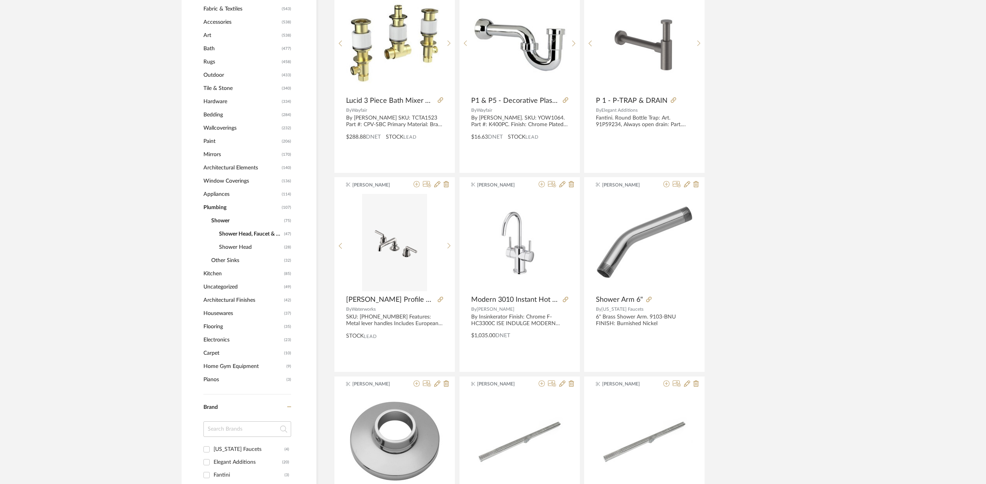
click at [213, 51] on span "Bath" at bounding box center [241, 48] width 76 height 13
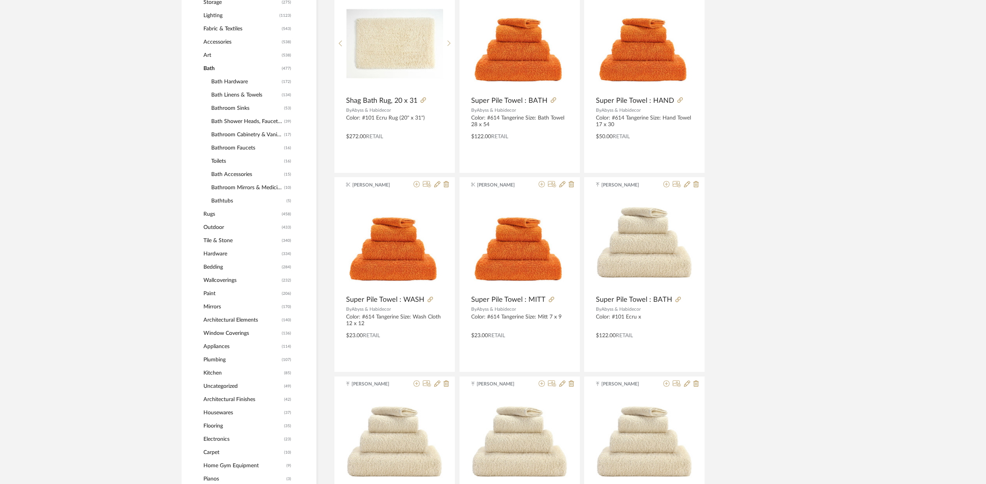
scroll to position [436, 0]
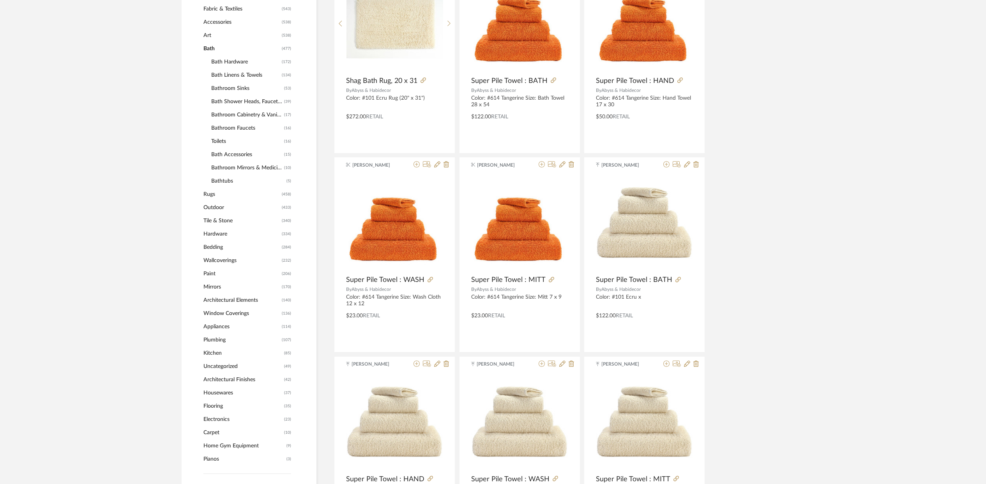
click at [225, 89] on span "Bathroom Sinks" at bounding box center [246, 88] width 71 height 13
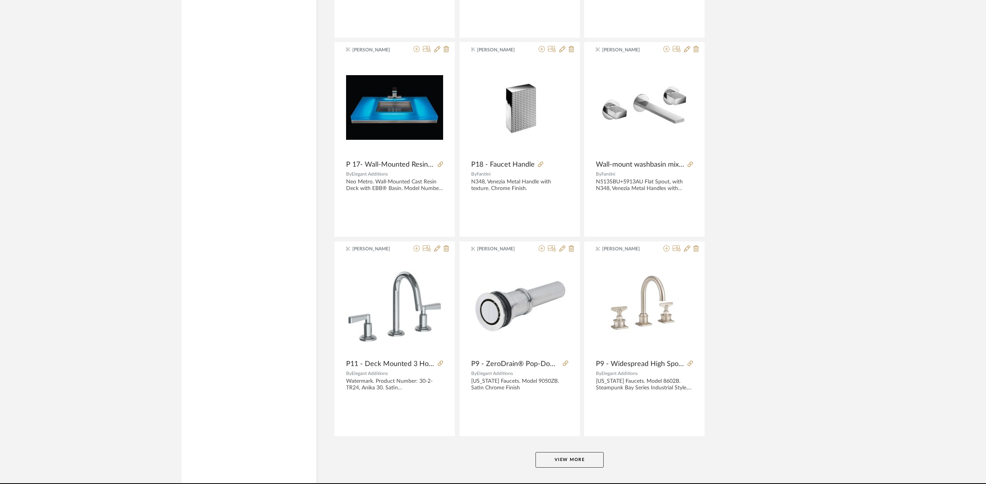
scroll to position [2181, 0]
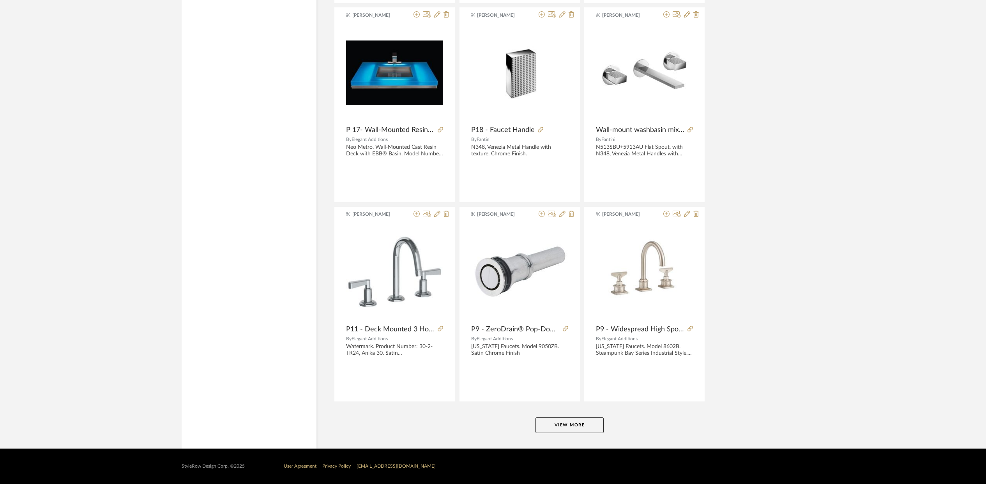
click at [565, 422] on button "View More" at bounding box center [569, 426] width 68 height 16
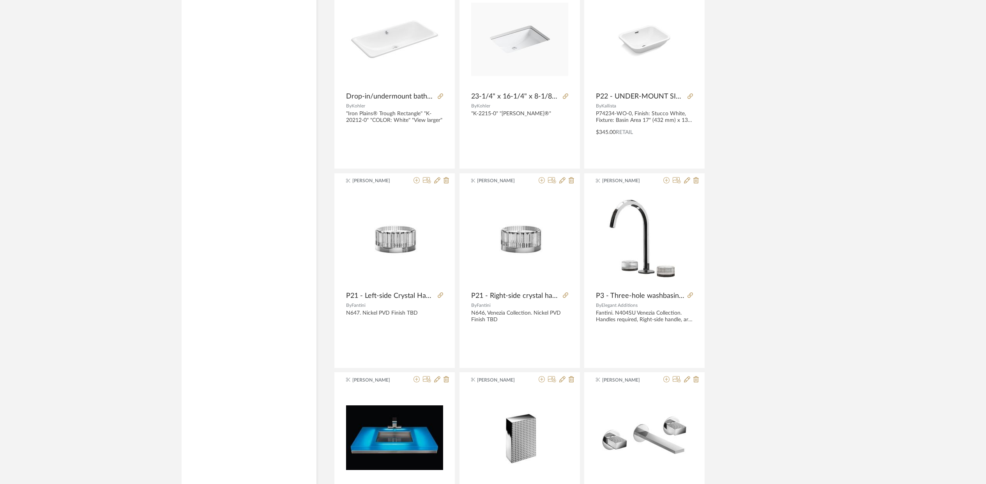
scroll to position [1708, 0]
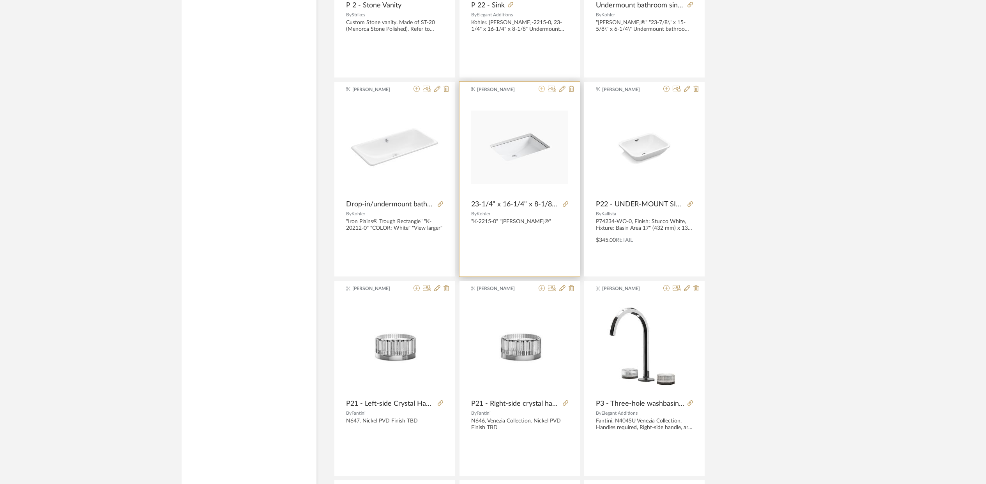
click at [542, 92] on icon at bounding box center [542, 89] width 6 height 6
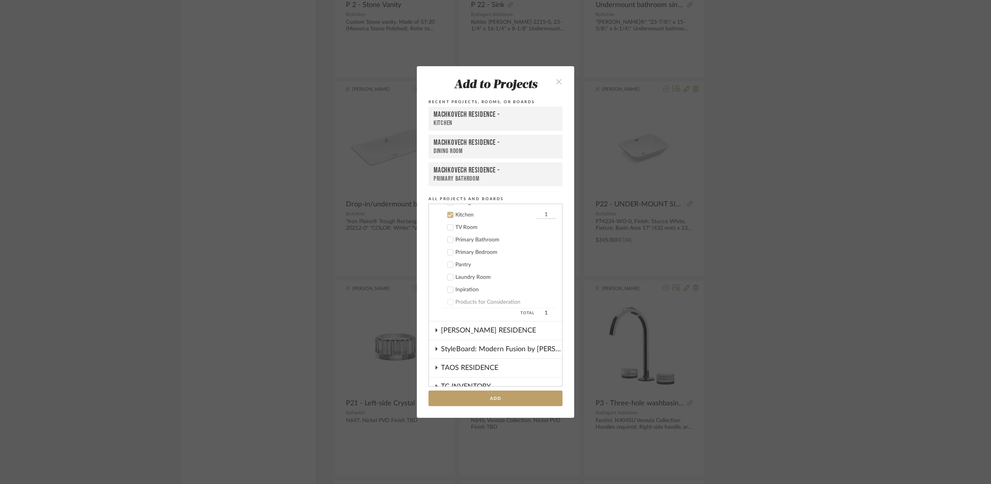
scroll to position [406, 0]
click at [448, 212] on icon at bounding box center [450, 211] width 5 height 4
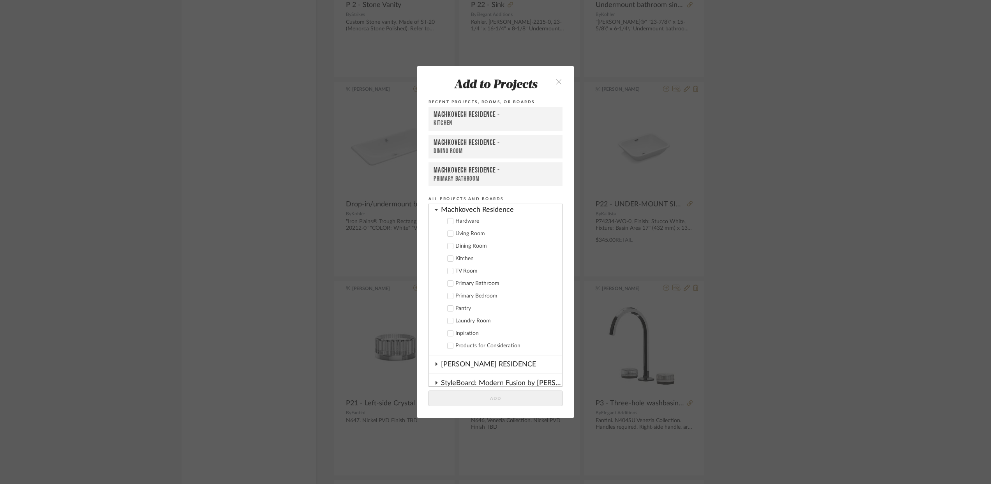
scroll to position [357, 0]
click at [451, 285] on label "Primary Bathroom" at bounding box center [498, 285] width 115 height 8
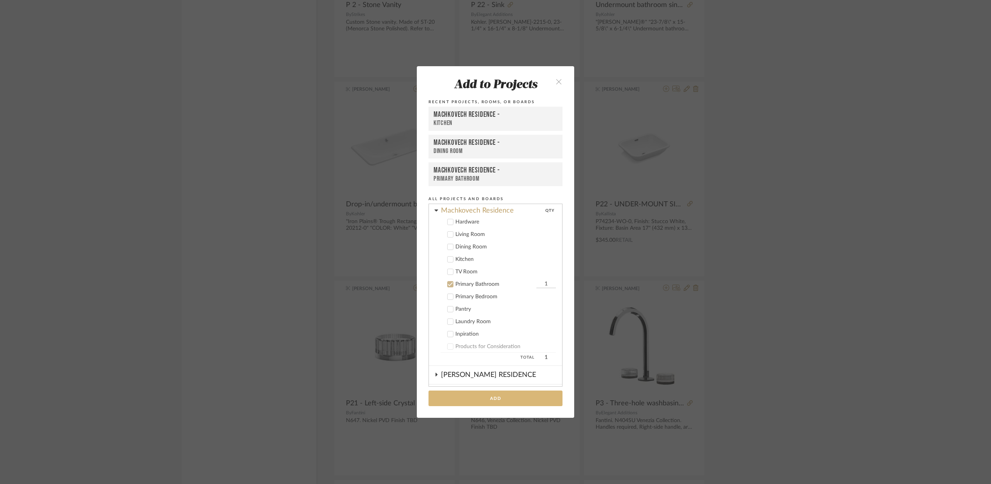
click at [480, 394] on button "Add" at bounding box center [496, 399] width 134 height 16
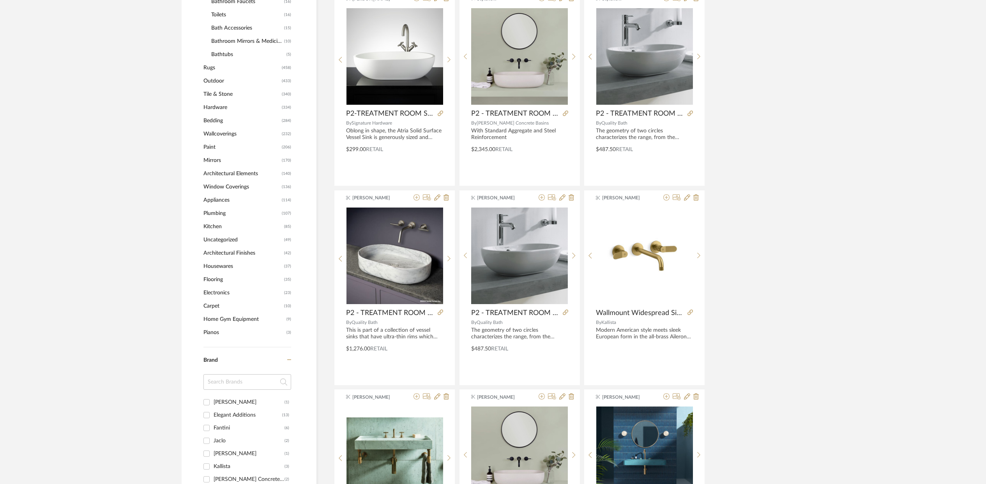
scroll to position [422, 0]
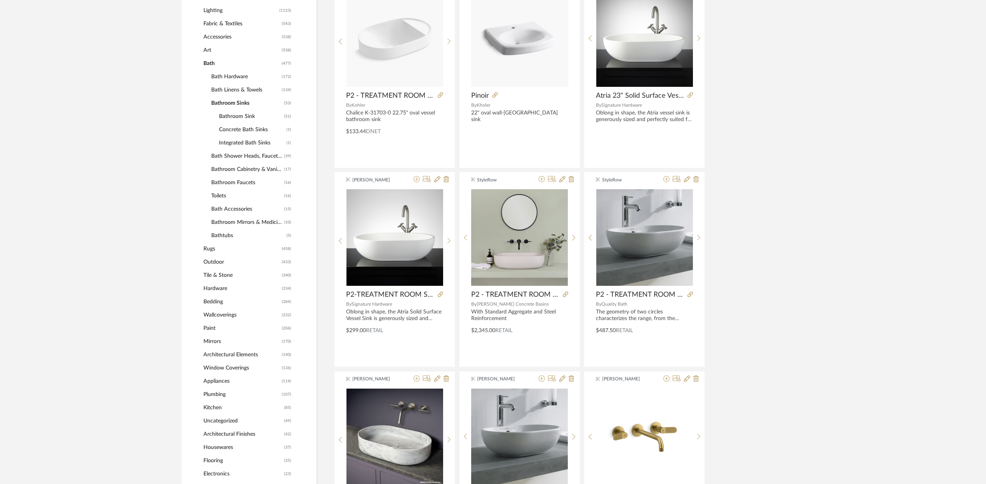
click at [251, 181] on span "Bathroom Faucets" at bounding box center [246, 182] width 71 height 13
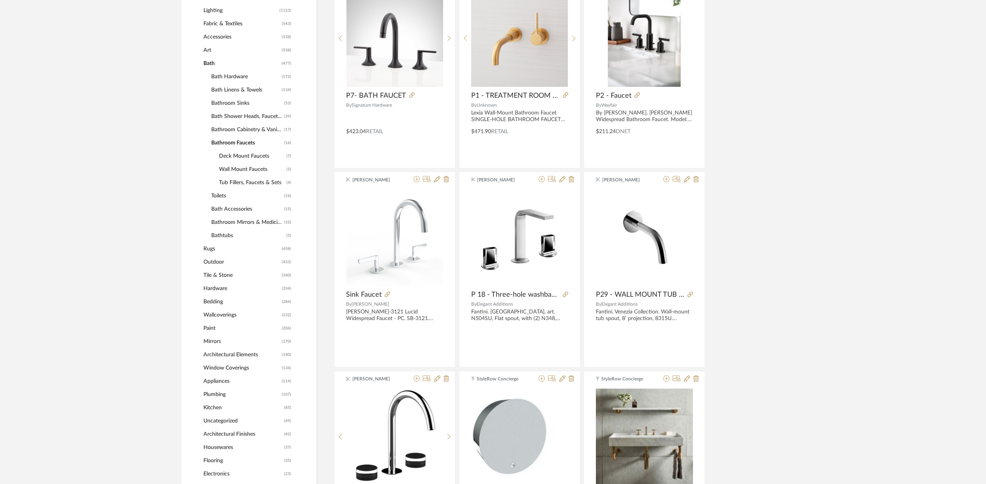
click at [253, 157] on span "Deck Mount Faucets" at bounding box center [251, 156] width 65 height 13
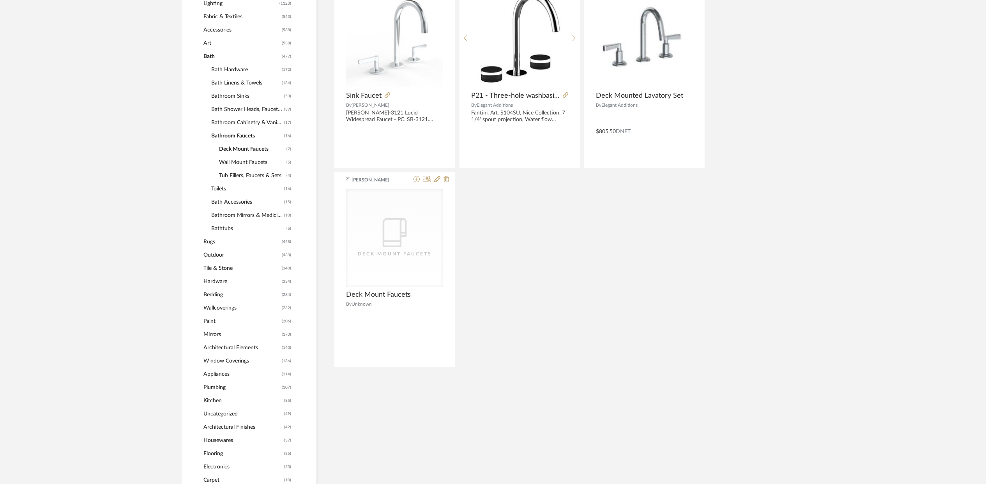
scroll to position [415, 0]
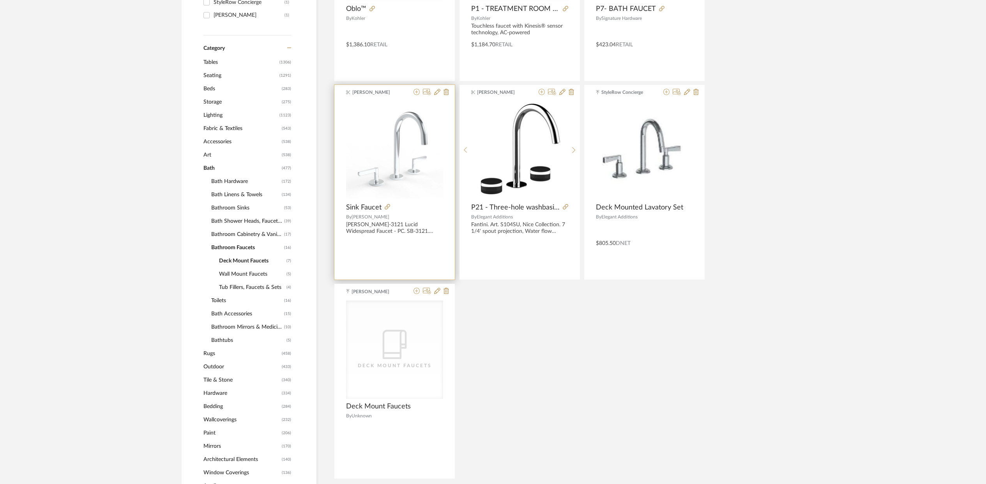
scroll to position [303, 0]
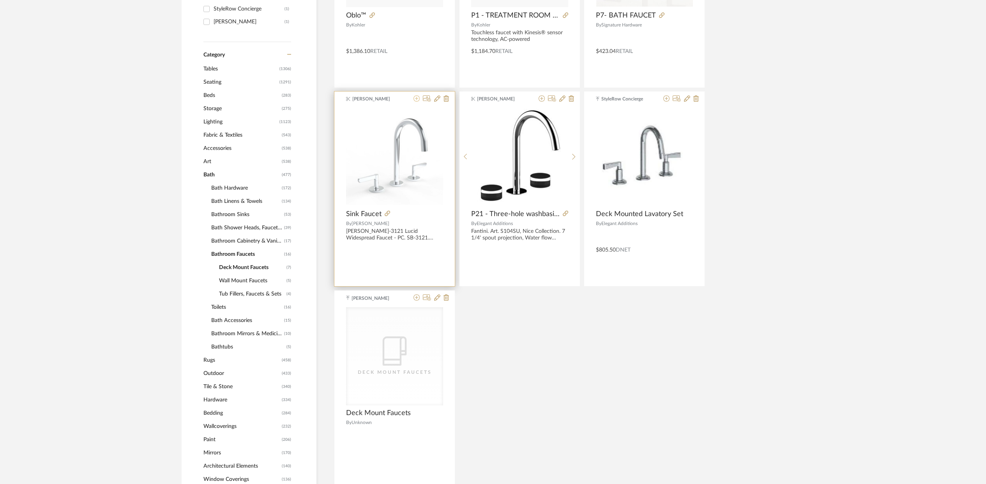
click at [417, 99] on icon at bounding box center [416, 98] width 6 height 6
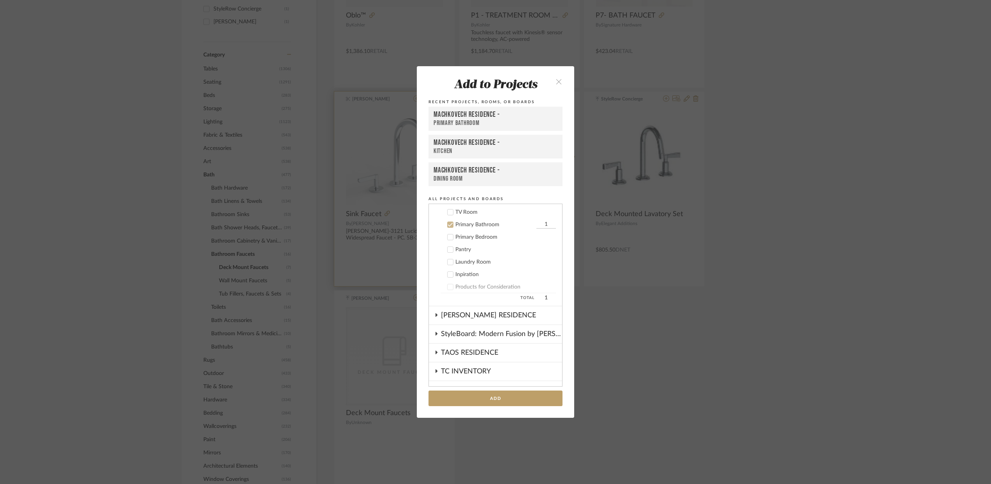
scroll to position [431, 0]
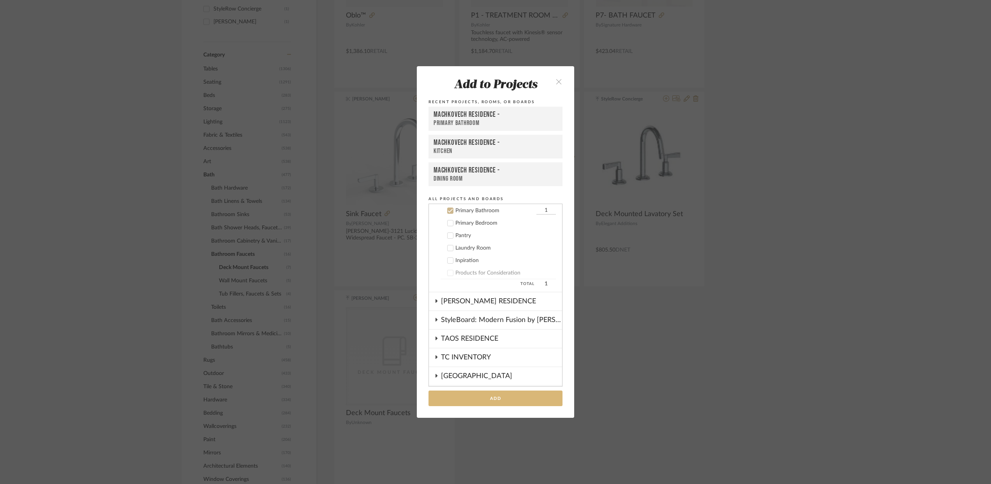
click at [476, 395] on button "Add" at bounding box center [496, 399] width 134 height 16
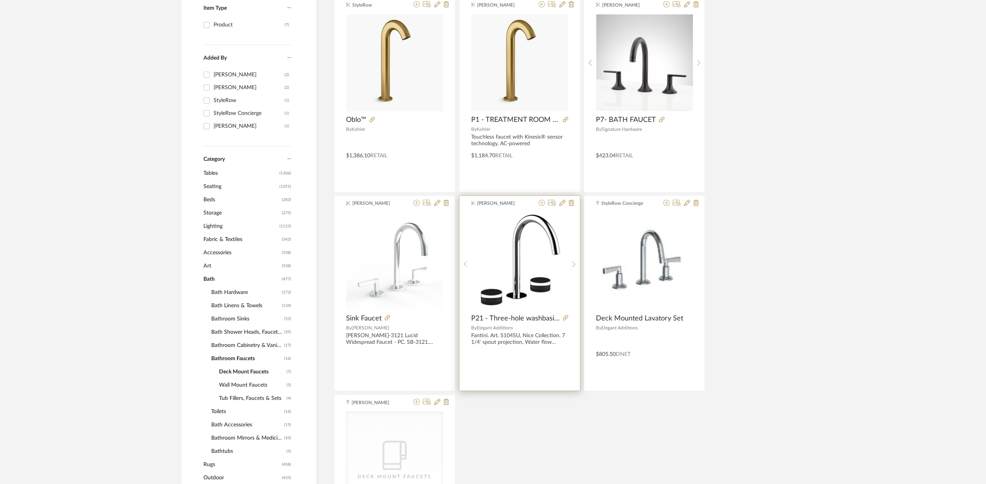
scroll to position [151, 0]
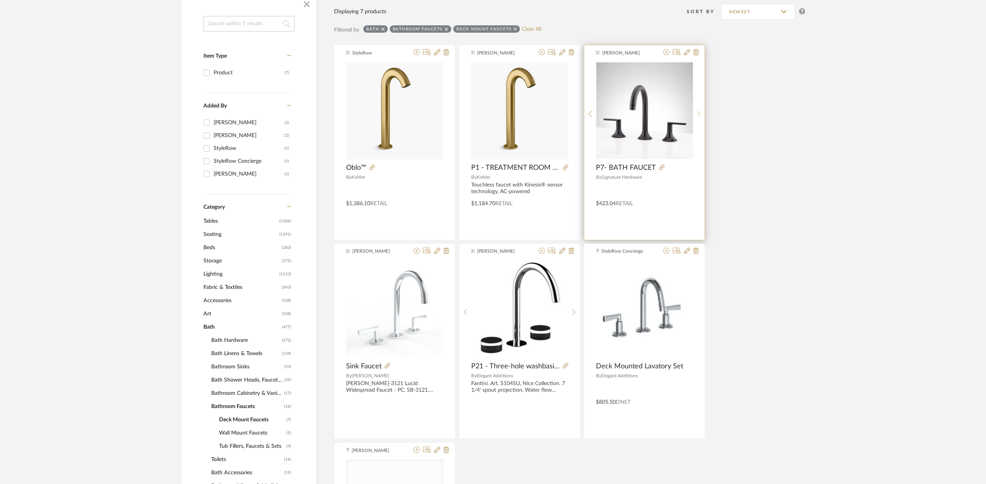
click at [700, 114] on icon at bounding box center [698, 114] width 3 height 6
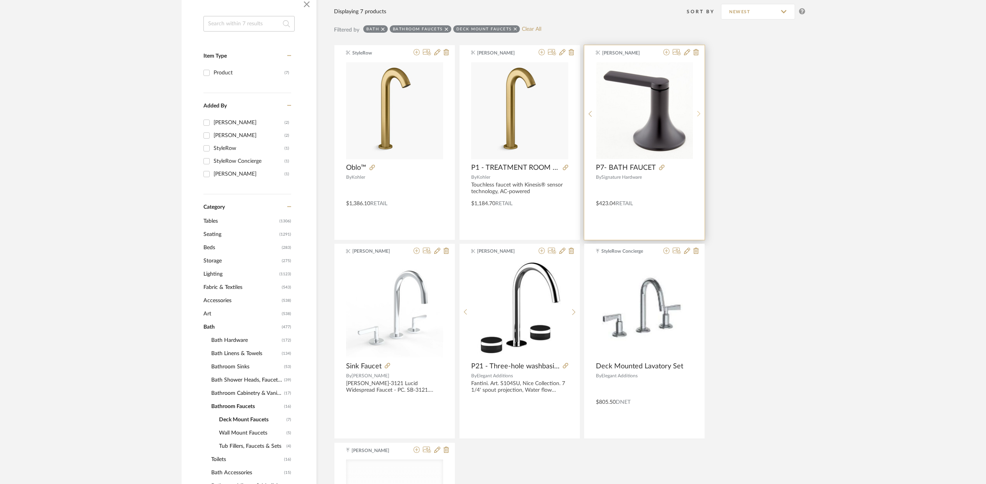
click at [700, 114] on icon at bounding box center [698, 114] width 3 height 6
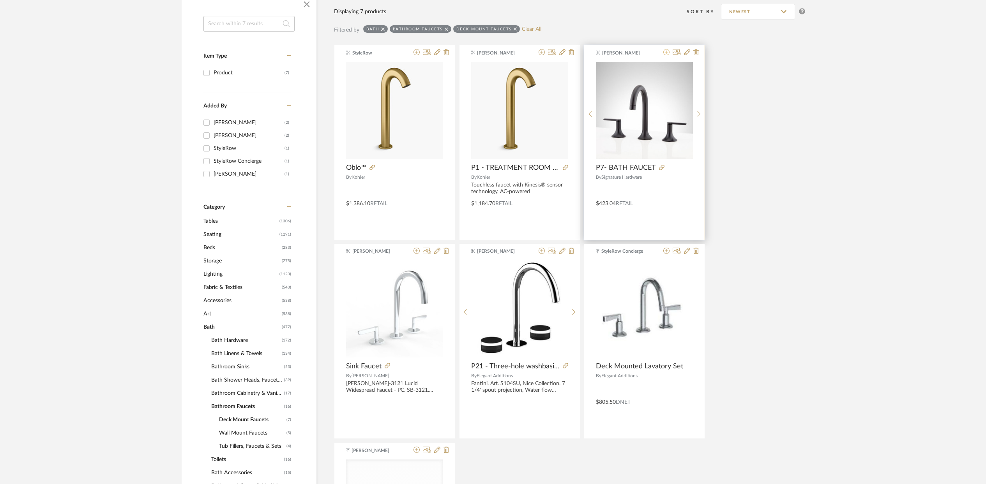
click at [665, 53] on icon at bounding box center [666, 52] width 6 height 6
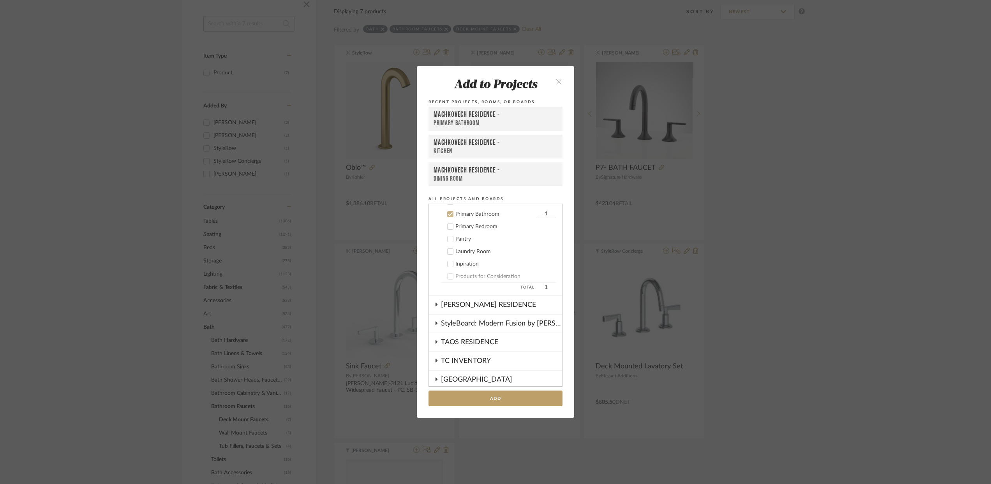
scroll to position [431, 0]
click at [502, 402] on button "Add" at bounding box center [496, 399] width 134 height 16
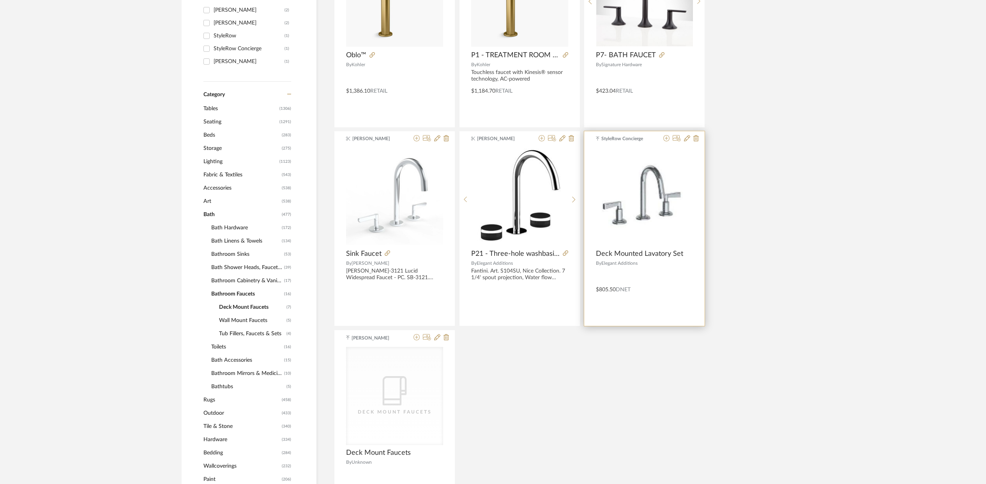
scroll to position [160, 0]
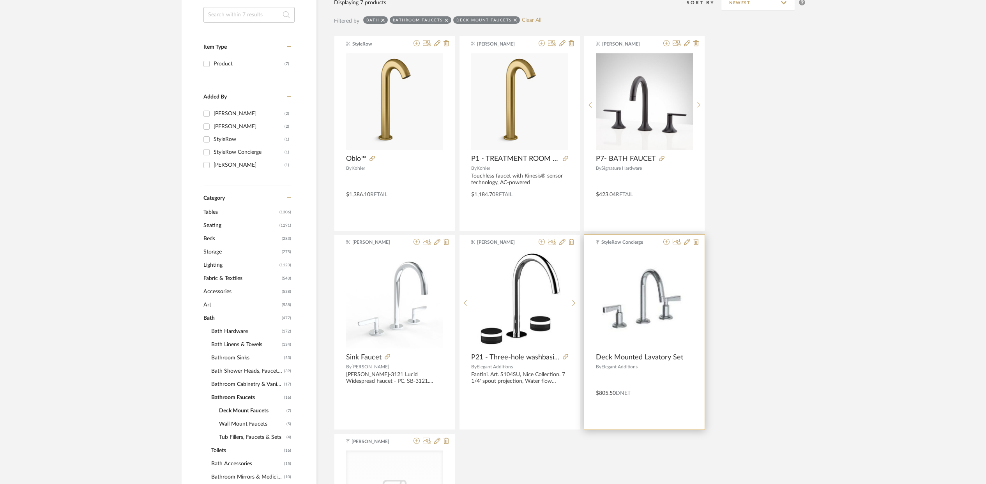
click at [622, 316] on img "0" at bounding box center [644, 300] width 97 height 86
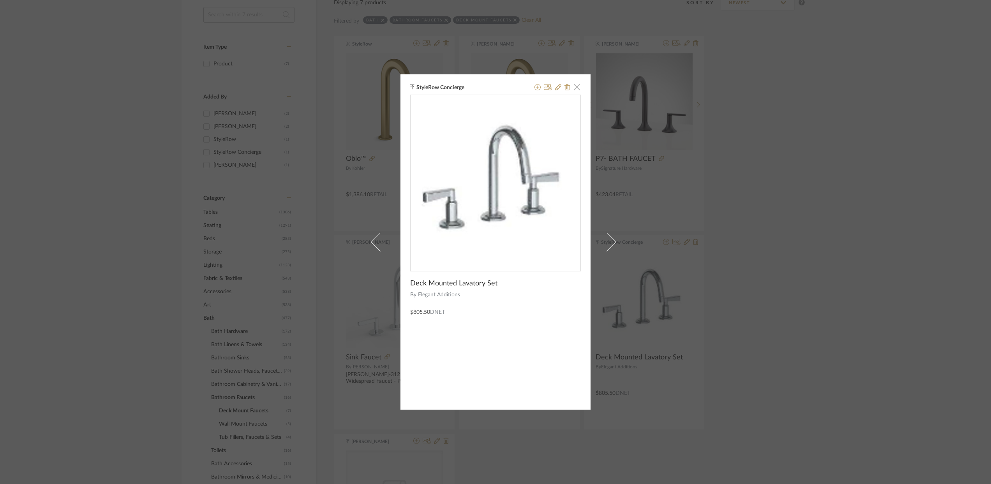
click at [575, 85] on span "button" at bounding box center [577, 87] width 16 height 16
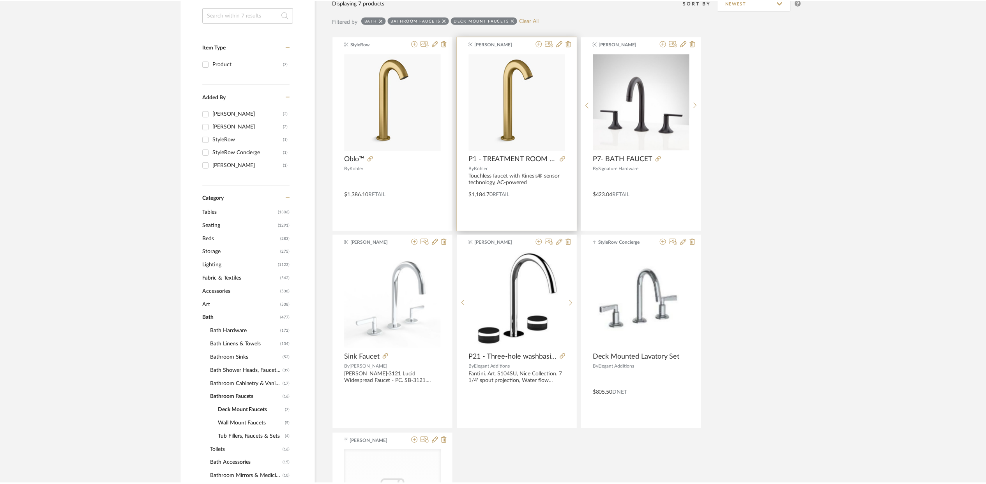
scroll to position [160, 0]
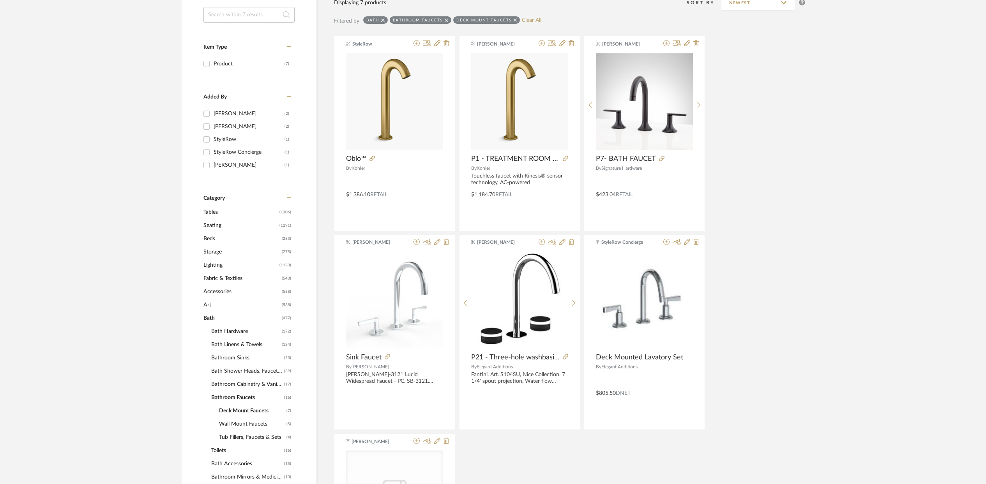
click at [230, 438] on span "Tub Fillers, Faucets & Sets" at bounding box center [251, 437] width 65 height 13
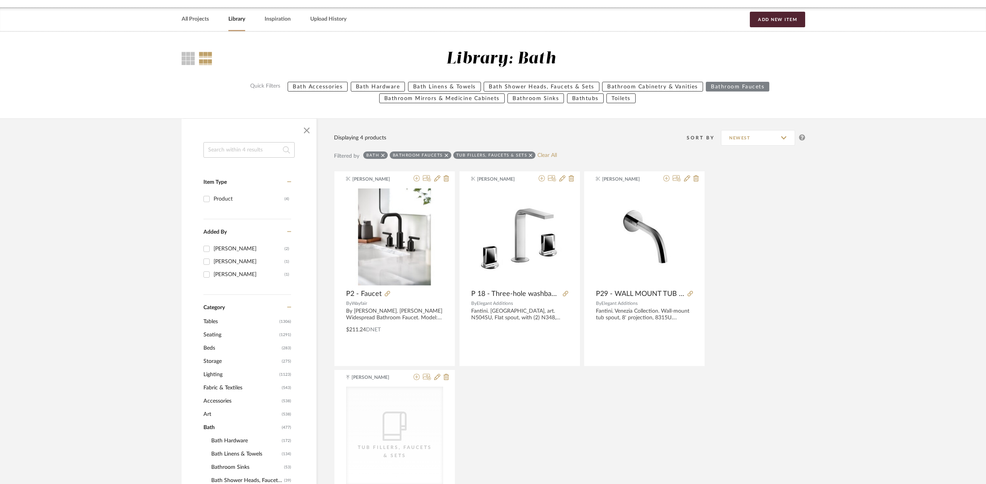
scroll to position [25, 0]
click at [238, 154] on input at bounding box center [248, 149] width 91 height 16
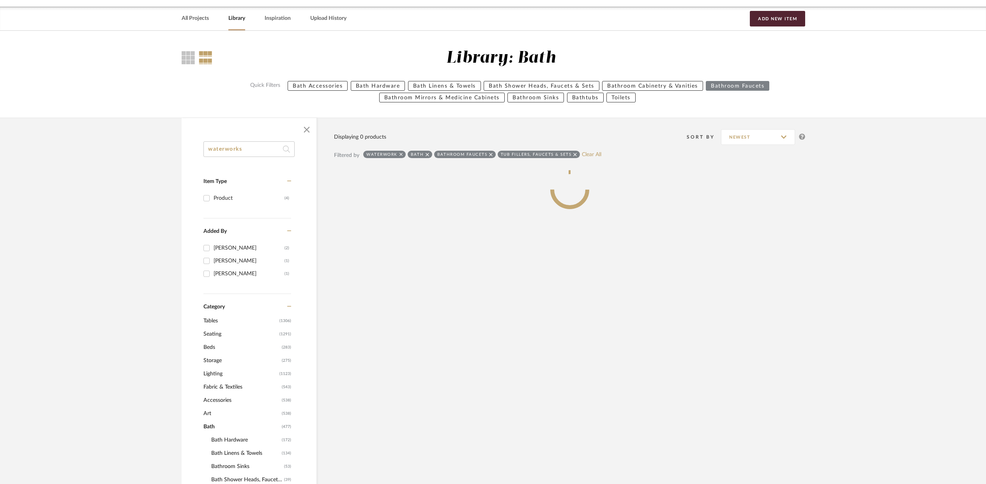
type input "waterworks"
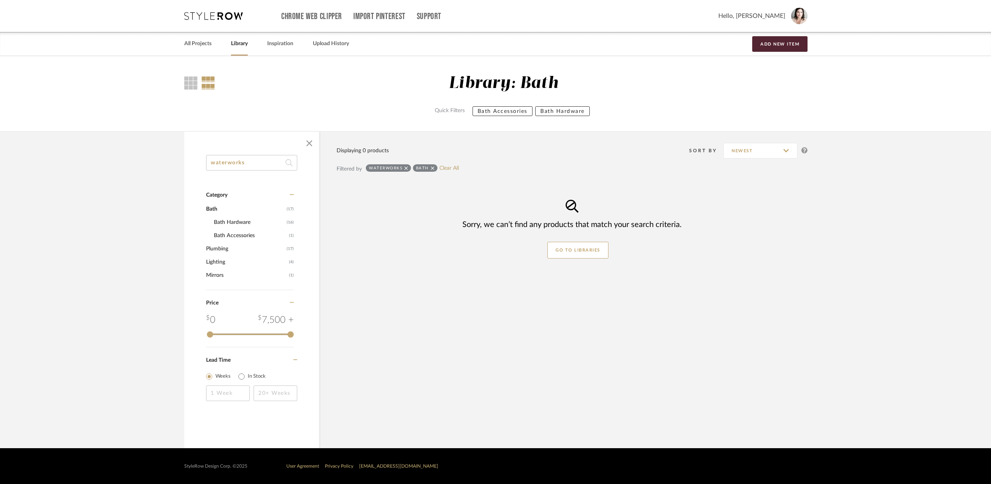
click at [434, 166] on icon at bounding box center [433, 168] width 4 height 4
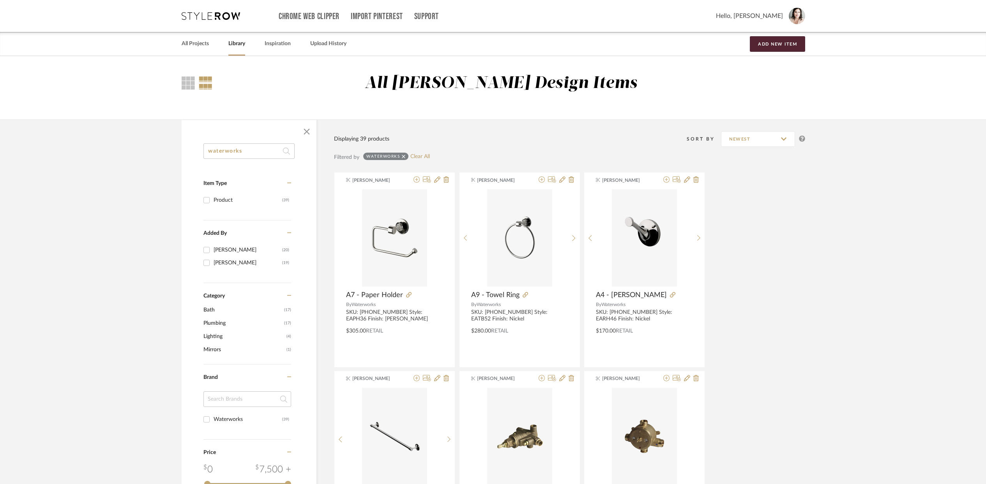
click at [264, 155] on input "waterworks" at bounding box center [248, 151] width 91 height 16
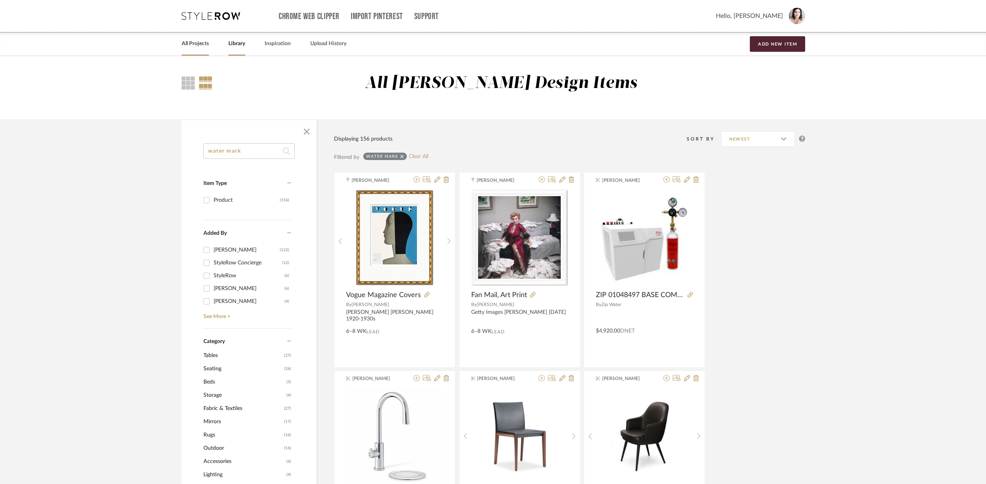
type input "water mark"
click at [201, 48] on div "All Projects" at bounding box center [195, 44] width 27 height 24
click at [202, 47] on link "All Projects" at bounding box center [195, 44] width 27 height 11
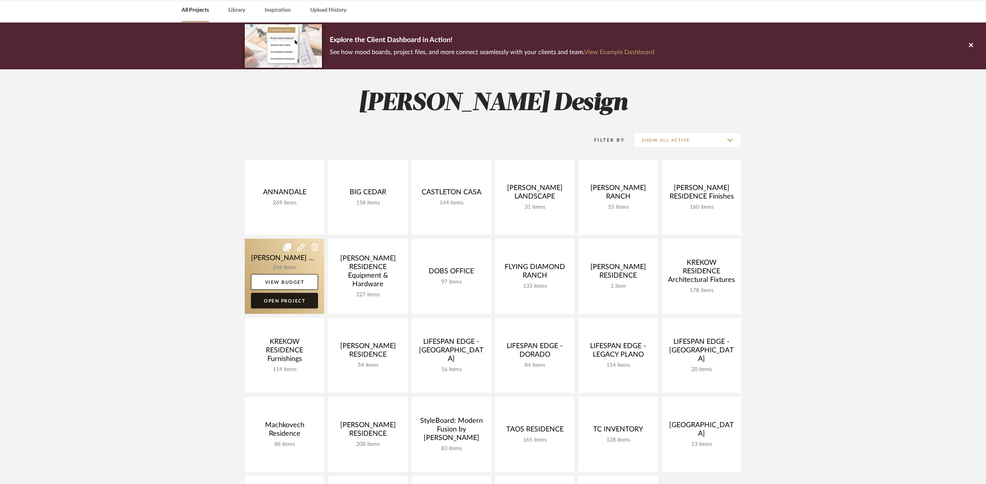
scroll to position [99, 0]
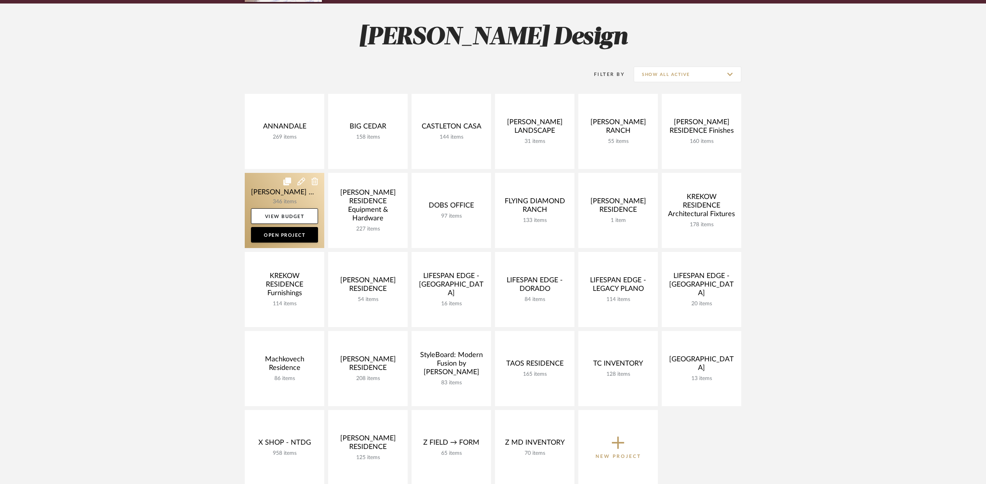
click at [274, 189] on link at bounding box center [285, 210] width 80 height 75
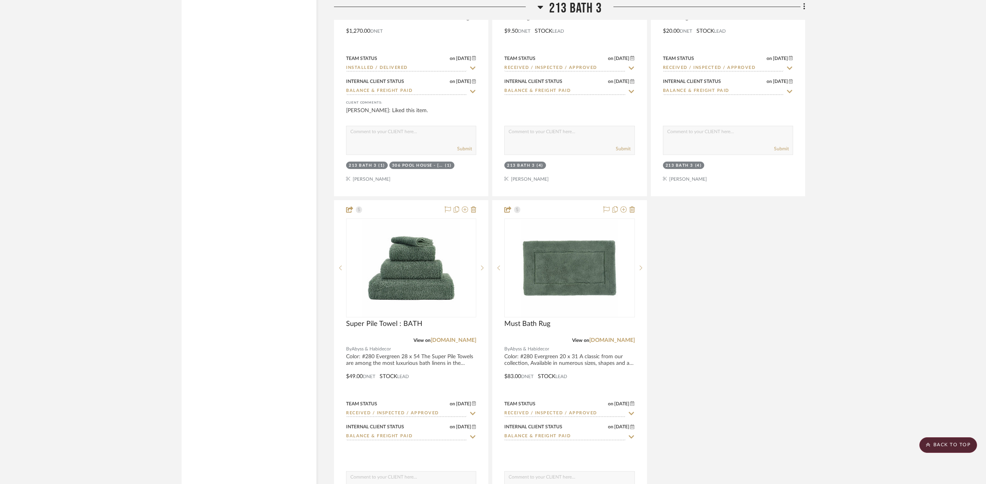
scroll to position [24391, 0]
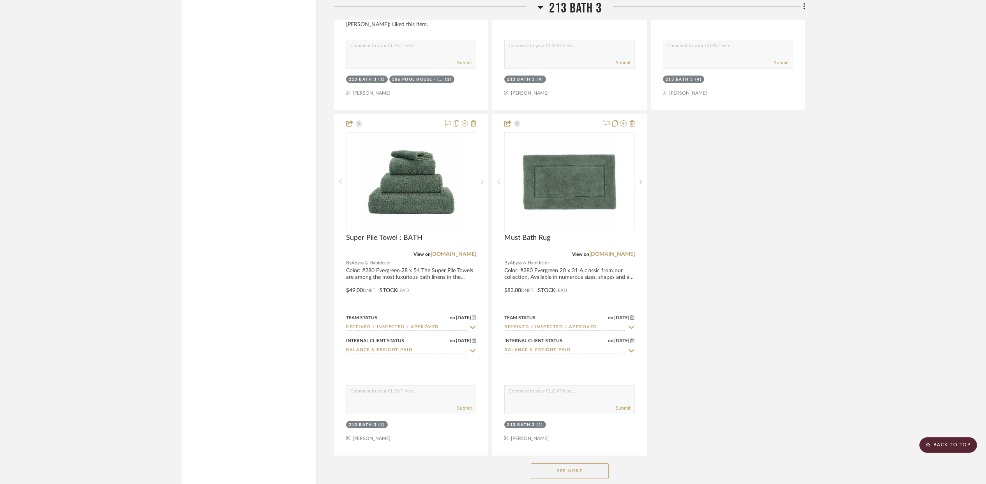
click at [583, 464] on button "See More" at bounding box center [570, 472] width 78 height 16
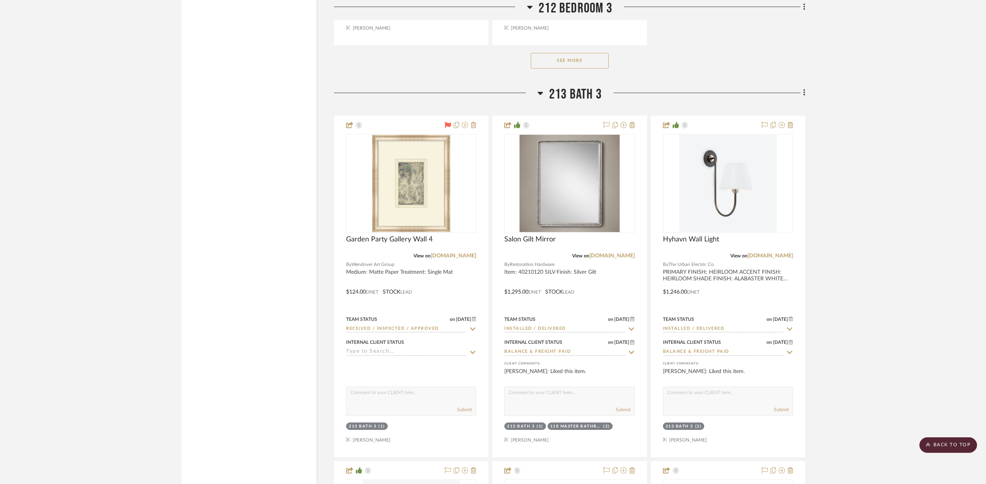
scroll to position [23631, 0]
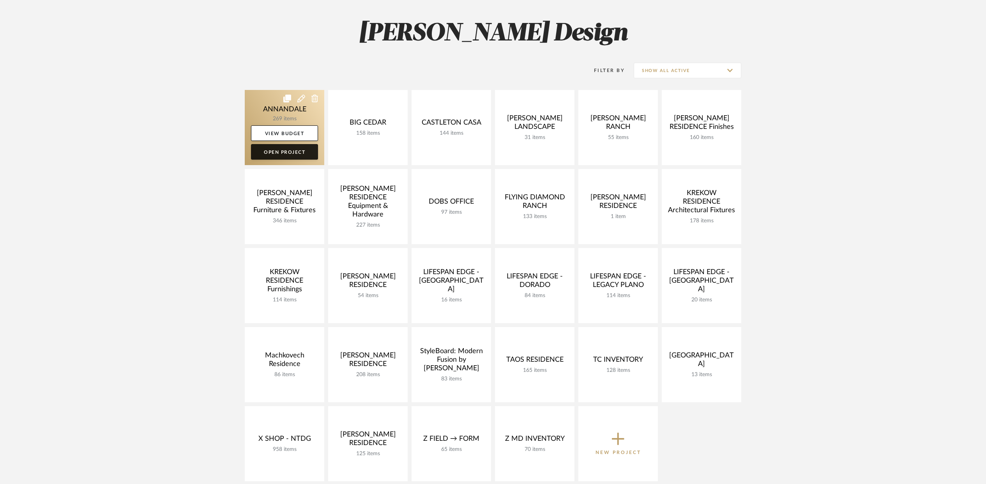
scroll to position [99, 0]
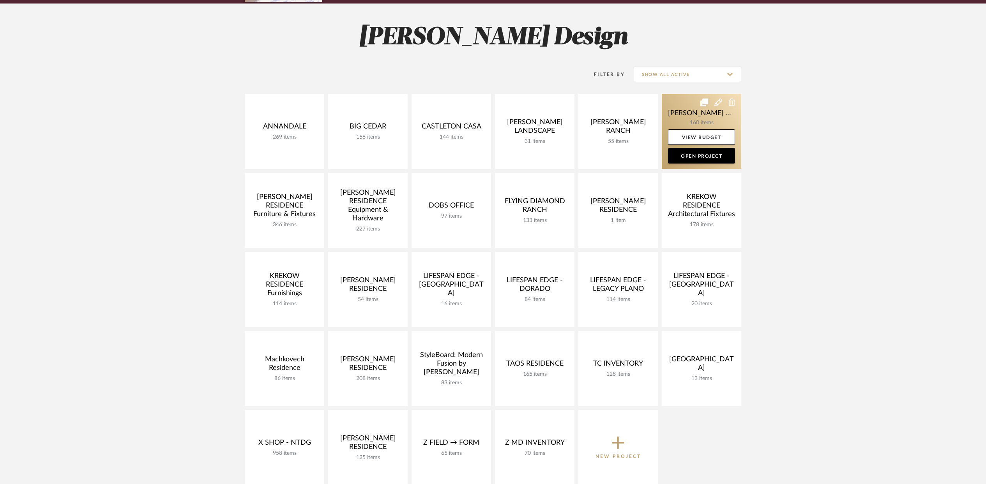
click at [683, 118] on link at bounding box center [702, 131] width 80 height 75
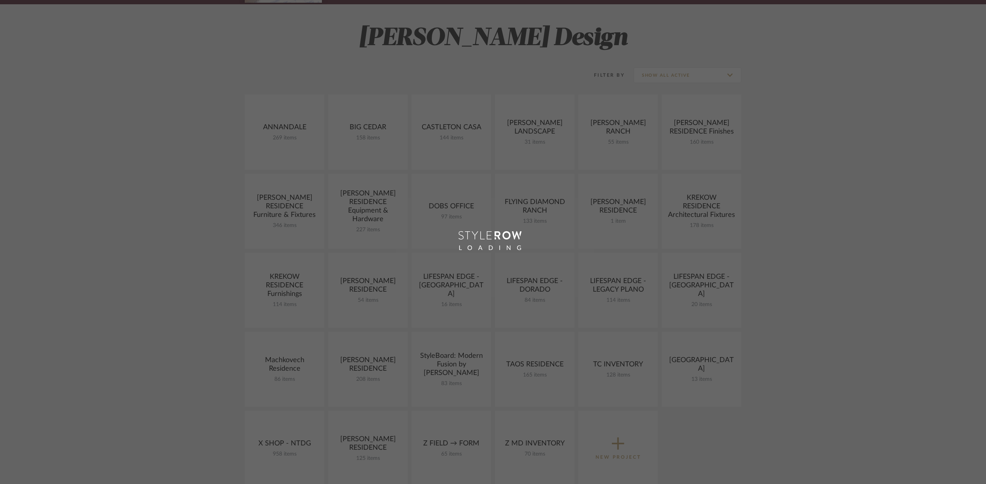
scroll to position [99, 0]
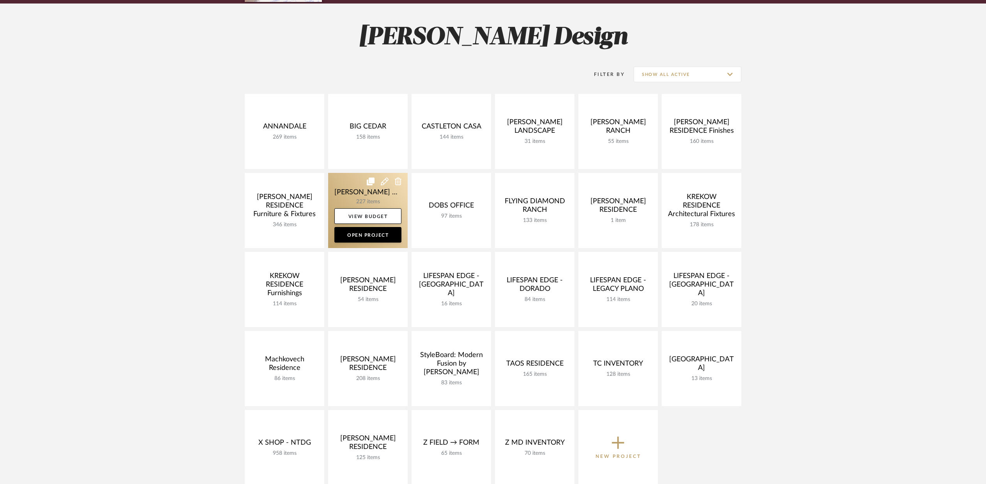
click at [364, 196] on link at bounding box center [368, 210] width 80 height 75
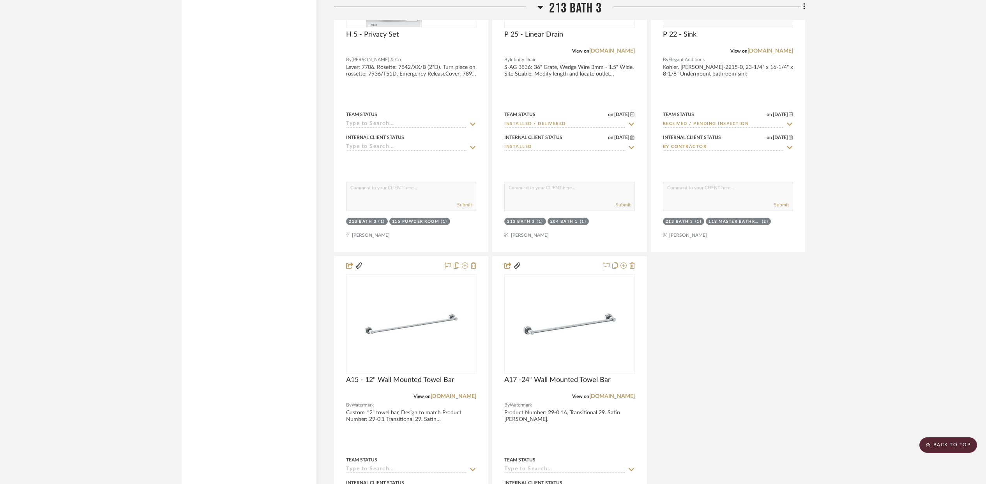
scroll to position [23045, 0]
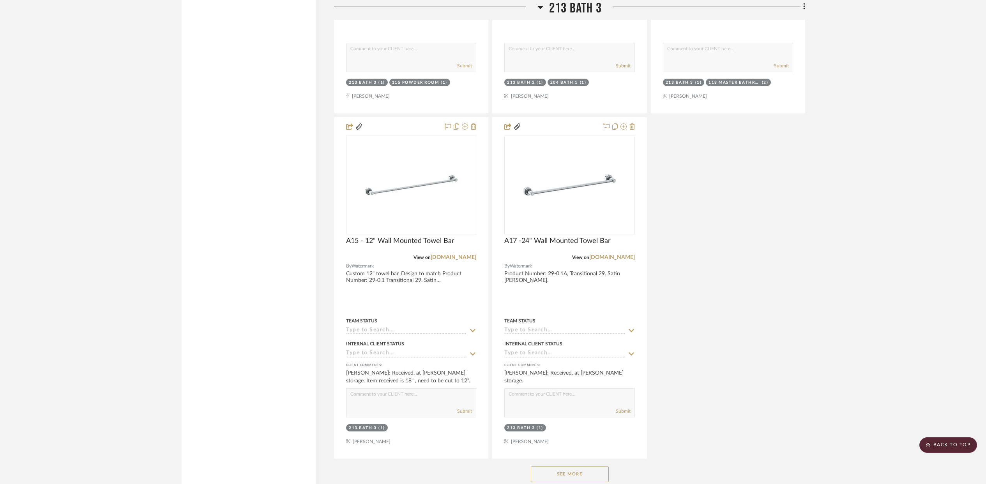
click at [587, 467] on button "See More" at bounding box center [570, 475] width 78 height 16
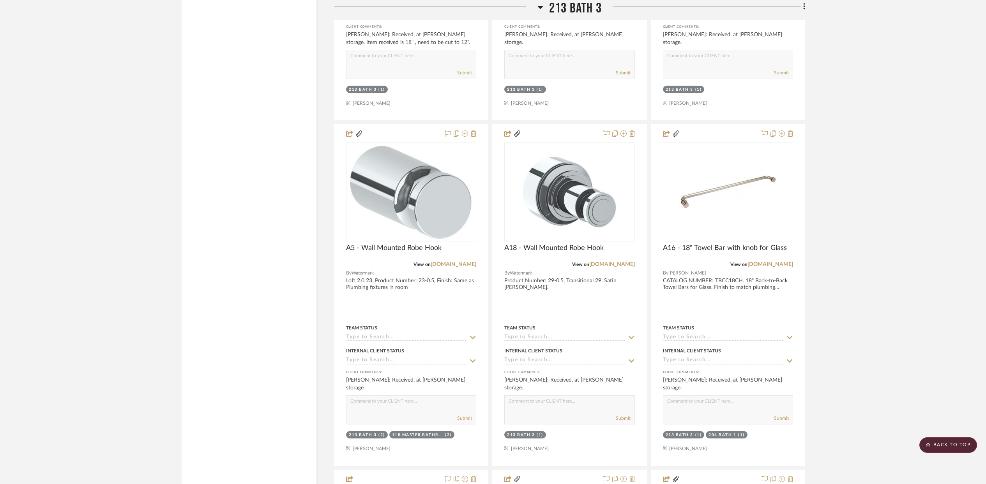
scroll to position [23635, 0]
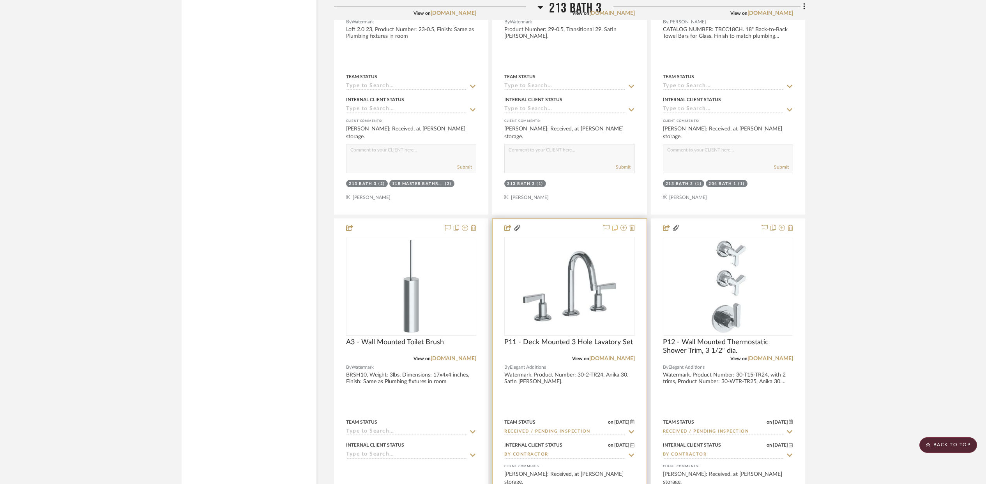
click at [617, 225] on icon at bounding box center [614, 228] width 5 height 6
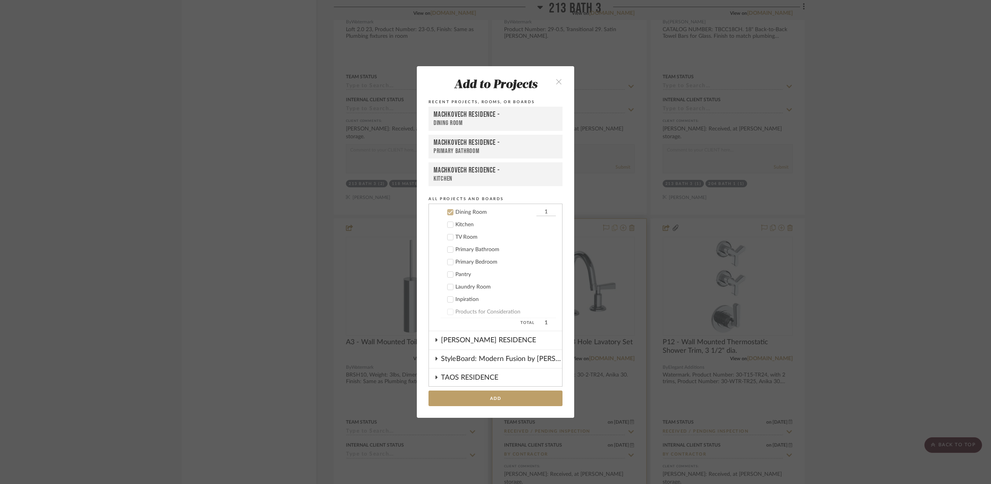
scroll to position [375, 0]
click at [450, 212] on icon at bounding box center [450, 210] width 5 height 5
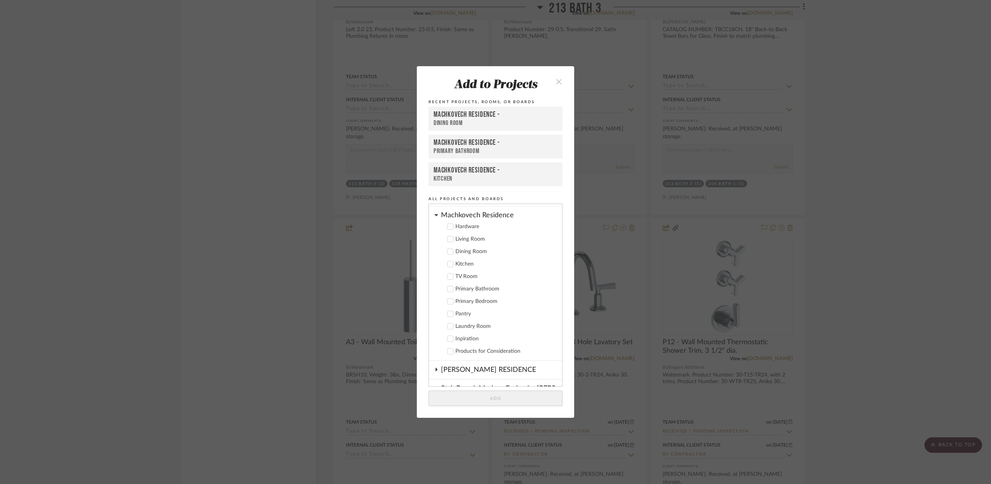
scroll to position [302, 0]
click at [448, 319] on icon at bounding box center [450, 320] width 5 height 5
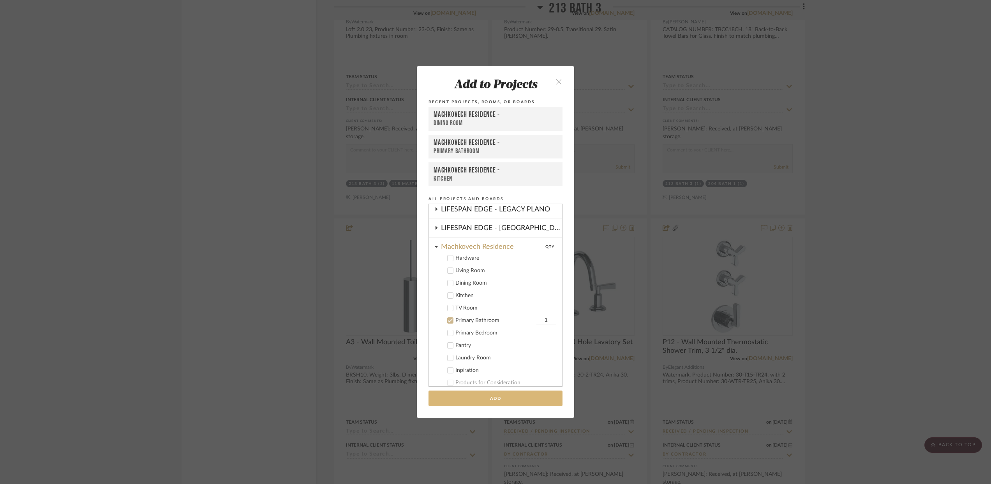
click at [488, 398] on button "Add" at bounding box center [496, 399] width 134 height 16
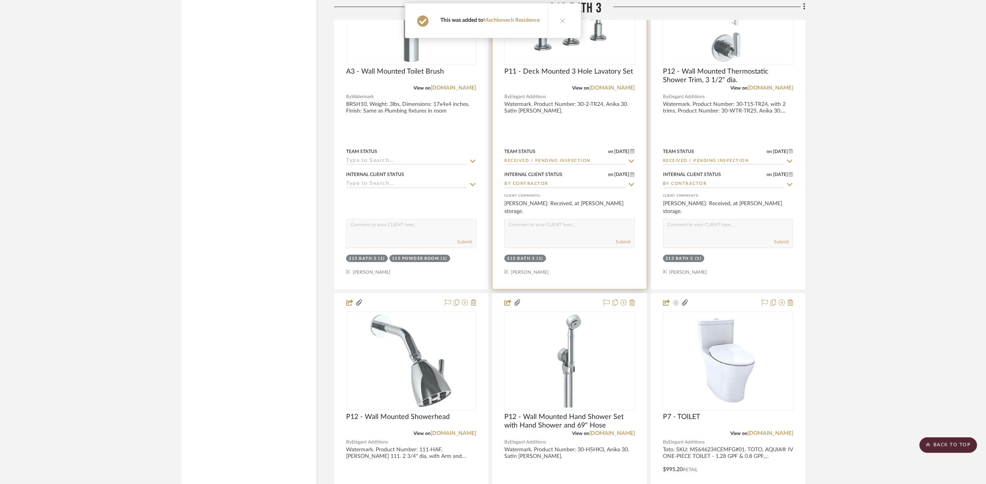
scroll to position [24090, 0]
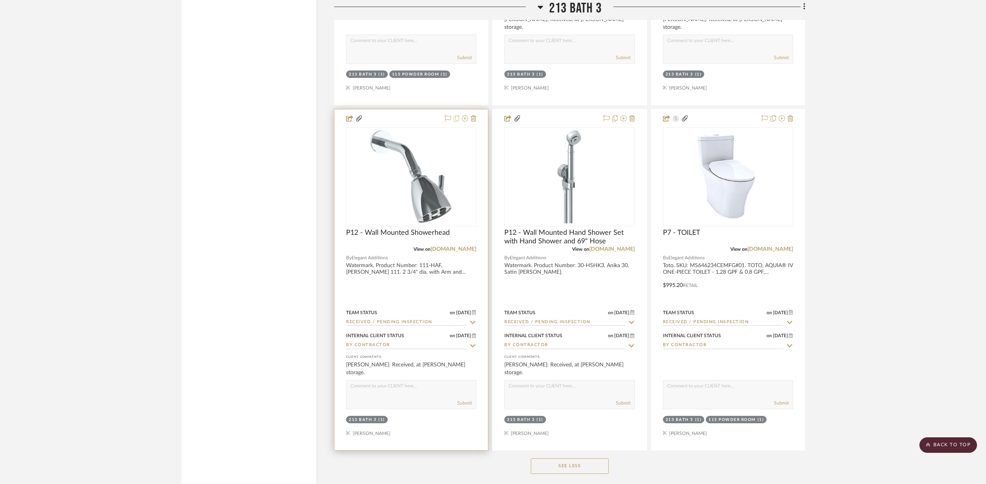
click at [458, 115] on icon at bounding box center [456, 118] width 5 height 6
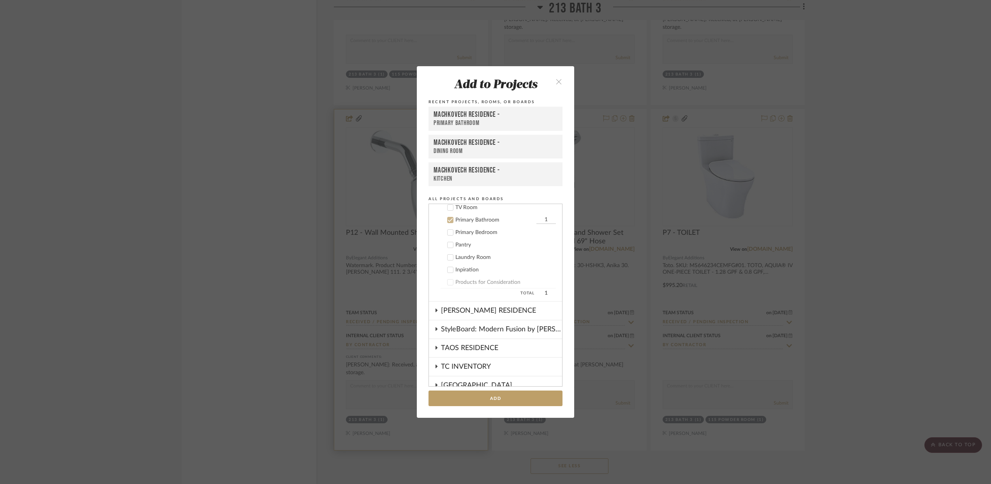
scroll to position [412, 0]
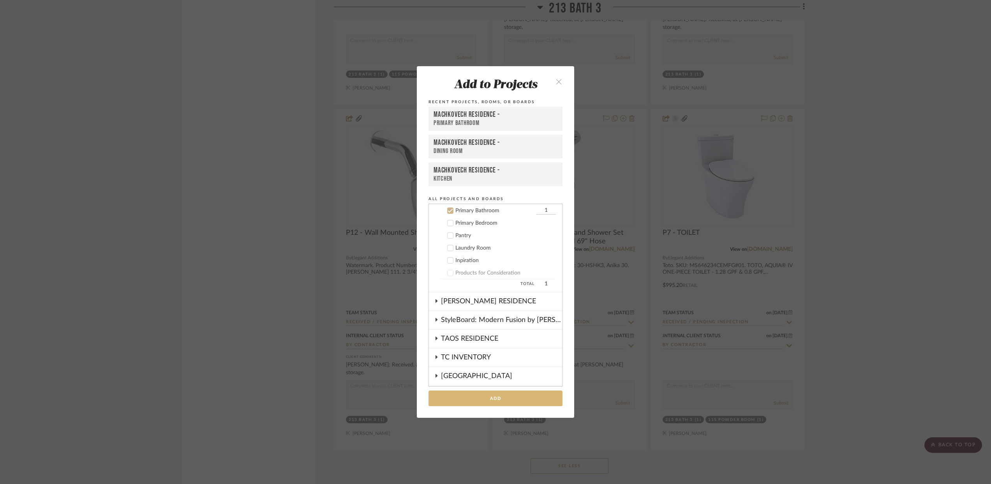
click at [489, 401] on button "Add" at bounding box center [496, 399] width 134 height 16
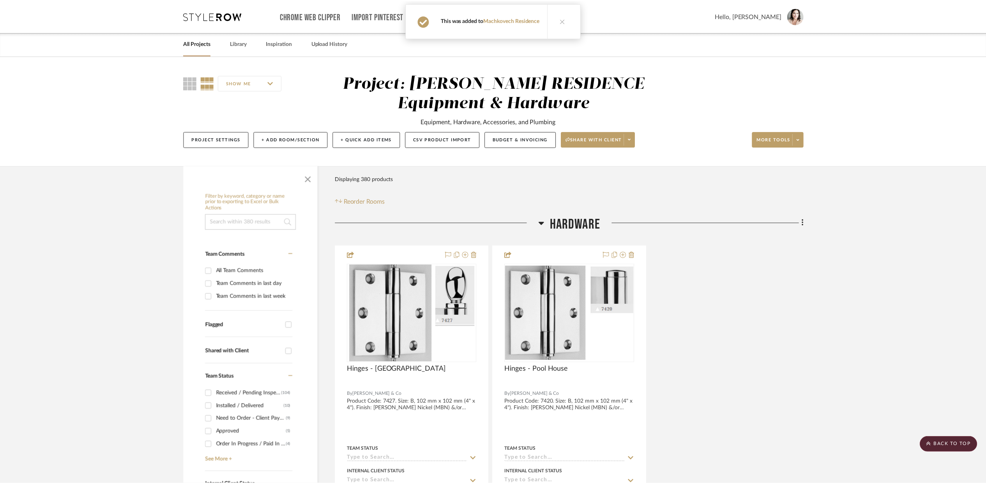
scroll to position [24090, 0]
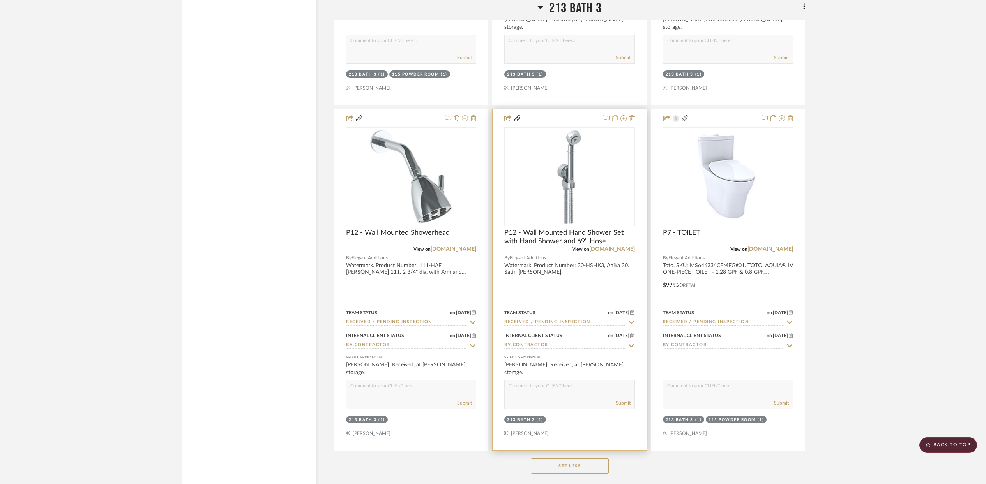
click at [615, 115] on icon at bounding box center [614, 118] width 5 height 6
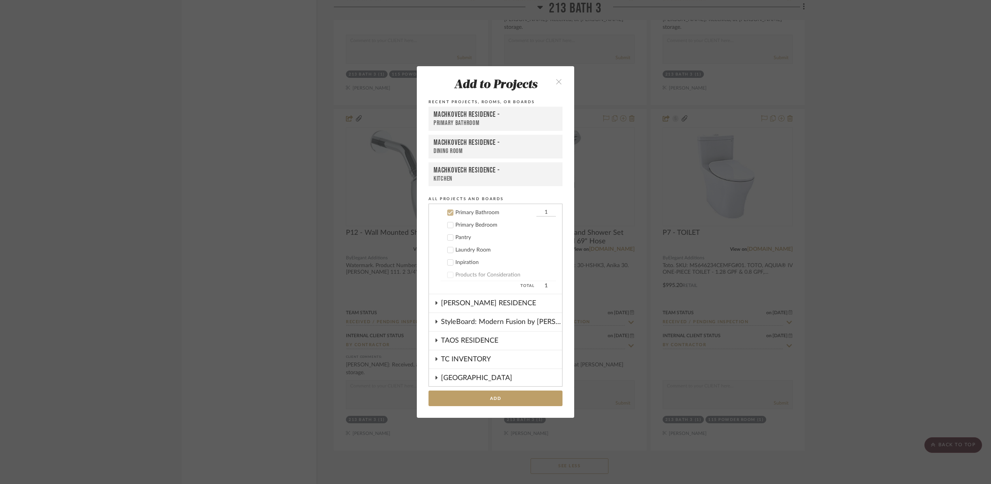
scroll to position [412, 0]
click at [485, 395] on button "Add" at bounding box center [496, 399] width 134 height 16
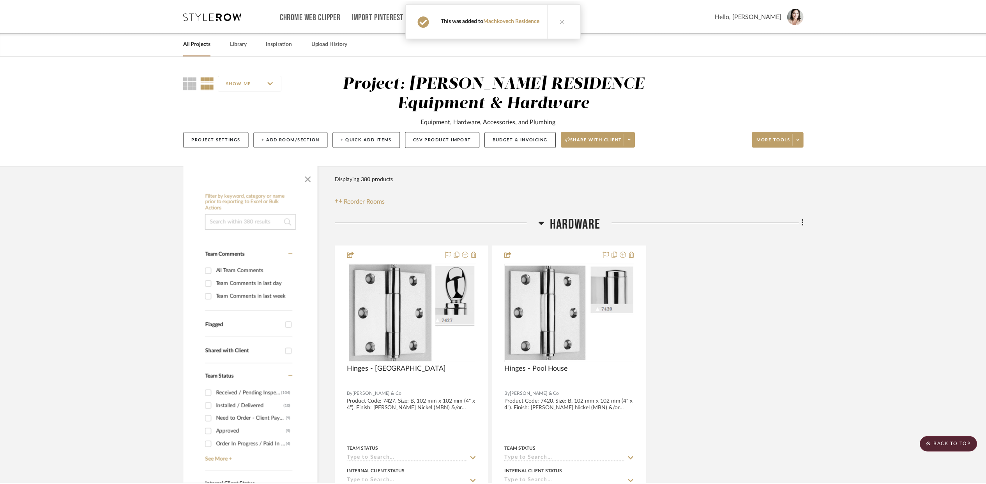
scroll to position [24090, 0]
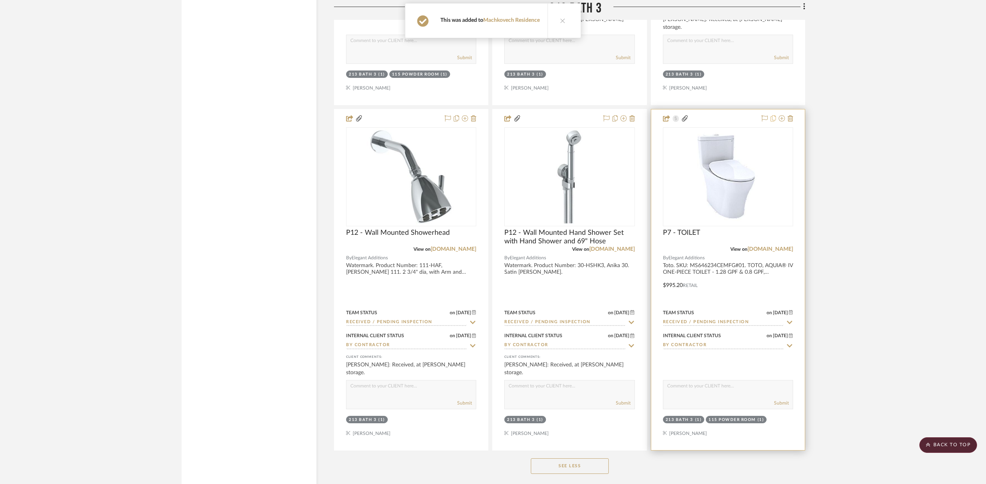
click at [775, 115] on icon at bounding box center [772, 118] width 5 height 6
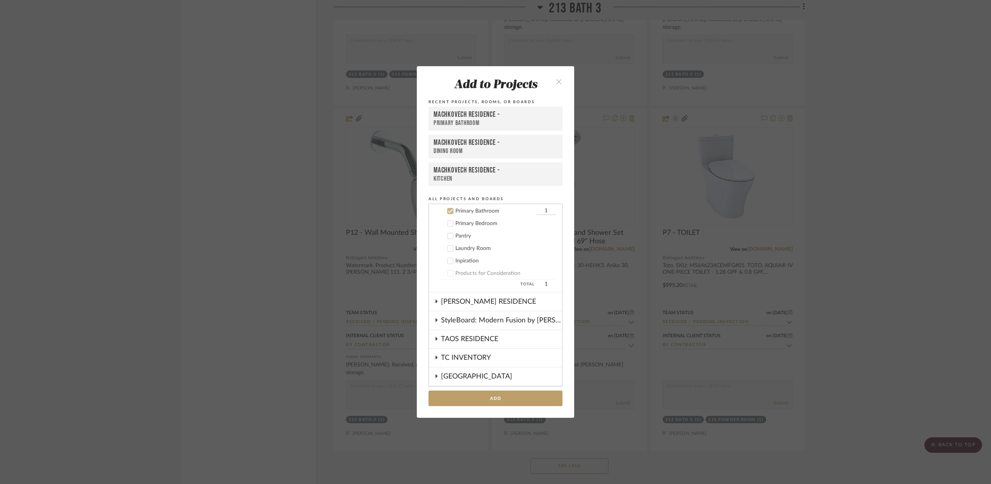
scroll to position [410, 0]
click at [503, 397] on button "Add" at bounding box center [496, 399] width 134 height 16
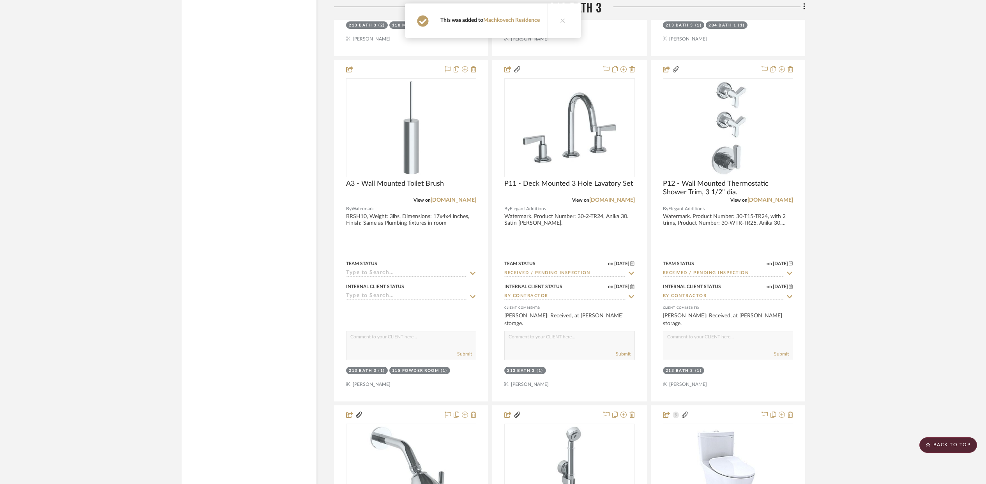
scroll to position [23660, 0]
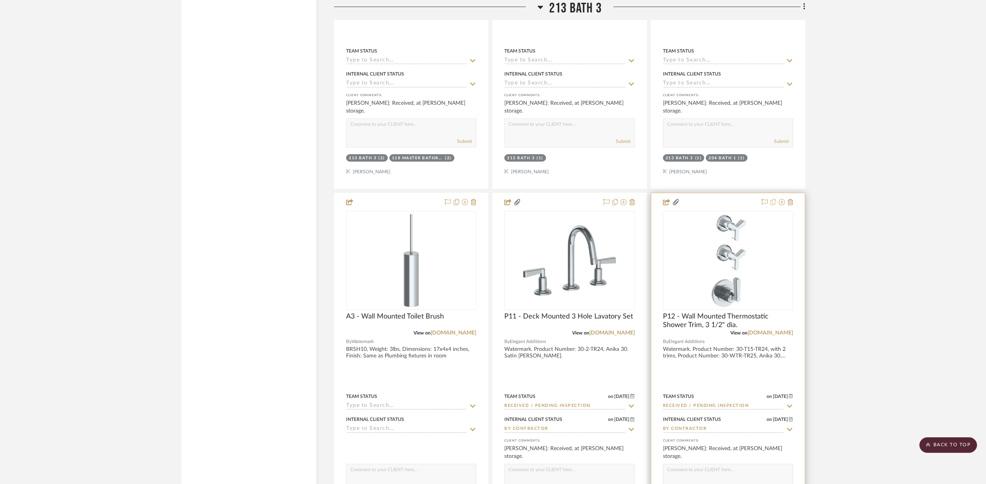
click at [774, 199] on icon at bounding box center [772, 202] width 5 height 6
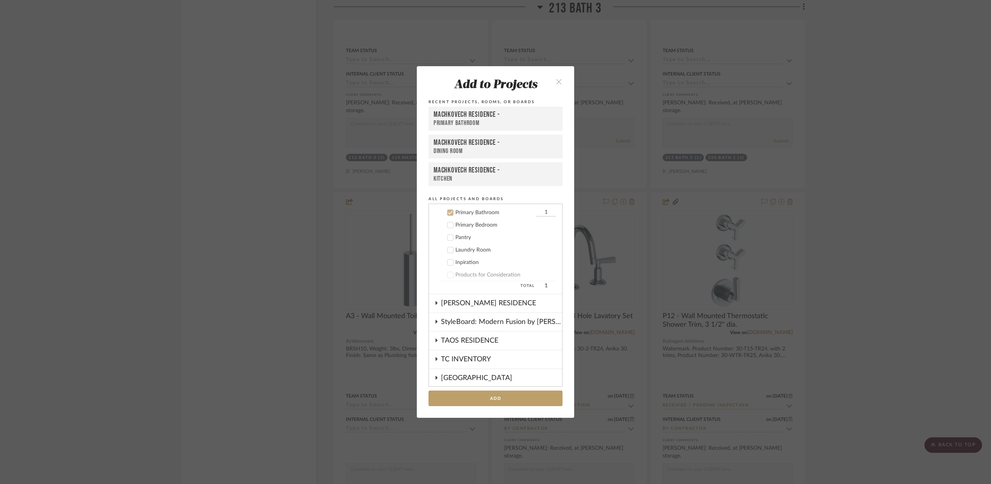
scroll to position [412, 0]
click at [491, 399] on button "Add" at bounding box center [496, 399] width 134 height 16
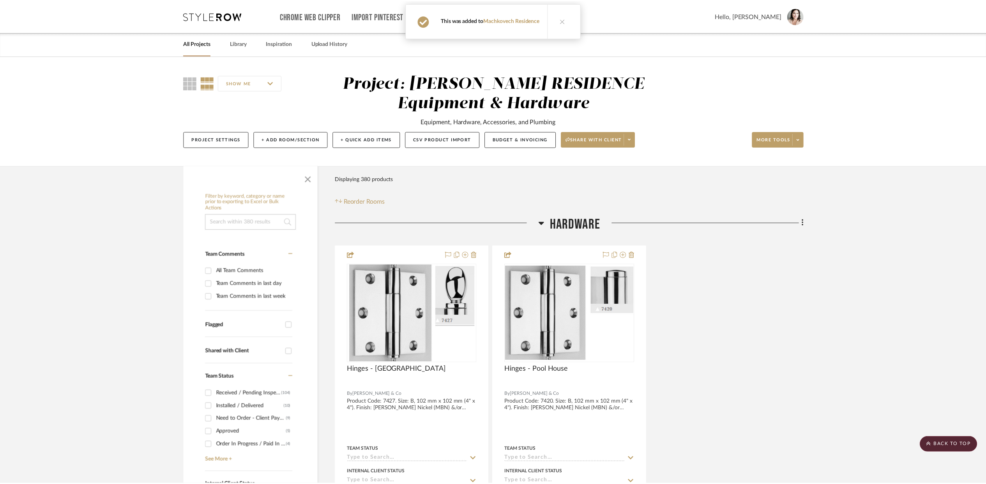
scroll to position [23660, 0]
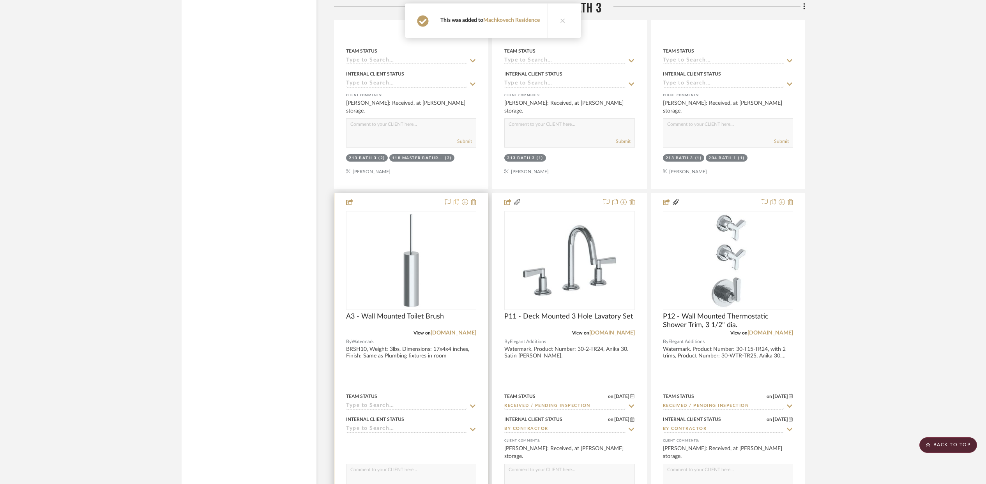
click at [459, 199] on icon at bounding box center [456, 202] width 5 height 6
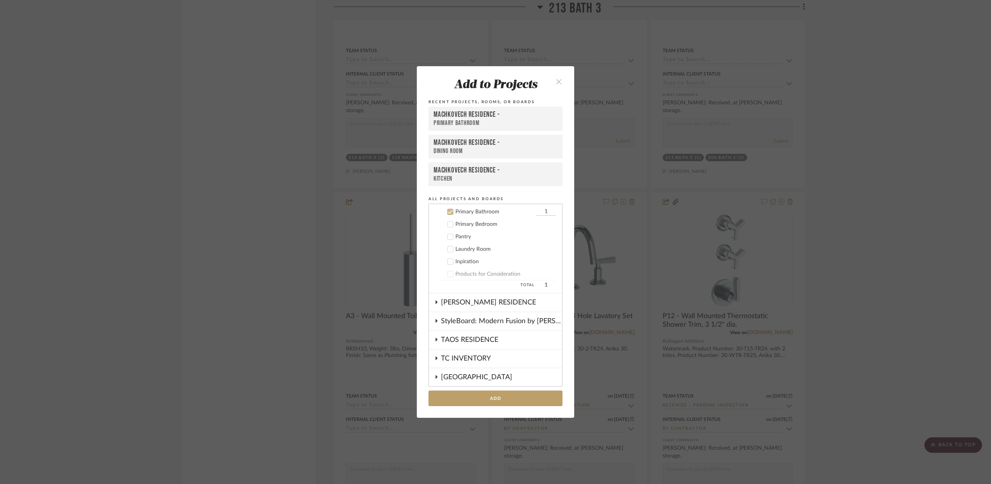
scroll to position [412, 0]
click at [480, 401] on button "Add" at bounding box center [496, 399] width 134 height 16
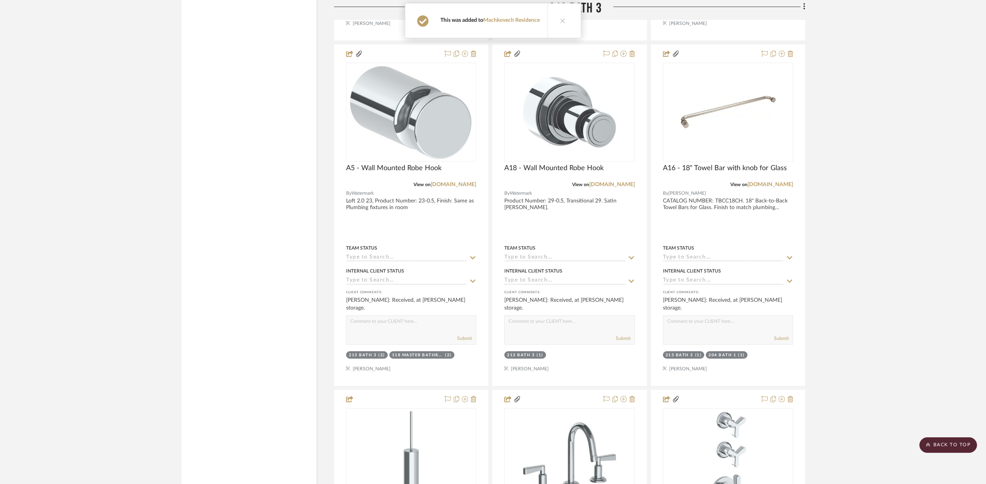
scroll to position [23374, 0]
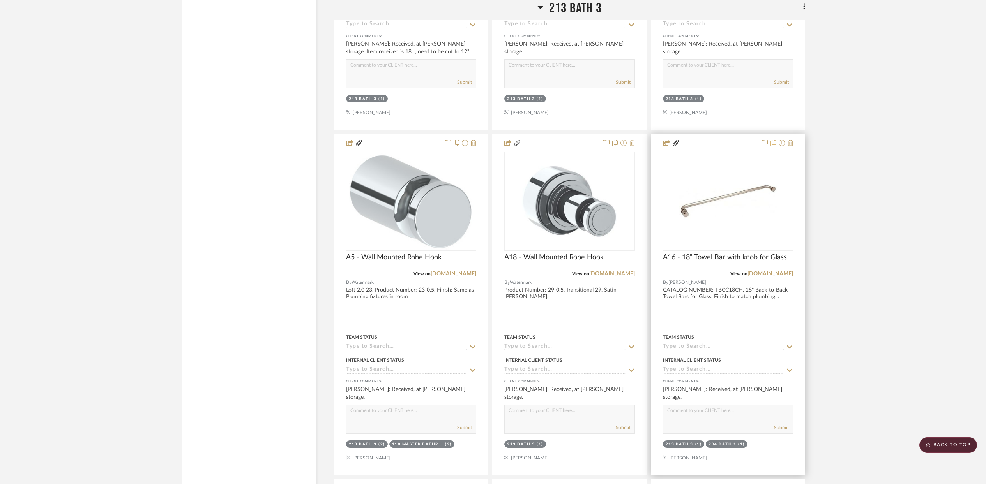
click at [773, 140] on icon at bounding box center [772, 143] width 5 height 6
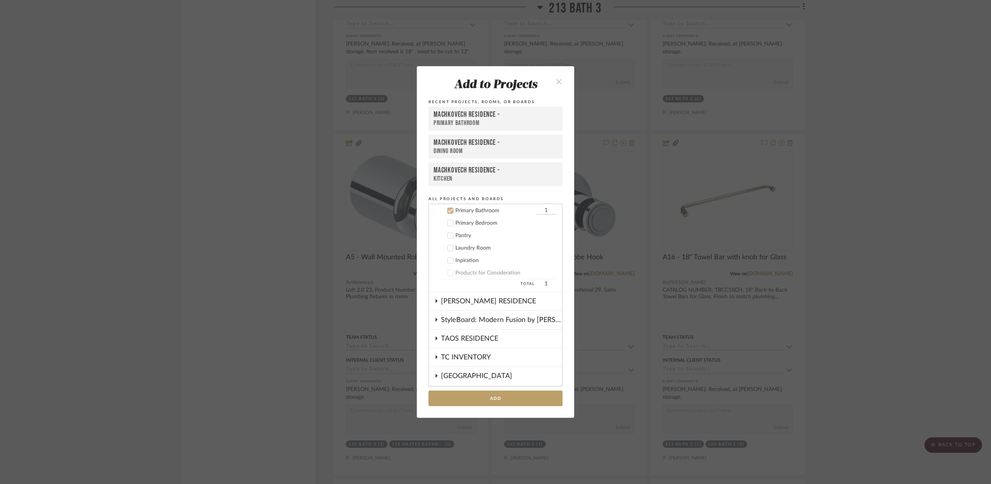
scroll to position [410, 0]
click at [468, 393] on button "Add" at bounding box center [496, 399] width 134 height 16
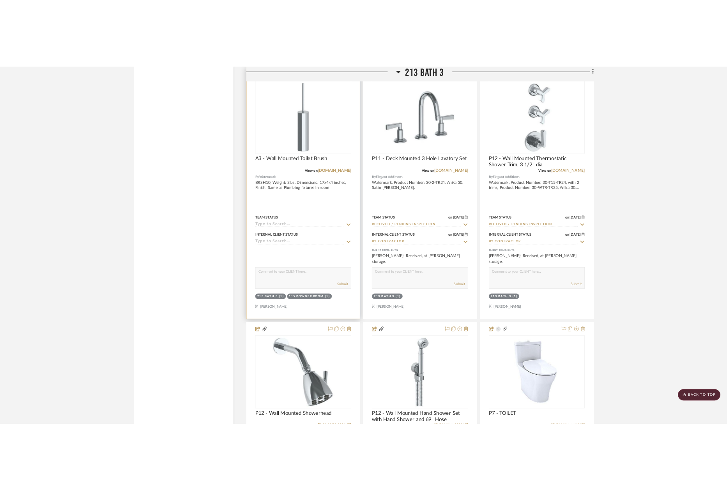
scroll to position [24040, 0]
